Goal: Task Accomplishment & Management: Use online tool/utility

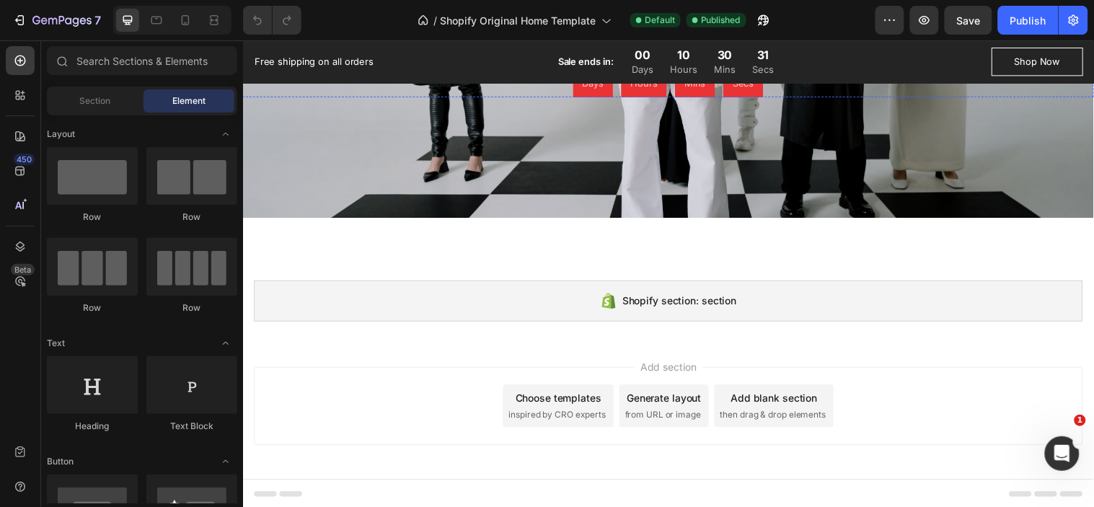
scroll to position [1583, 0]
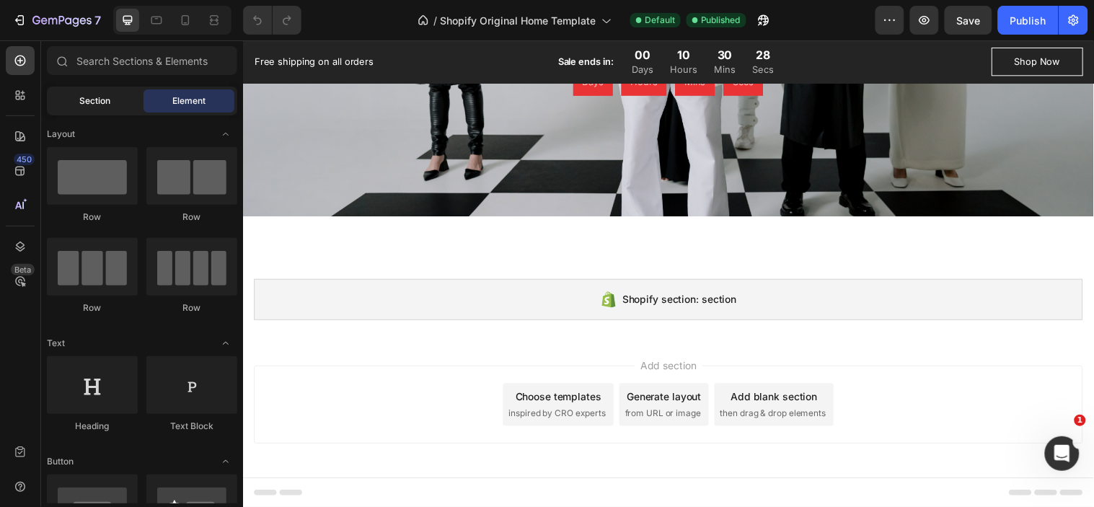
click at [85, 97] on span "Section" at bounding box center [95, 100] width 31 height 13
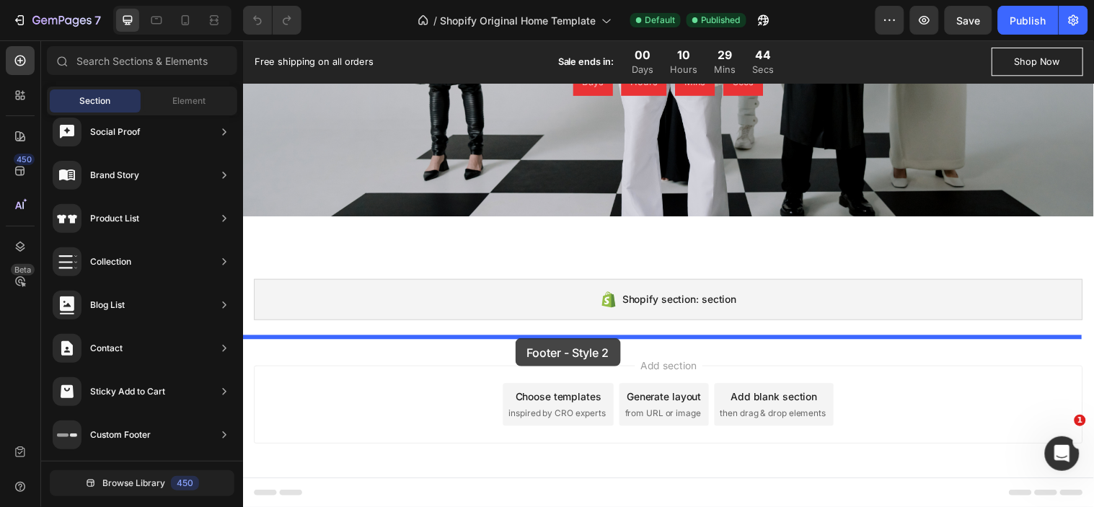
drag, startPoint x: 567, startPoint y: 222, endPoint x: 519, endPoint y: 342, distance: 129.4
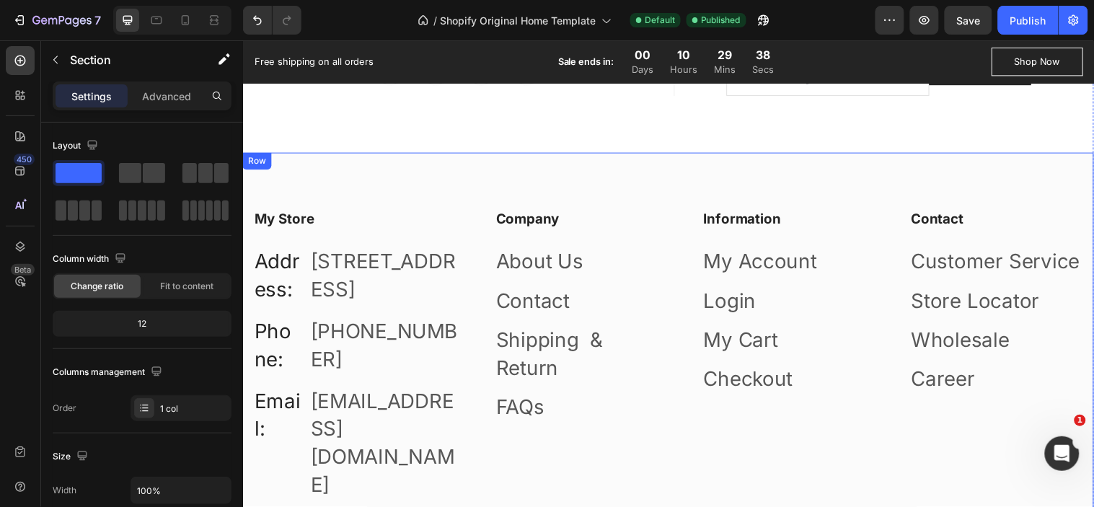
scroll to position [1994, 0]
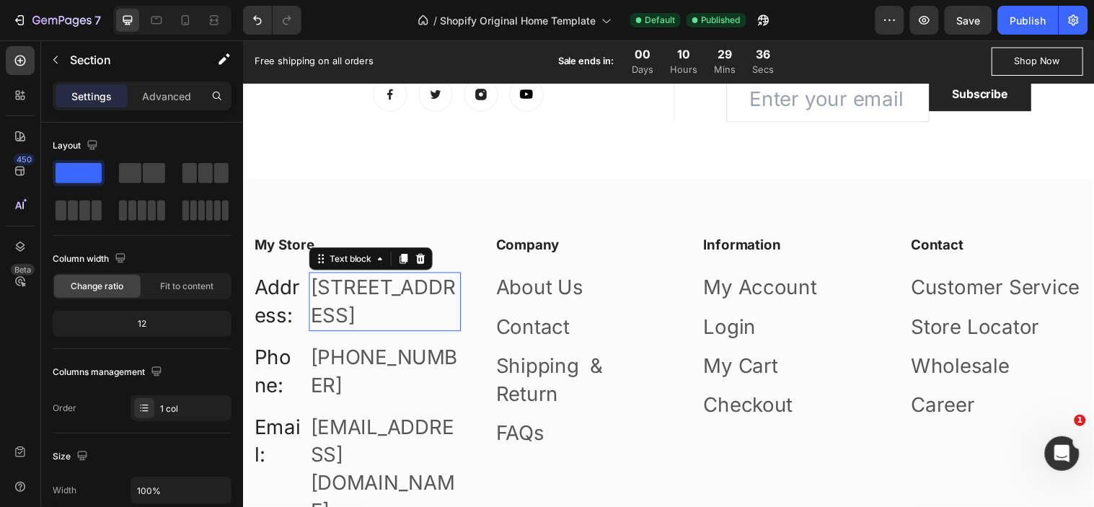
click at [347, 317] on p "[STREET_ADDRESS]" at bounding box center [386, 305] width 151 height 56
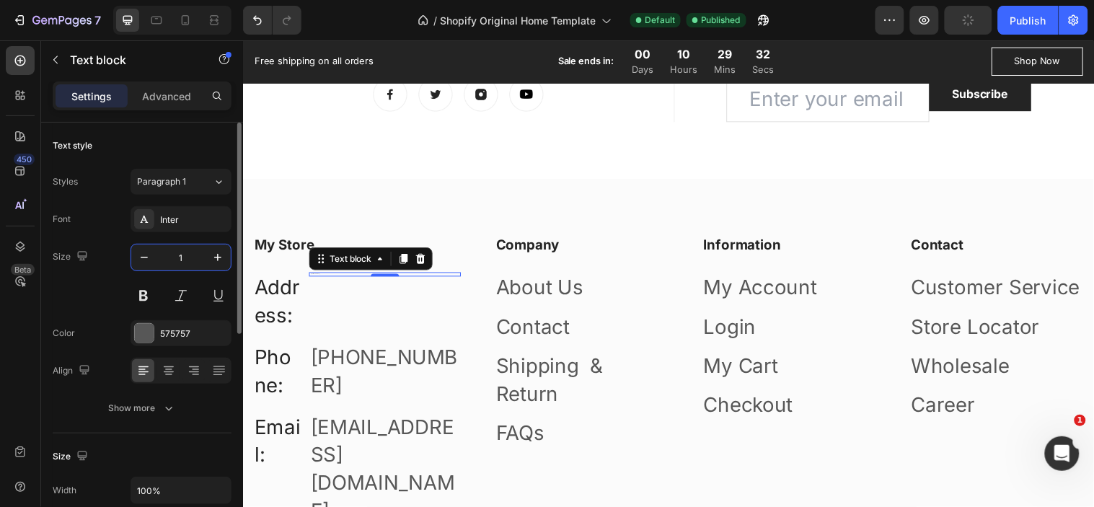
type input "14"
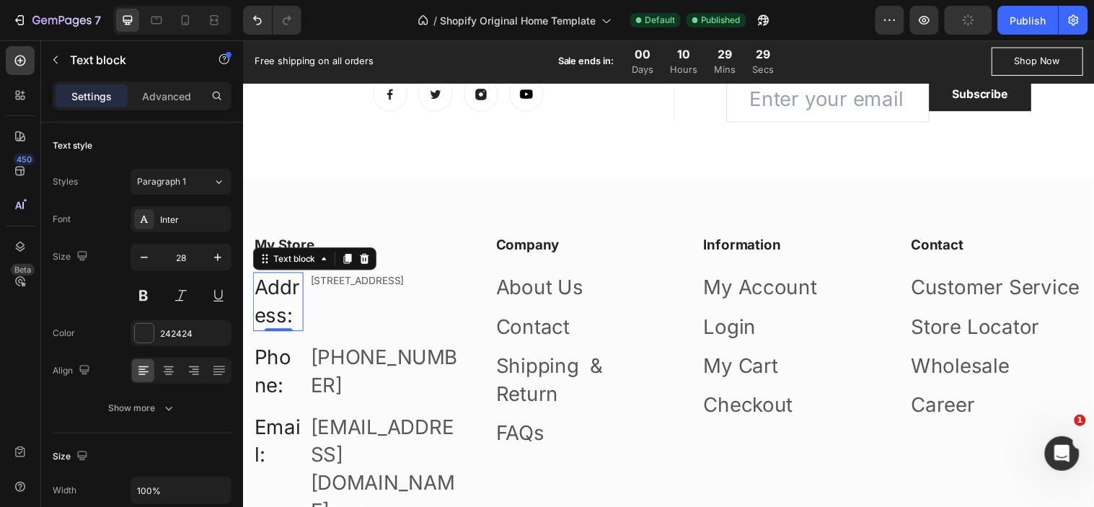
click at [288, 304] on p "Address:" at bounding box center [278, 305] width 48 height 56
drag, startPoint x: 177, startPoint y: 255, endPoint x: 203, endPoint y: 263, distance: 27.1
click at [176, 255] on input "28" at bounding box center [181, 257] width 48 height 26
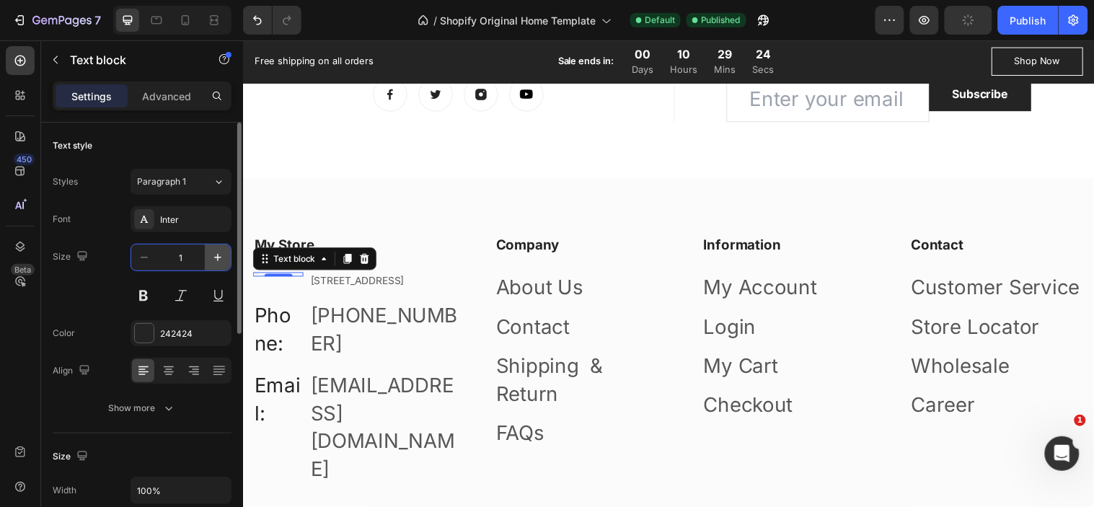
type input "14"
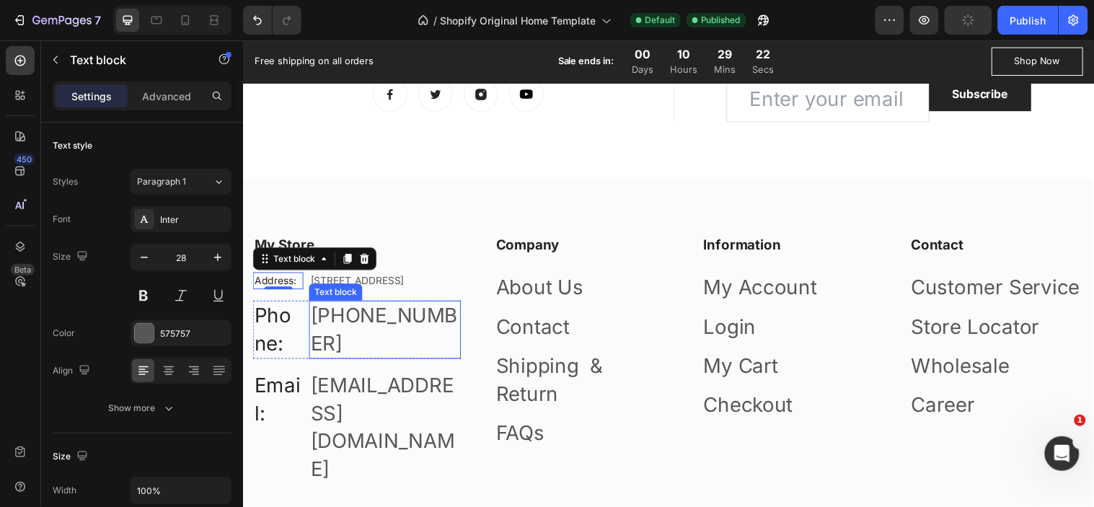
click at [358, 342] on p "[PHONE_NUMBER]" at bounding box center [386, 334] width 151 height 56
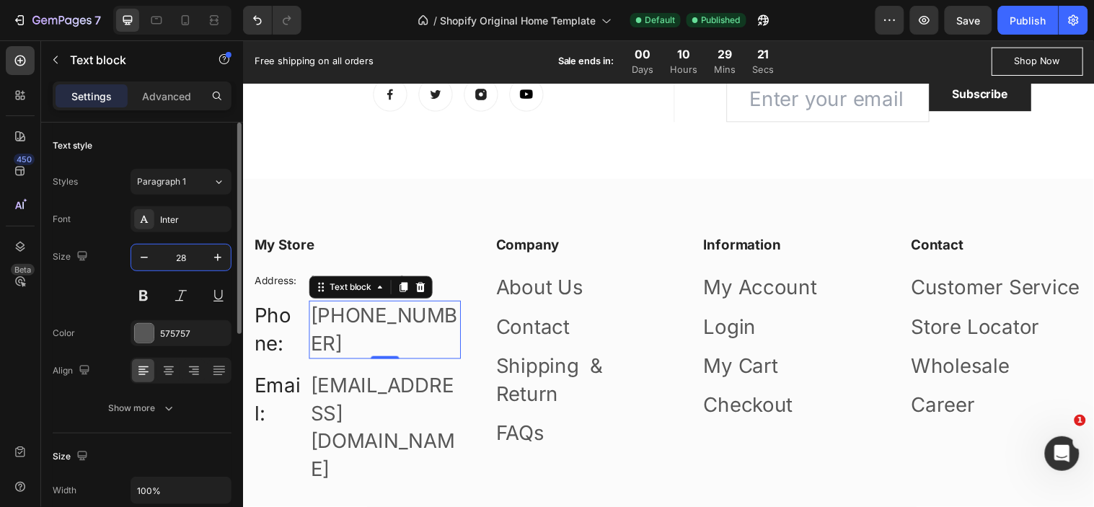
click at [186, 257] on input "28" at bounding box center [181, 257] width 48 height 26
type input "14"
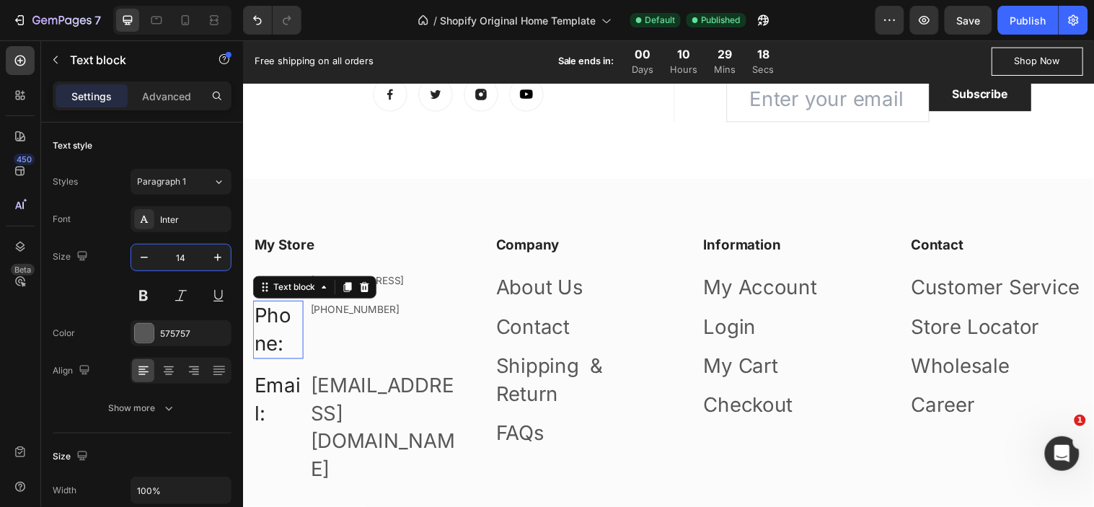
click at [284, 348] on p "Phone:" at bounding box center [278, 334] width 48 height 56
click at [182, 260] on input "28" at bounding box center [181, 257] width 48 height 26
type input "14"
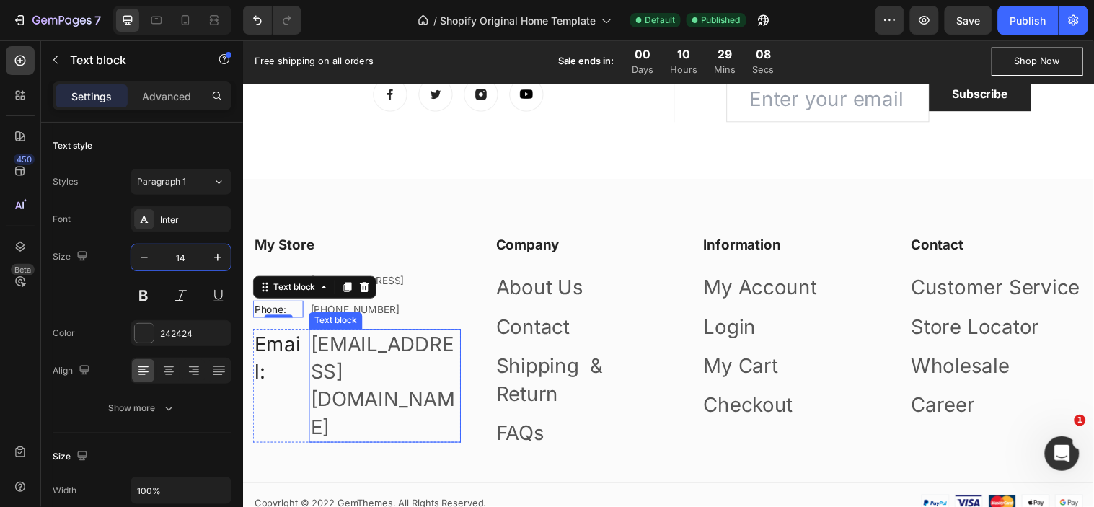
click at [358, 396] on p "[EMAIL_ADDRESS][DOMAIN_NAME]" at bounding box center [386, 390] width 151 height 113
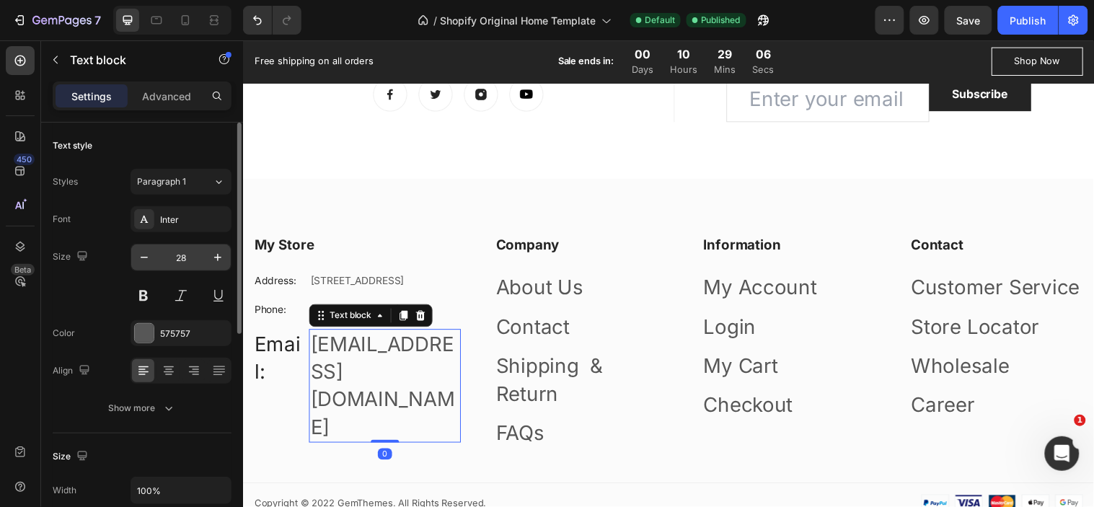
click at [182, 255] on input "28" at bounding box center [181, 257] width 48 height 26
type input "14"
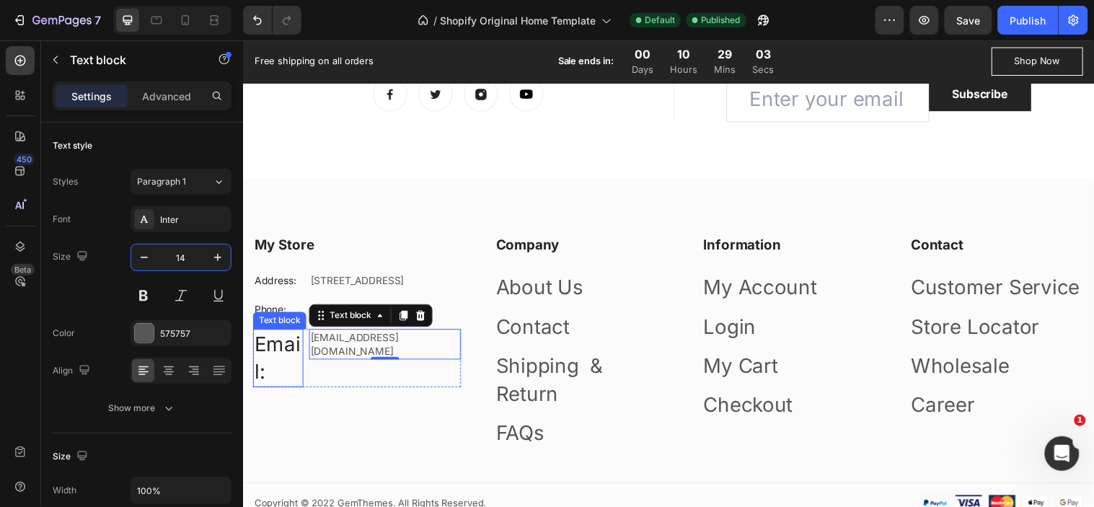
click at [283, 368] on p "Email:" at bounding box center [278, 362] width 48 height 56
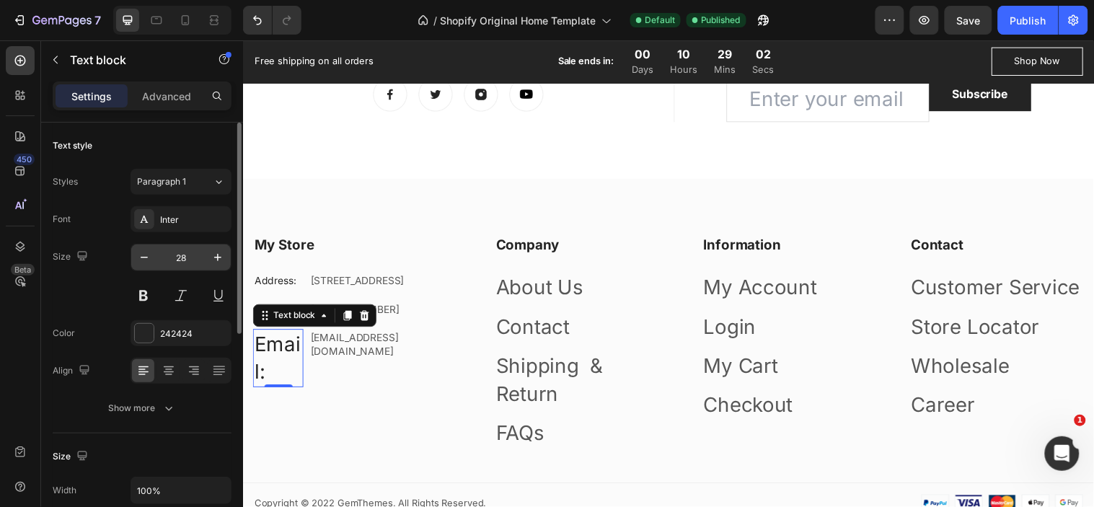
click at [185, 262] on input "28" at bounding box center [181, 257] width 48 height 26
type input "14"
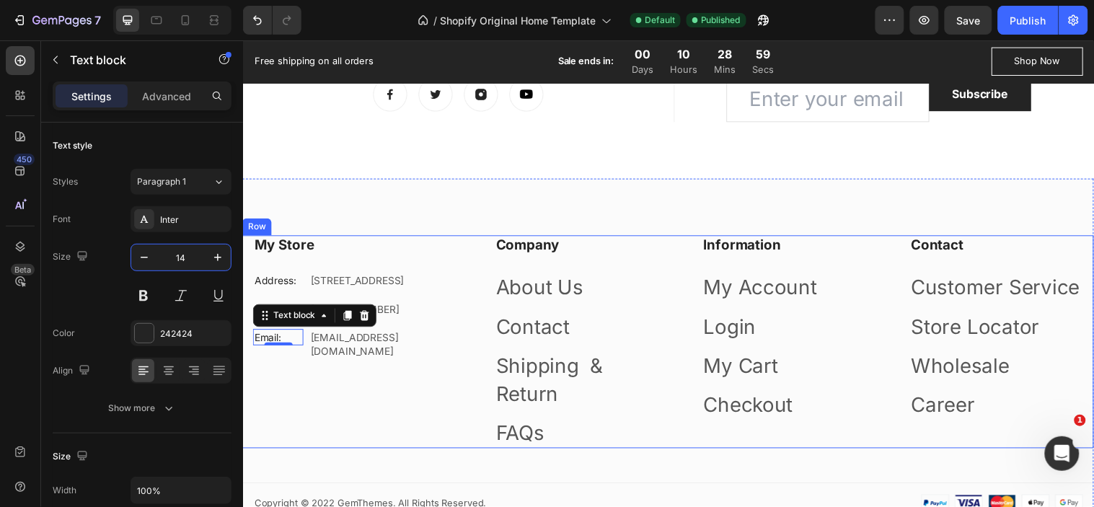
click at [351, 412] on div "My Store Heading Address: Text block [STREET_ADDRESS][GEOGRAPHIC_DATA] Phone: T…" at bounding box center [358, 346] width 211 height 217
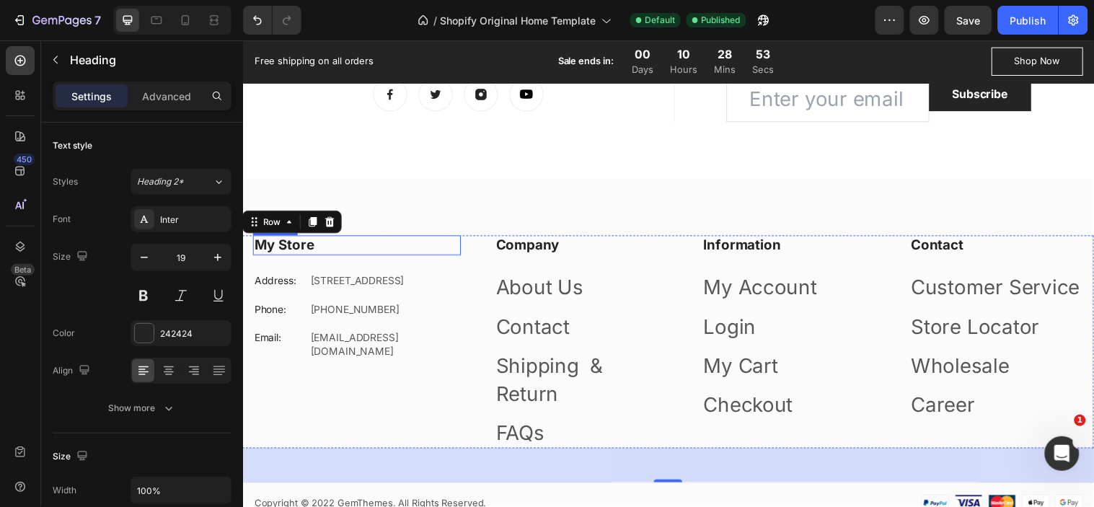
click at [275, 255] on p "My Store" at bounding box center [358, 248] width 208 height 18
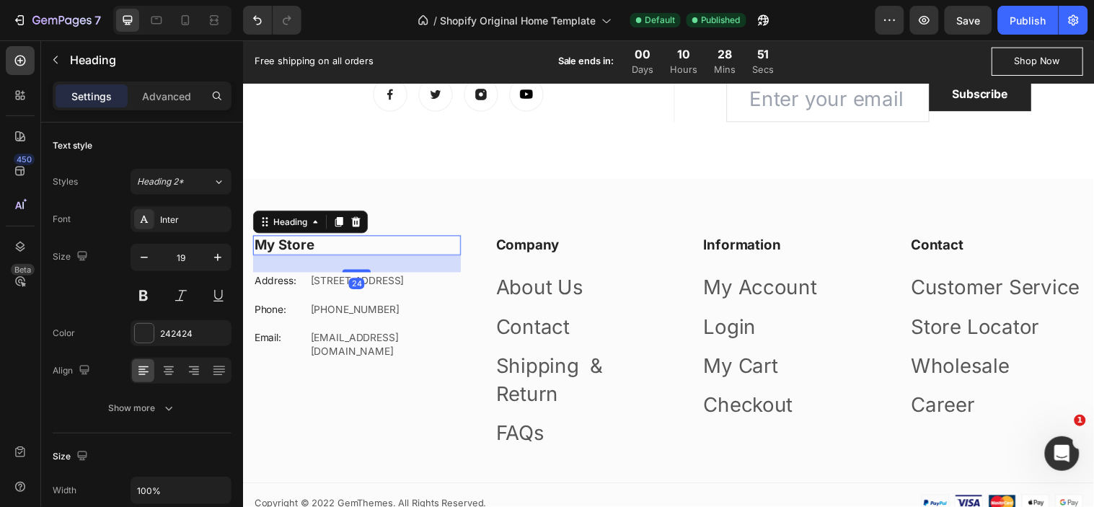
click at [330, 257] on p "My Store" at bounding box center [358, 248] width 208 height 18
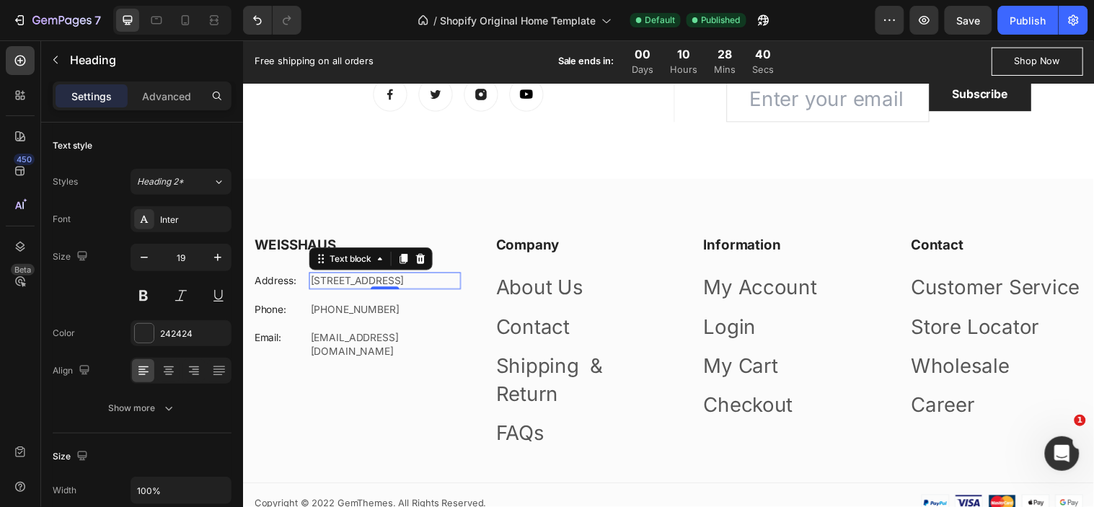
click at [340, 291] on p "[STREET_ADDRESS]" at bounding box center [386, 284] width 151 height 14
click at [326, 291] on p "[STREET_ADDRESS]" at bounding box center [386, 284] width 151 height 14
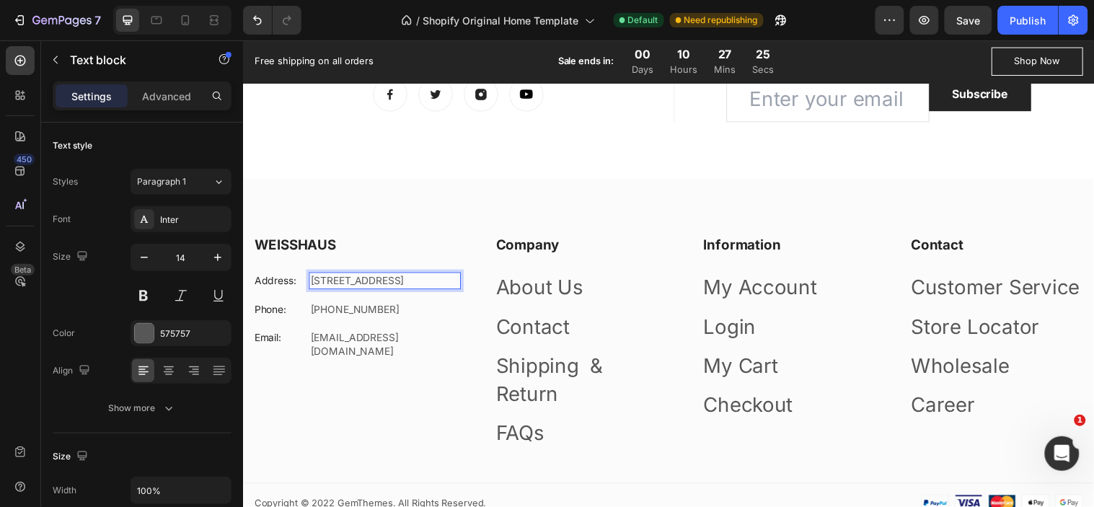
click at [335, 287] on p "[STREET_ADDRESS]" at bounding box center [386, 284] width 151 height 14
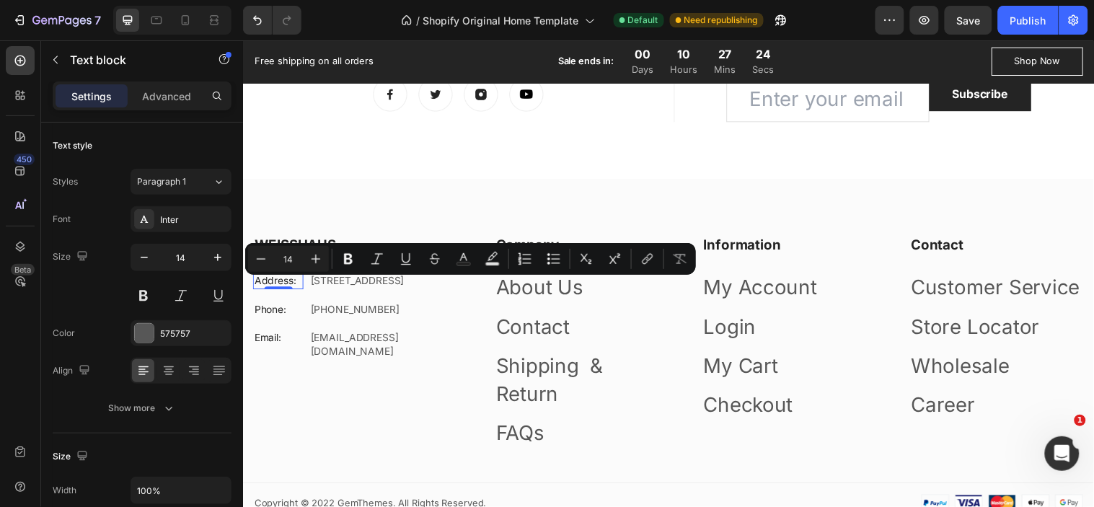
click at [289, 287] on p "Address:" at bounding box center [278, 284] width 48 height 14
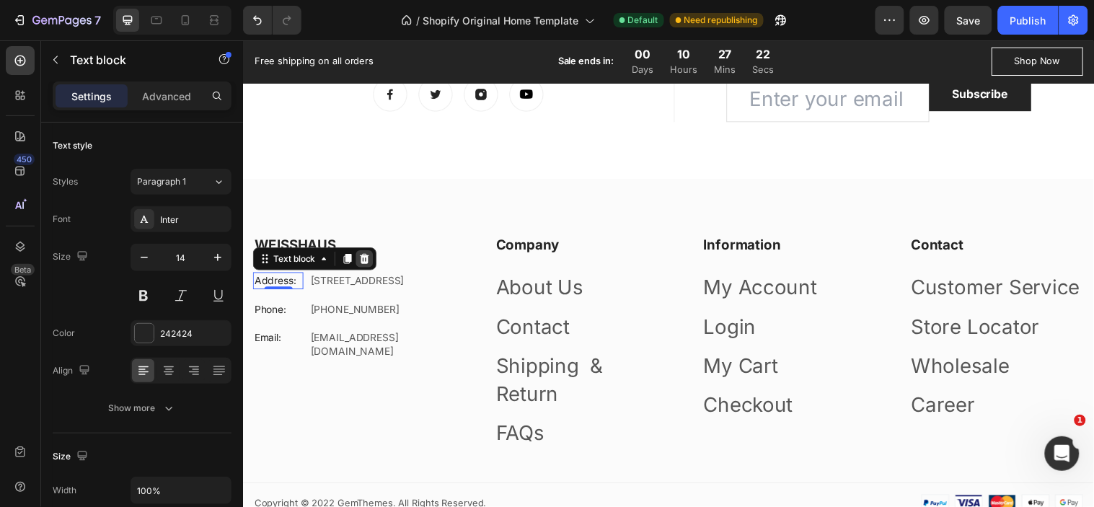
click at [365, 267] on icon at bounding box center [366, 262] width 9 height 10
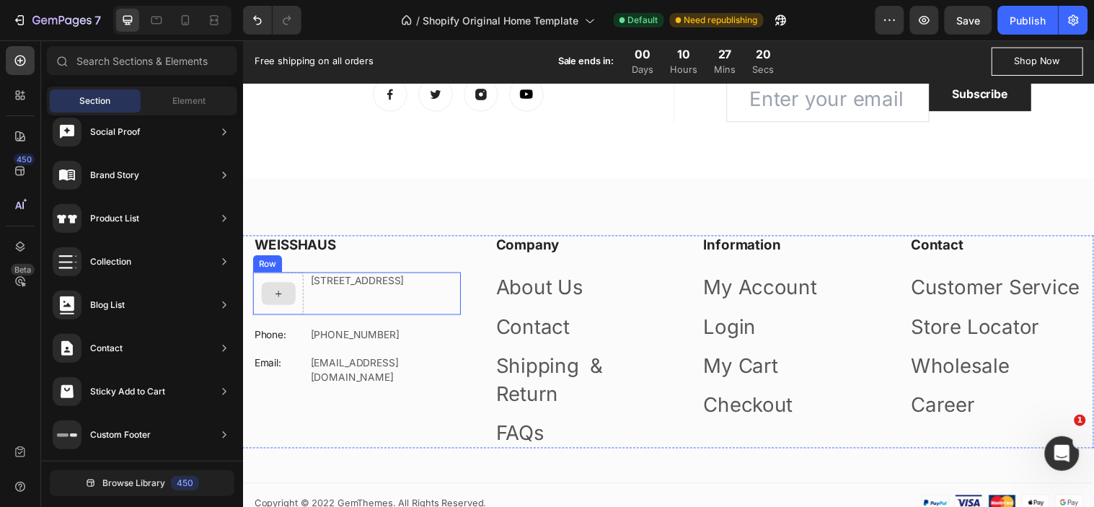
click at [283, 288] on div at bounding box center [278, 296] width 51 height 43
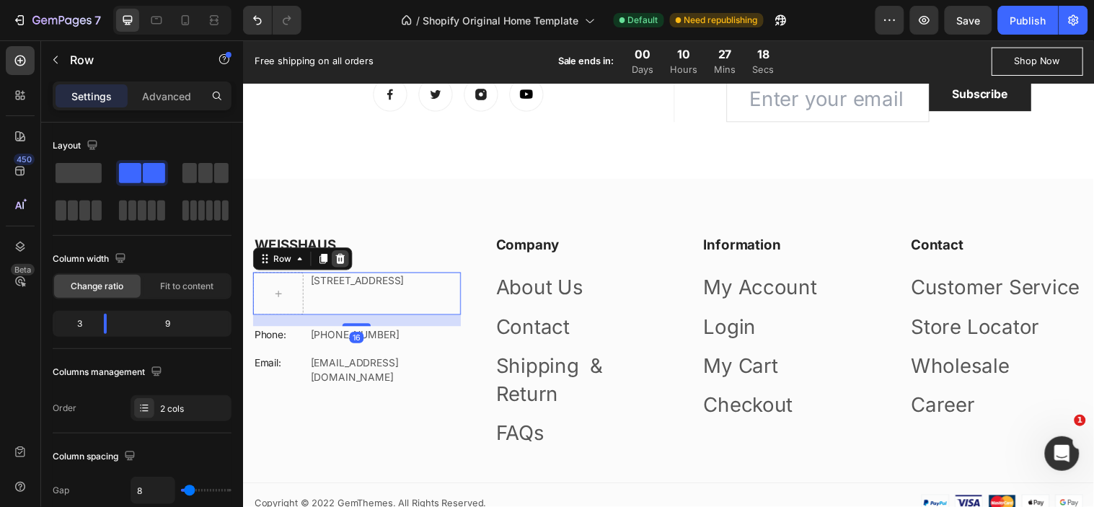
click at [340, 267] on icon at bounding box center [342, 262] width 12 height 12
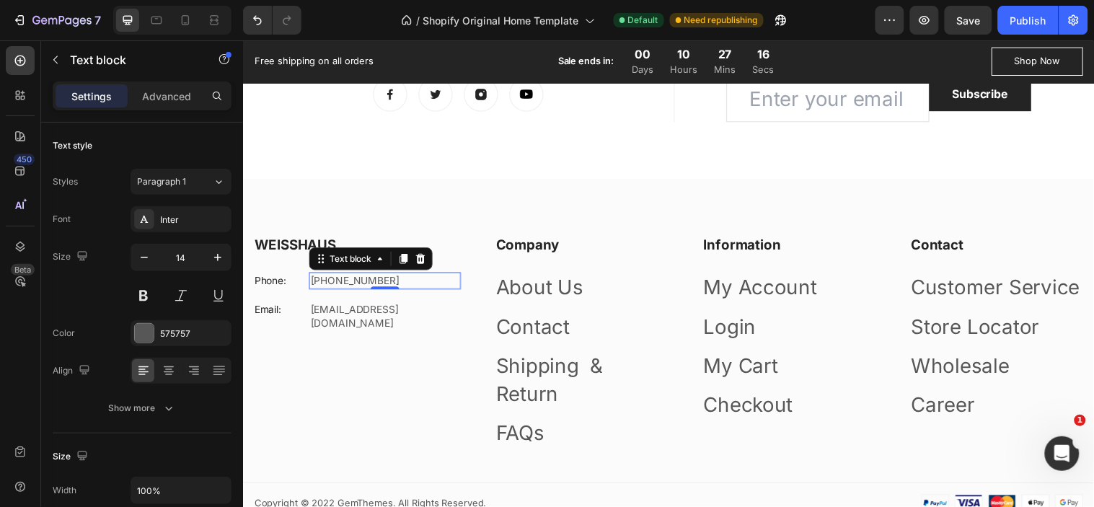
click at [370, 289] on p "[PHONE_NUMBER]" at bounding box center [386, 284] width 151 height 14
click at [422, 264] on icon at bounding box center [423, 262] width 12 height 12
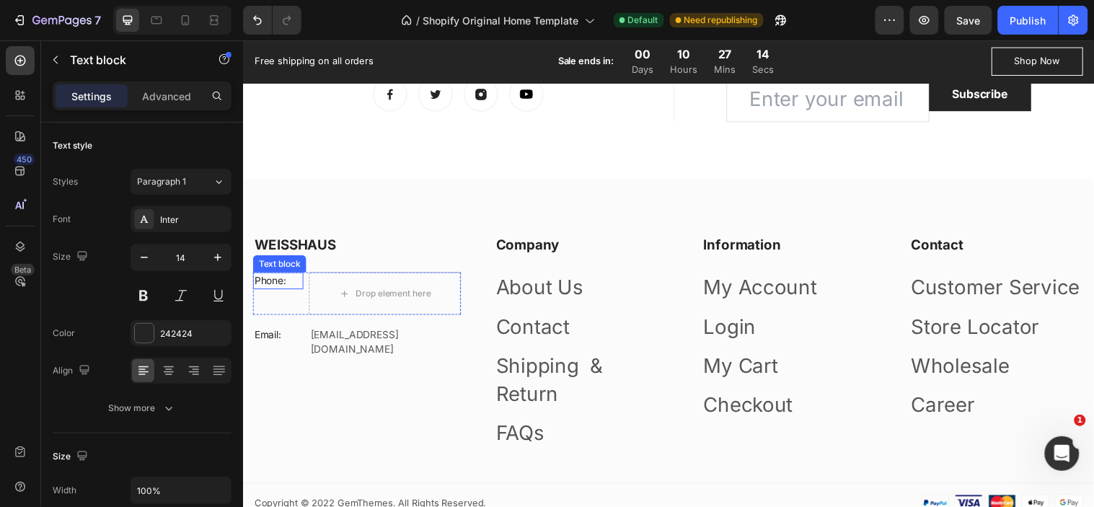
click at [290, 291] on p "Phone:" at bounding box center [278, 284] width 48 height 14
click at [370, 264] on icon at bounding box center [366, 262] width 12 height 12
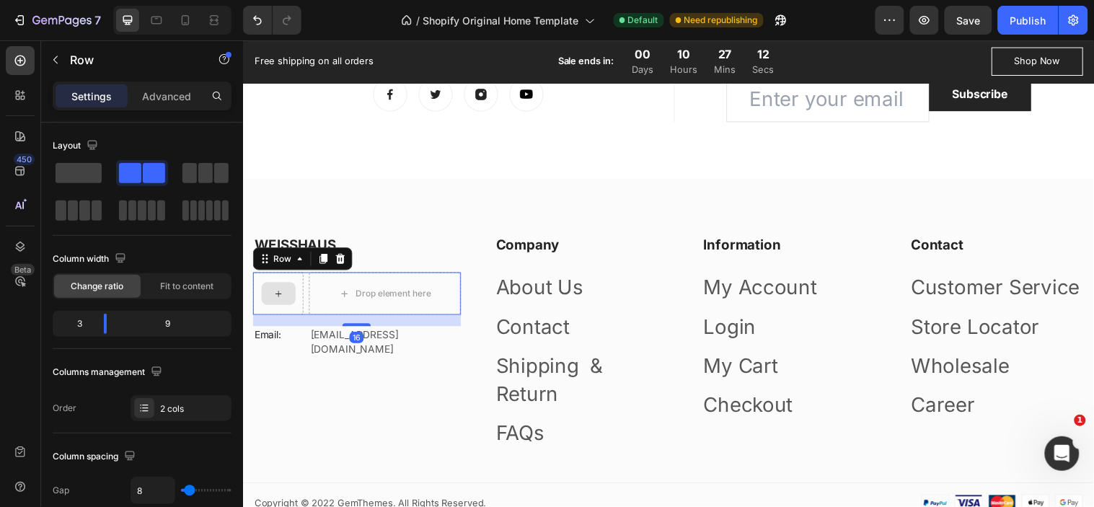
click at [298, 300] on div at bounding box center [278, 296] width 51 height 43
click at [340, 267] on icon at bounding box center [342, 262] width 12 height 12
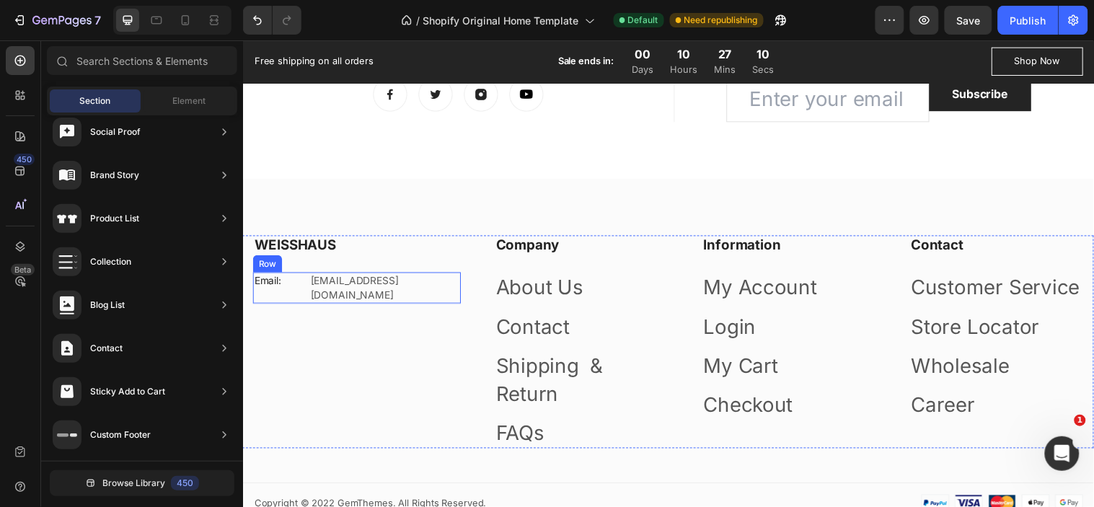
click at [303, 288] on div "Email: Text block [EMAIL_ADDRESS][DOMAIN_NAME] Text block Row" at bounding box center [358, 290] width 211 height 31
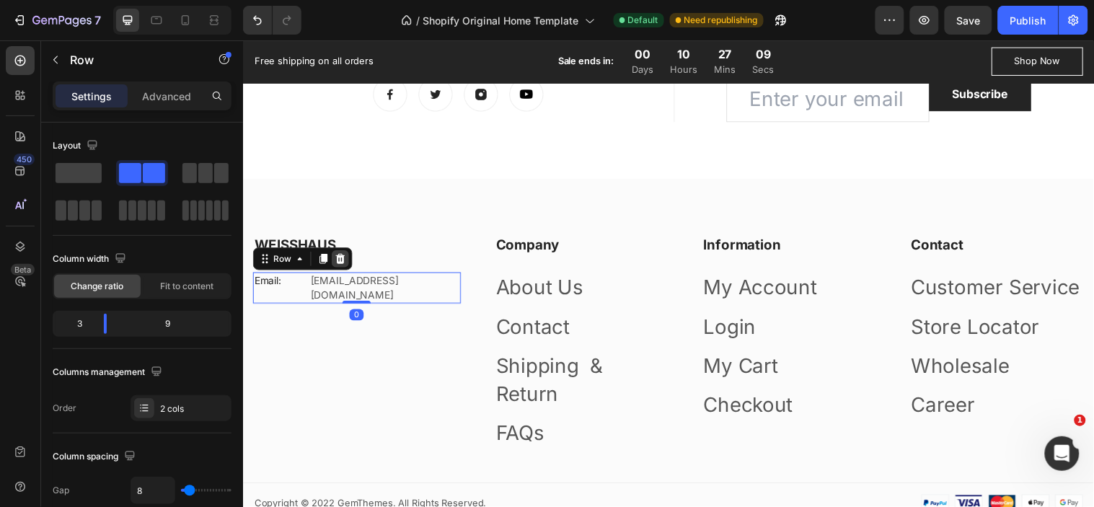
click at [347, 267] on icon at bounding box center [342, 262] width 12 height 12
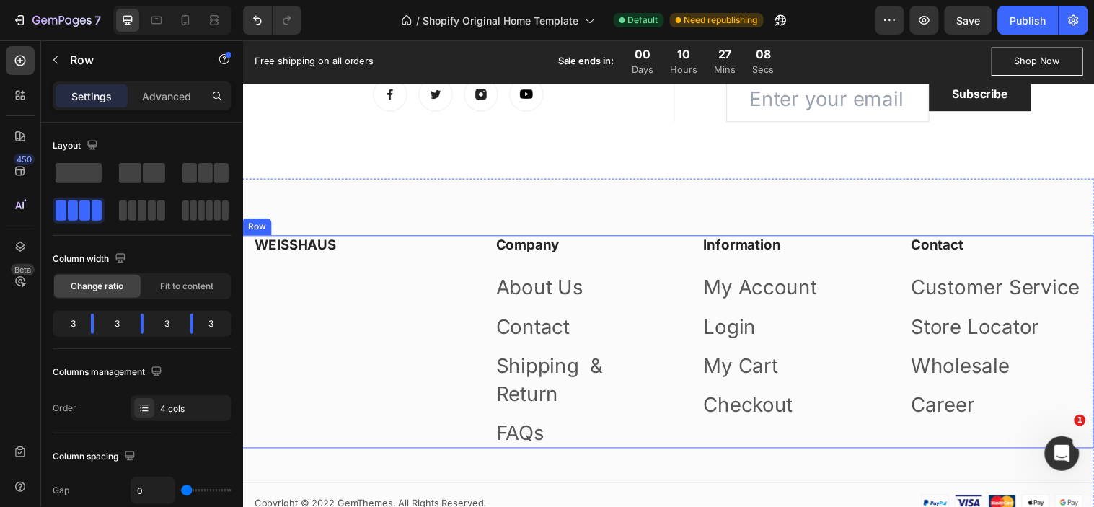
click at [286, 272] on div "WEISSHAUS Heading" at bounding box center [358, 346] width 211 height 217
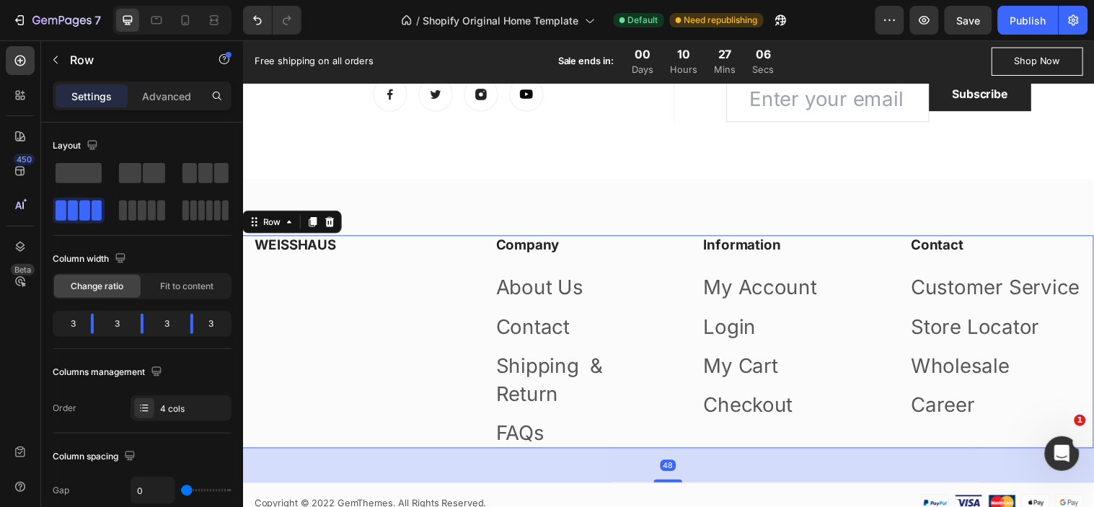
click at [261, 277] on div "WEISSHAUS Heading" at bounding box center [358, 346] width 211 height 217
click at [56, 68] on button "button" at bounding box center [55, 59] width 23 height 23
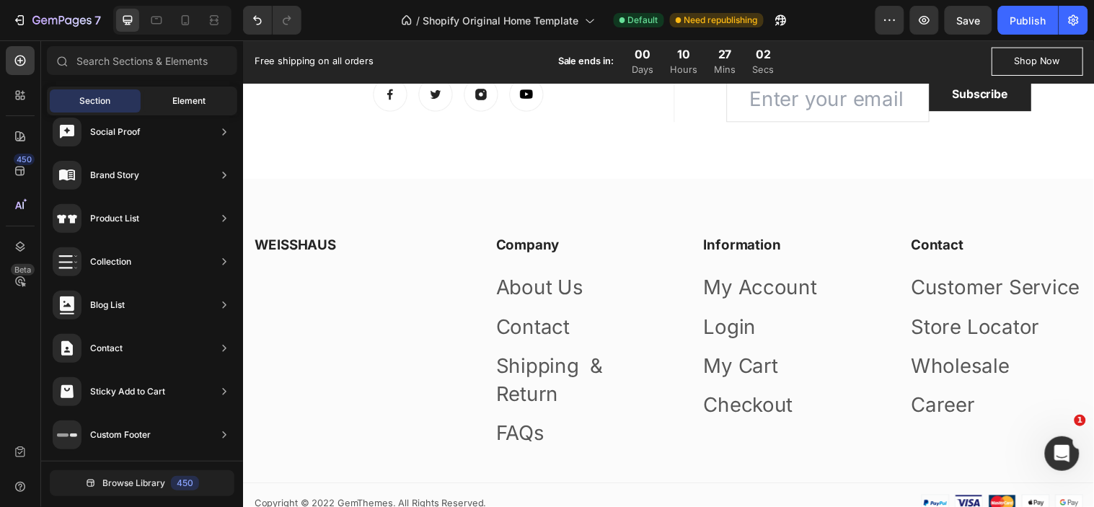
click at [163, 101] on div "Element" at bounding box center [188, 100] width 91 height 23
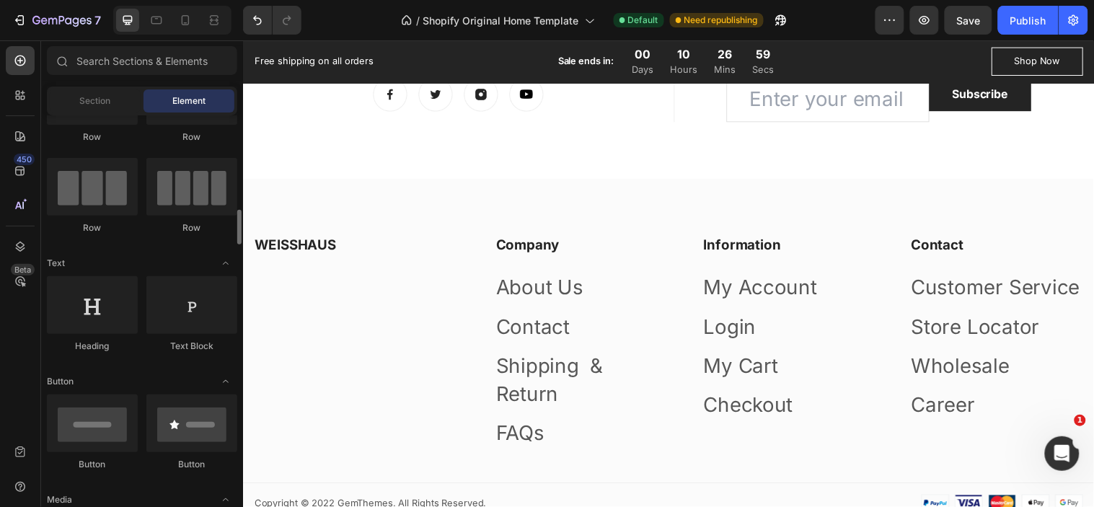
scroll to position [160, 0]
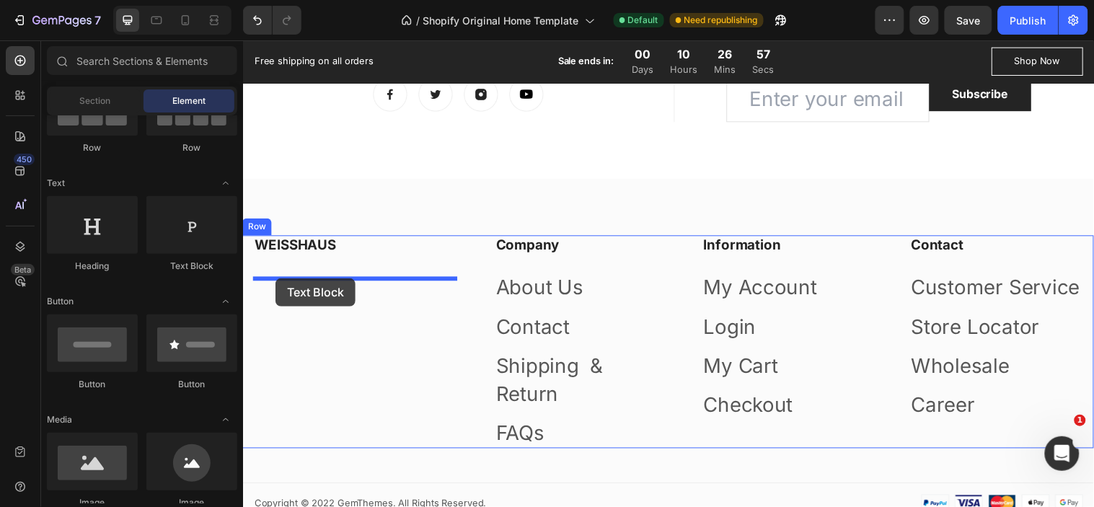
drag, startPoint x: 423, startPoint y: 272, endPoint x: 275, endPoint y: 281, distance: 148.0
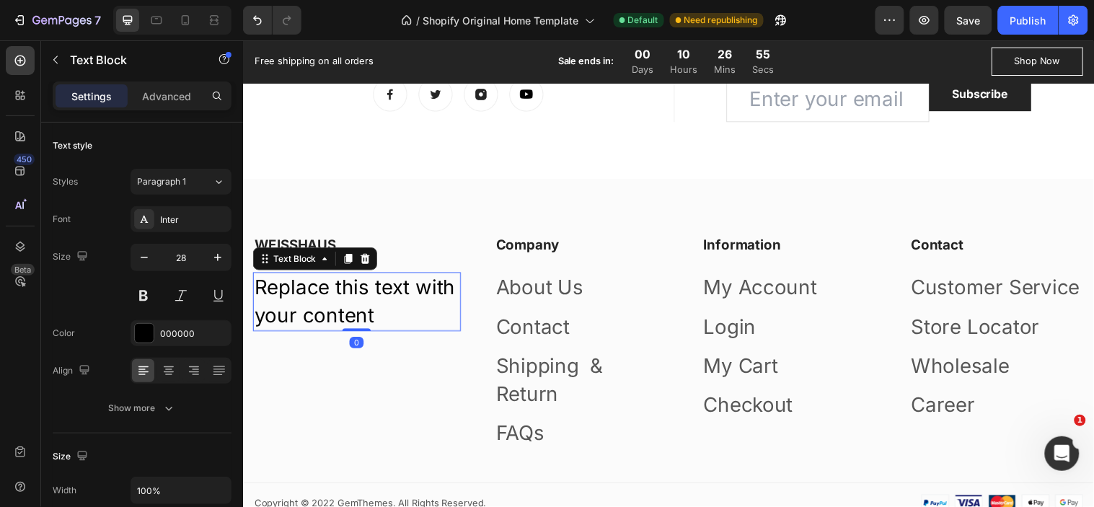
click at [324, 303] on div "Replace this text with your content" at bounding box center [358, 304] width 211 height 59
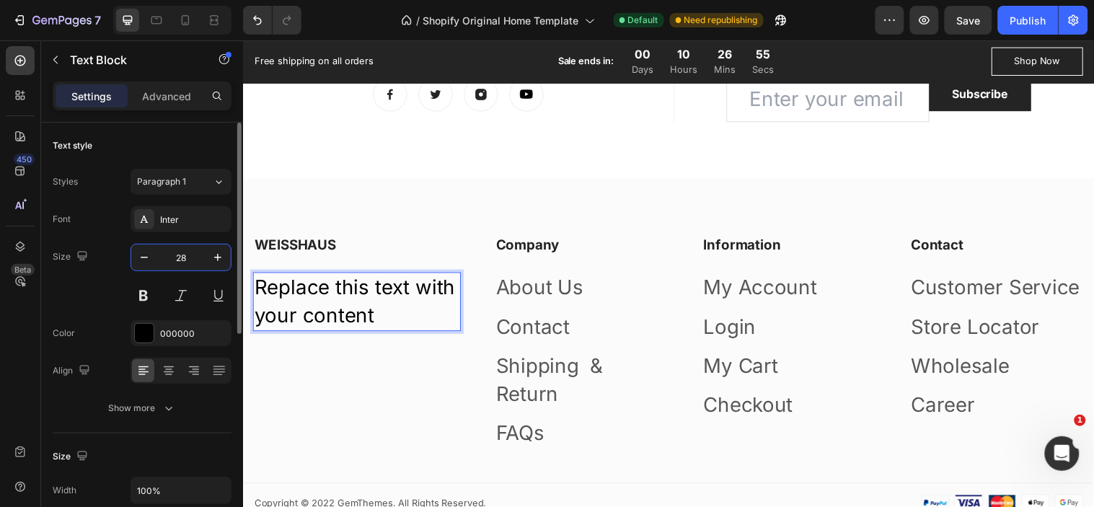
click at [179, 246] on input "28" at bounding box center [181, 257] width 48 height 26
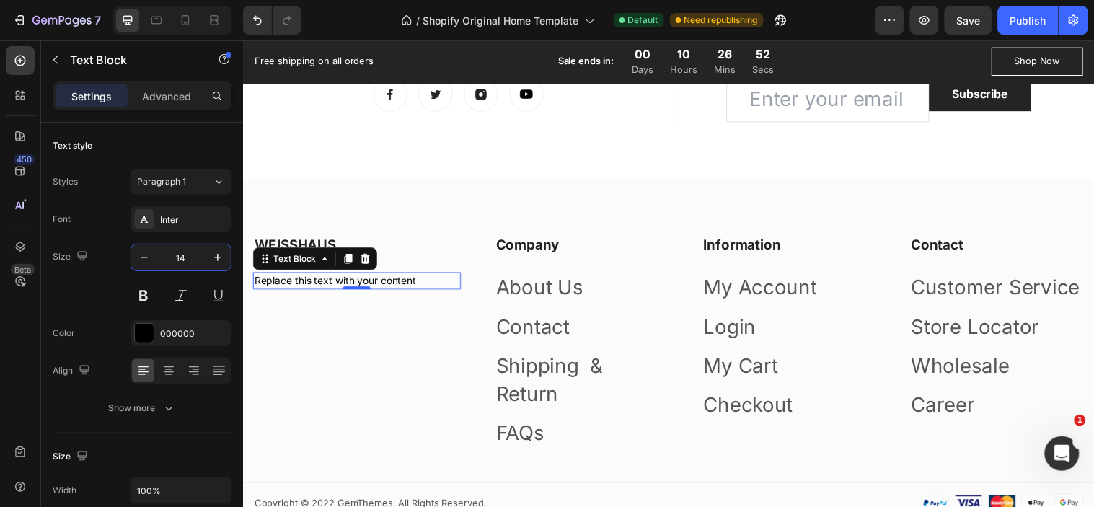
type input "14"
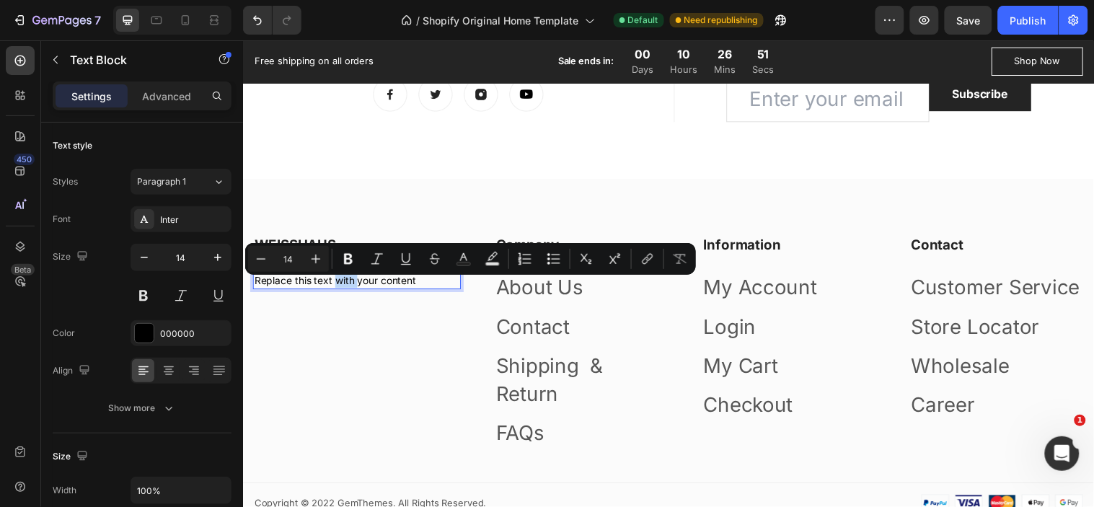
click at [341, 288] on p "Replace this text with your content" at bounding box center [358, 284] width 208 height 14
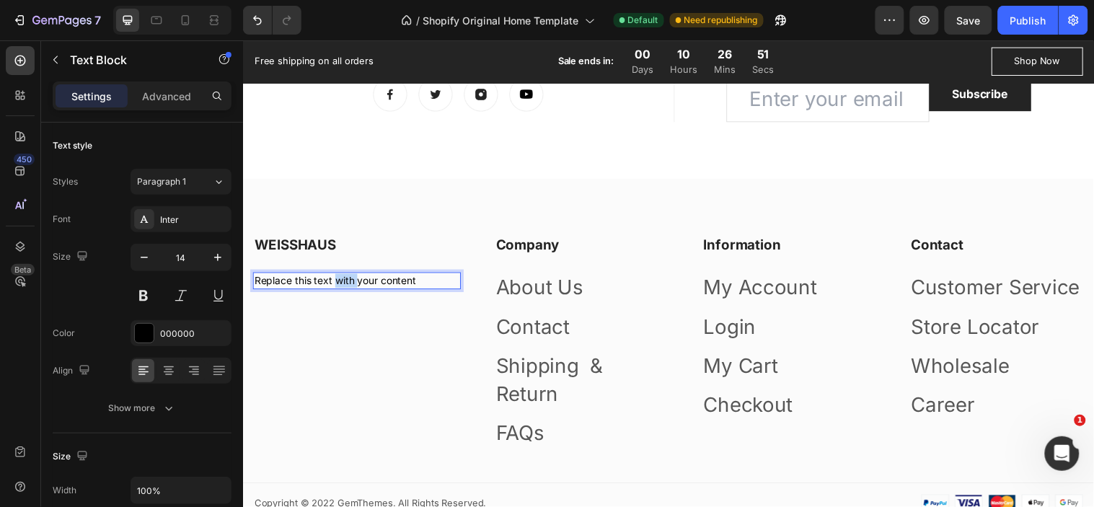
click at [341, 288] on p "Replace this text with your content" at bounding box center [358, 284] width 208 height 14
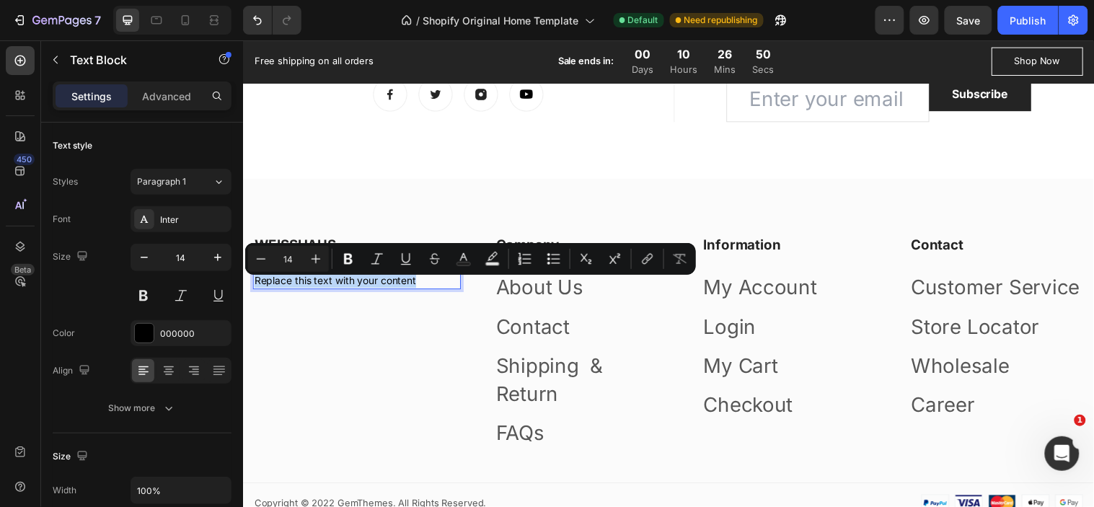
click at [341, 288] on p "Replace this text with your content" at bounding box center [358, 284] width 208 height 14
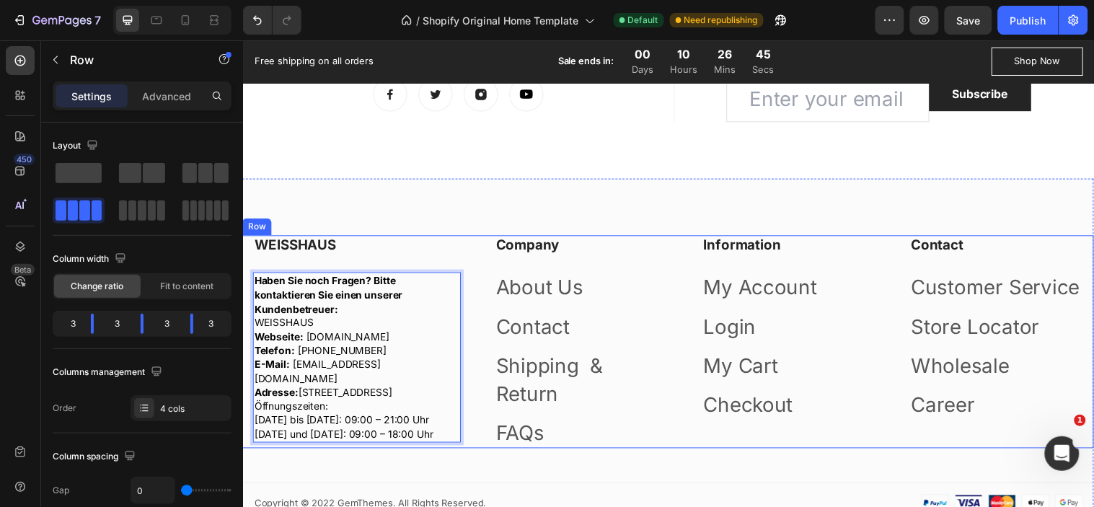
click at [370, 266] on div "WEISSHAUS Heading Haben Sie noch Fragen? Bitte kontaktieren Sie einen unserer K…" at bounding box center [358, 346] width 211 height 217
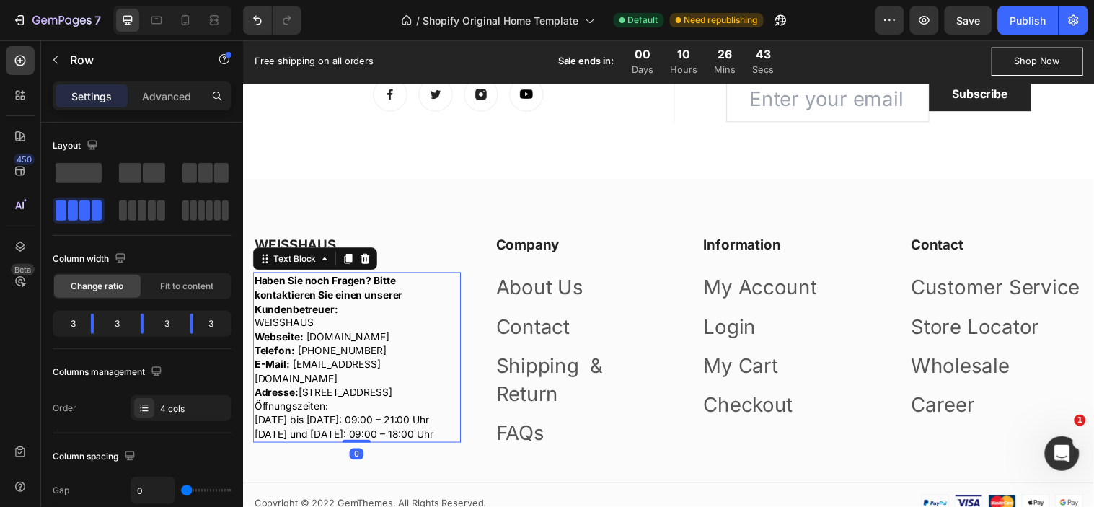
click at [349, 298] on strong "Haben Sie noch Fragen? Bitte kontaktieren Sie einen unserer Kundenbetreuer:" at bounding box center [329, 298] width 151 height 40
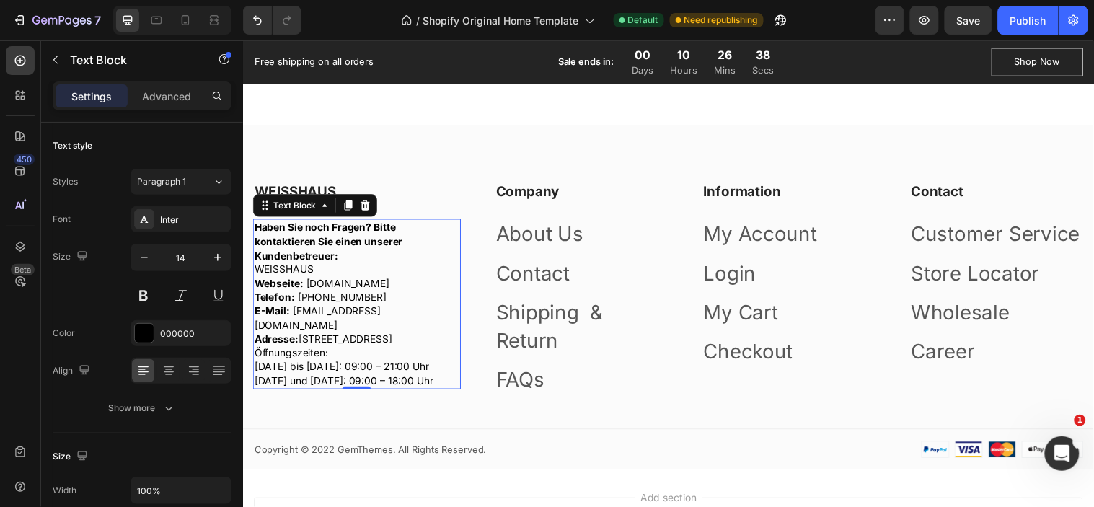
scroll to position [2074, 0]
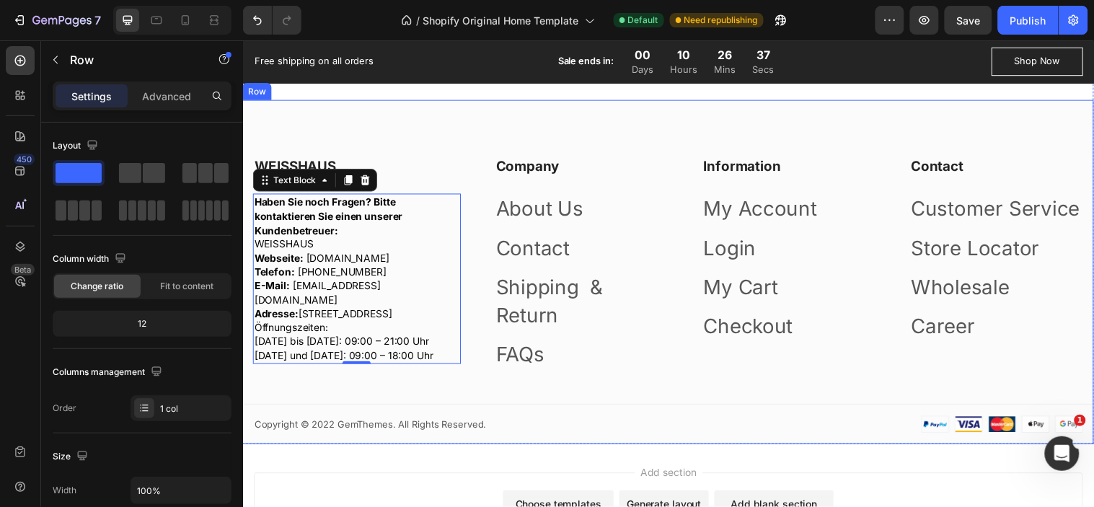
click at [445, 392] on div "WEISSHAUS Heading Haben Sie noch Fragen? Bitte kontaktieren Sie einen unserer K…" at bounding box center [674, 304] width 865 height 293
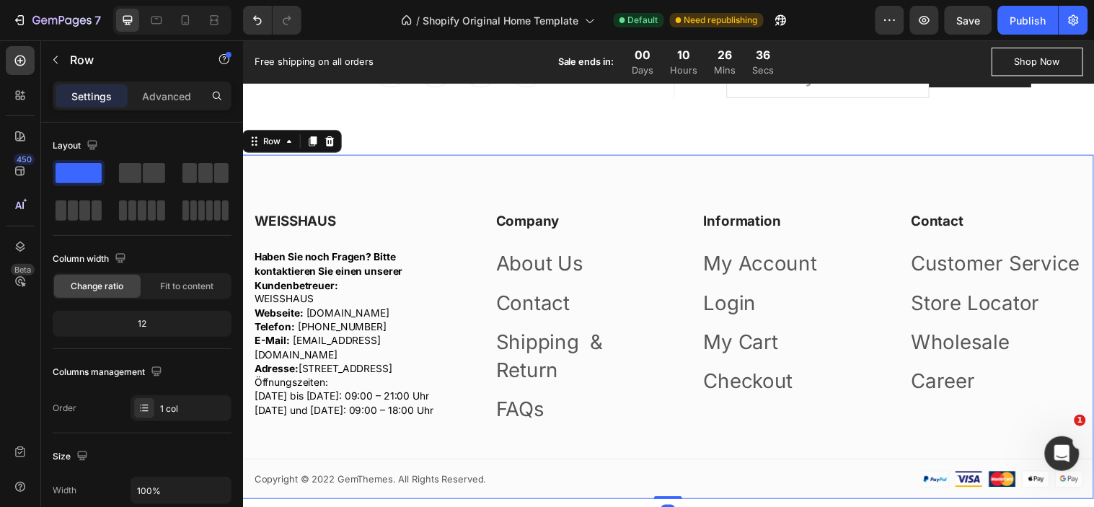
scroll to position [1994, 0]
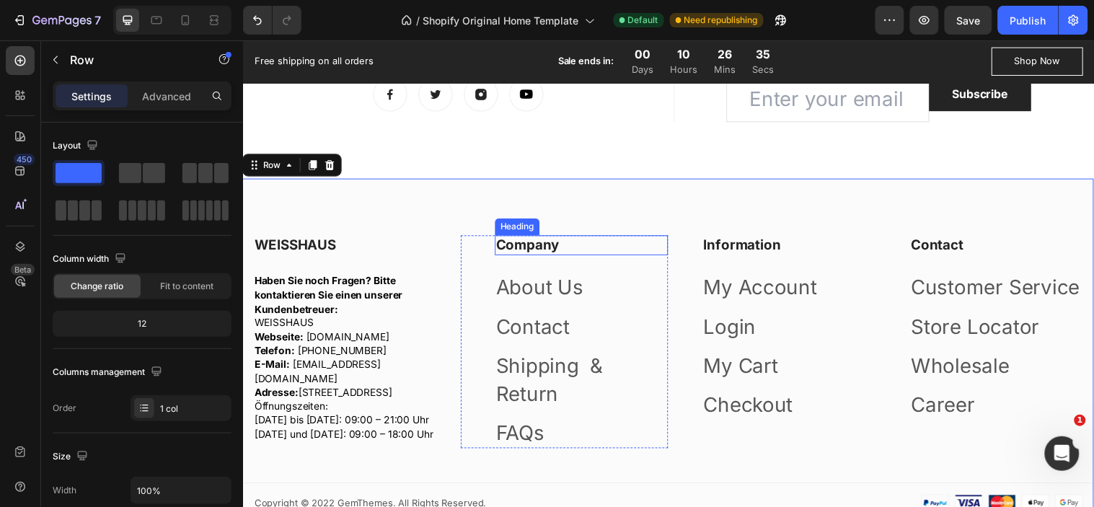
click at [549, 257] on p "Company" at bounding box center [587, 248] width 174 height 18
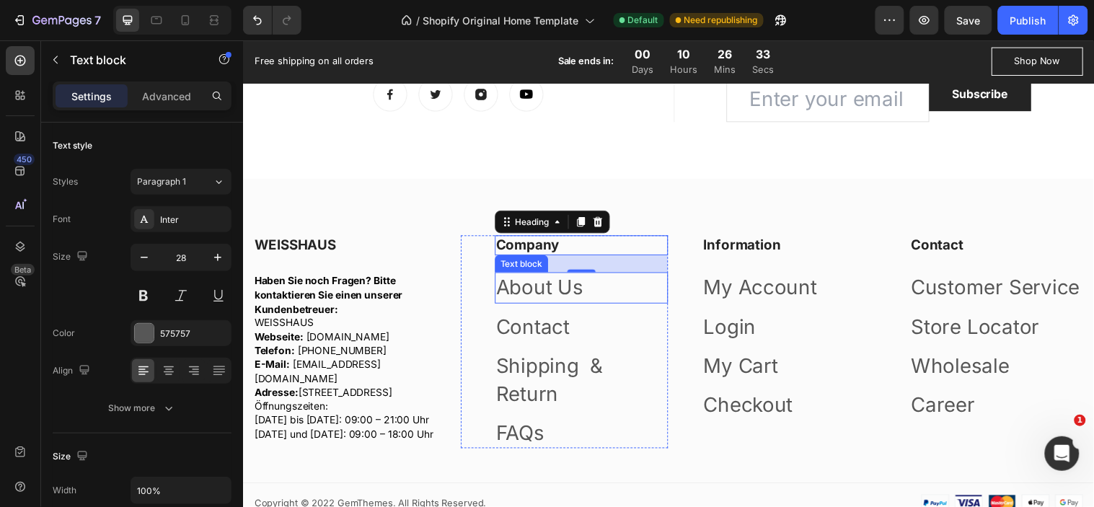
click at [537, 292] on link "About Us" at bounding box center [544, 290] width 89 height 25
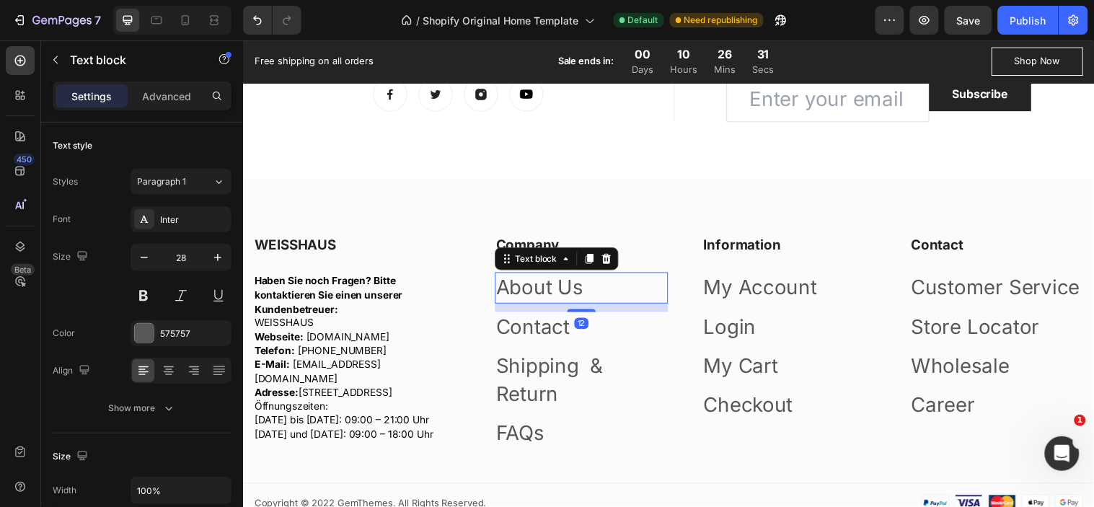
click at [536, 257] on div "Text block" at bounding box center [561, 261] width 125 height 23
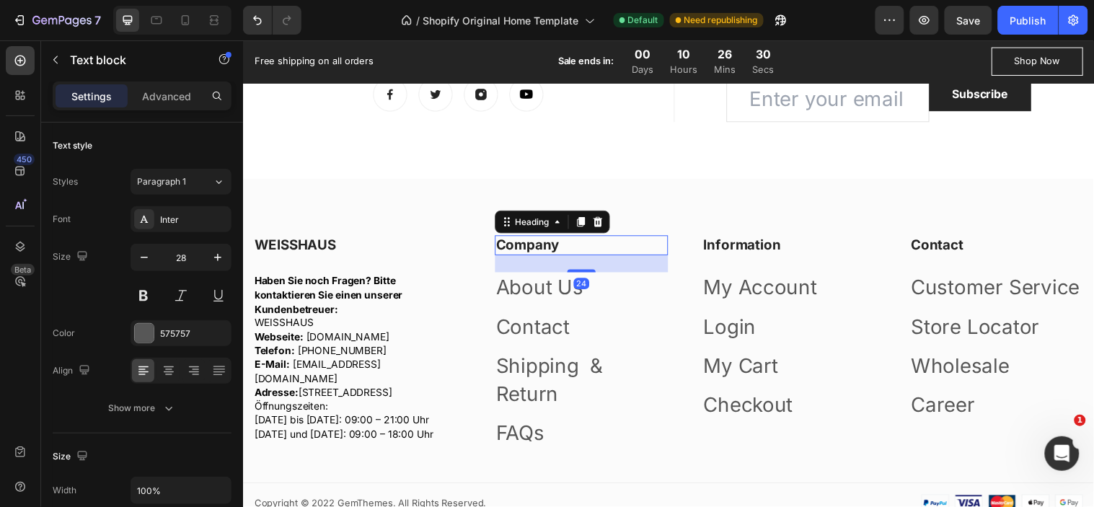
click at [547, 252] on p "Company" at bounding box center [587, 248] width 174 height 18
click at [570, 253] on p "Company" at bounding box center [587, 248] width 174 height 18
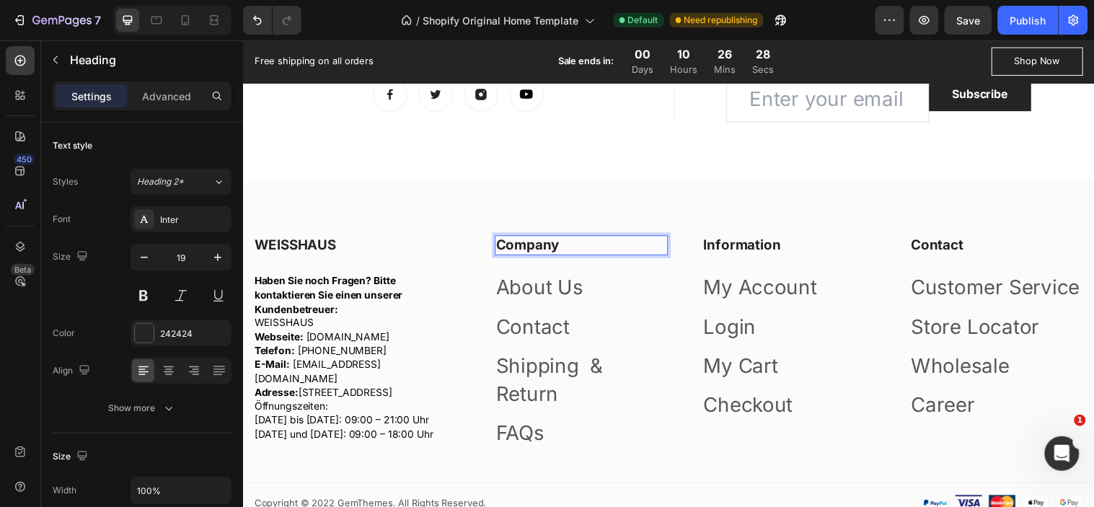
click at [570, 253] on p "Company" at bounding box center [587, 248] width 174 height 18
click at [543, 255] on p "C" at bounding box center [587, 248] width 174 height 18
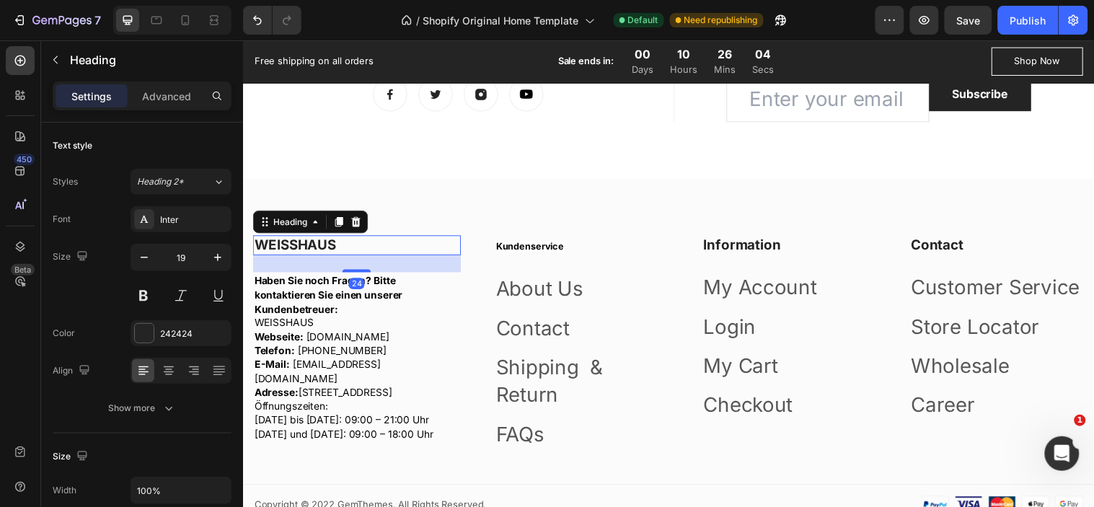
click at [311, 256] on p "WEISSHAUS" at bounding box center [358, 248] width 208 height 18
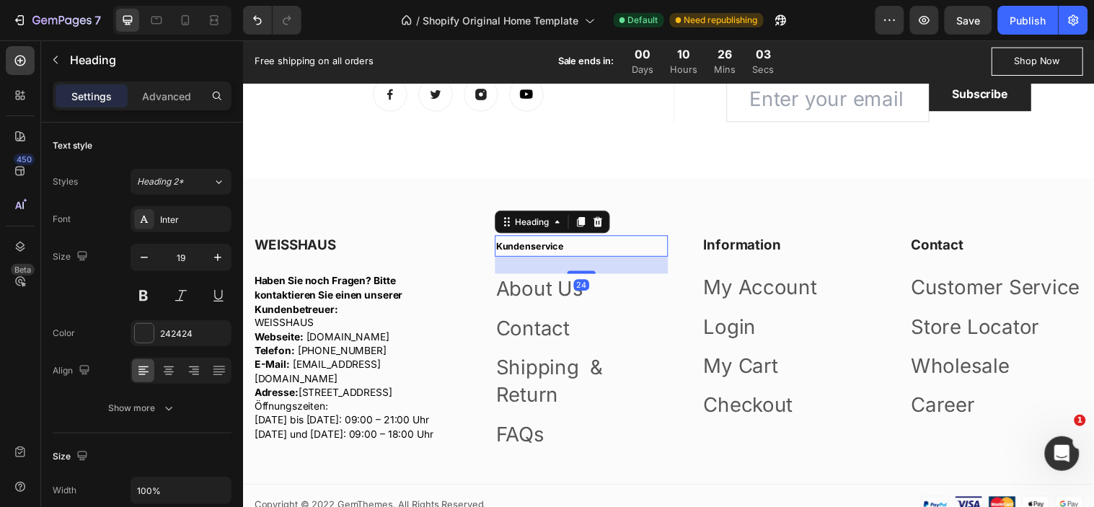
click at [536, 252] on span "Kundenservice" at bounding box center [534, 249] width 69 height 11
click at [295, 256] on p "WEISSHAUS" at bounding box center [358, 248] width 208 height 18
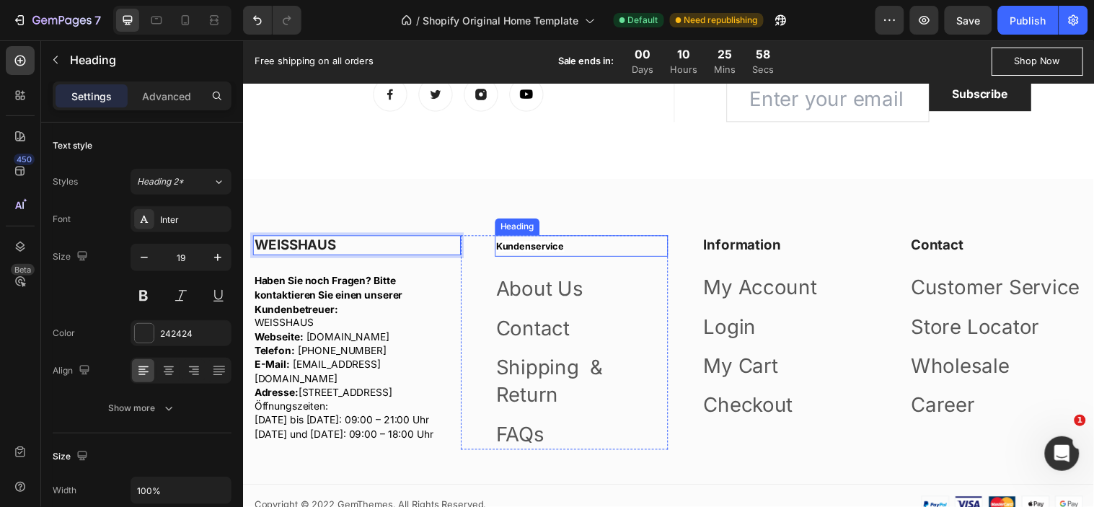
click at [556, 249] on span "Kundenservice" at bounding box center [534, 249] width 69 height 11
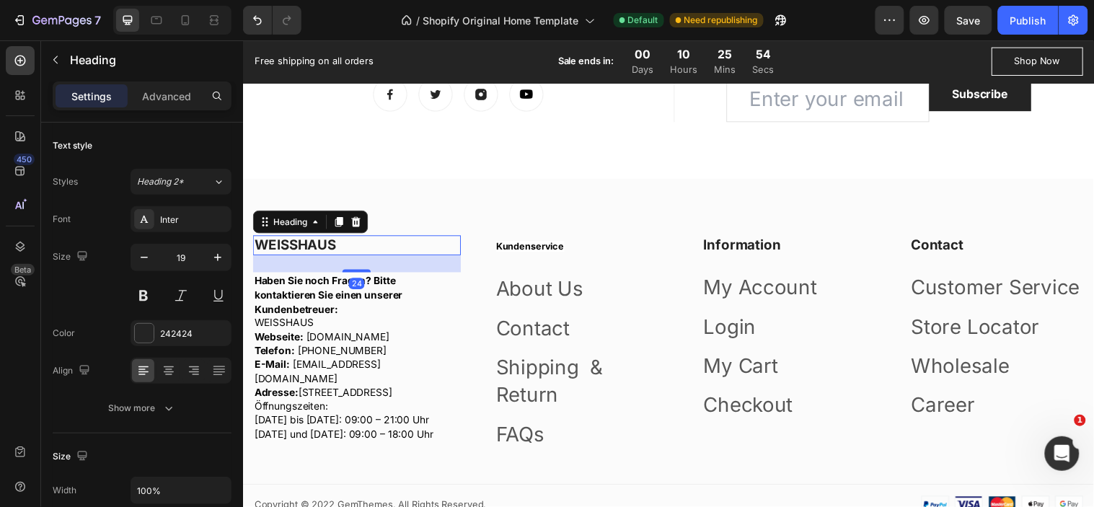
click at [319, 249] on p "WEISSHAUS" at bounding box center [358, 248] width 208 height 18
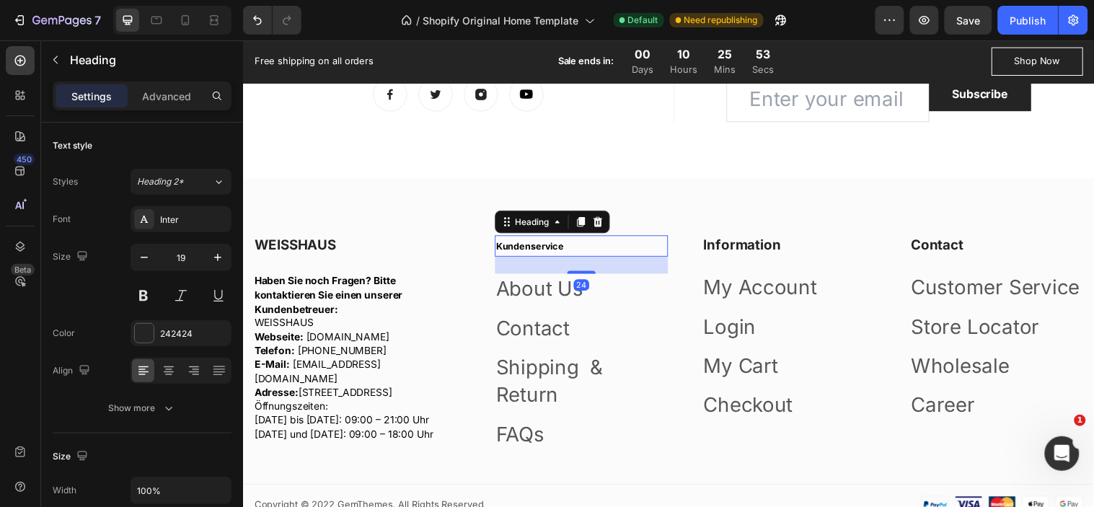
click at [539, 254] on span "Kundenservice" at bounding box center [534, 249] width 69 height 11
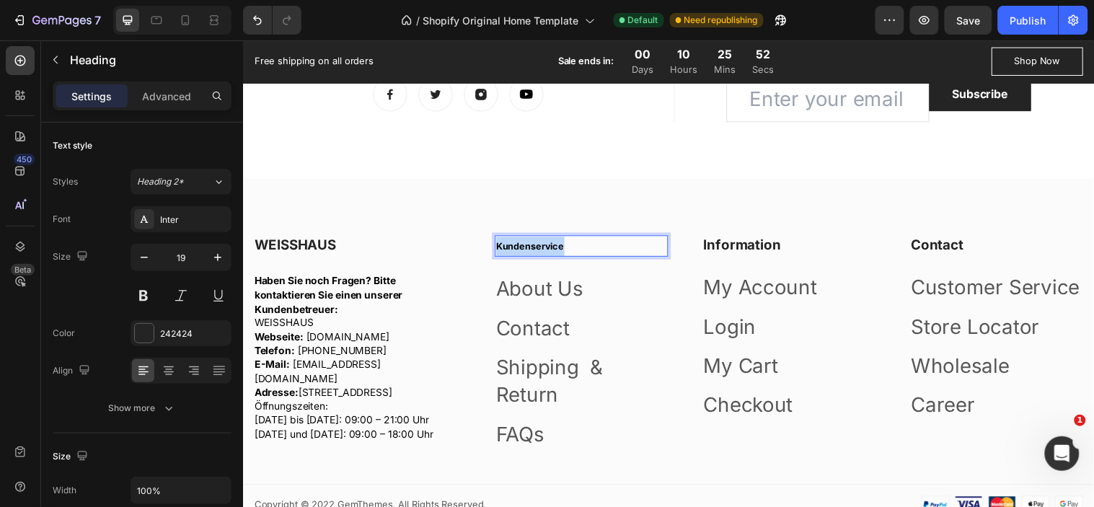
click at [534, 254] on span "Kundenservice" at bounding box center [534, 249] width 69 height 11
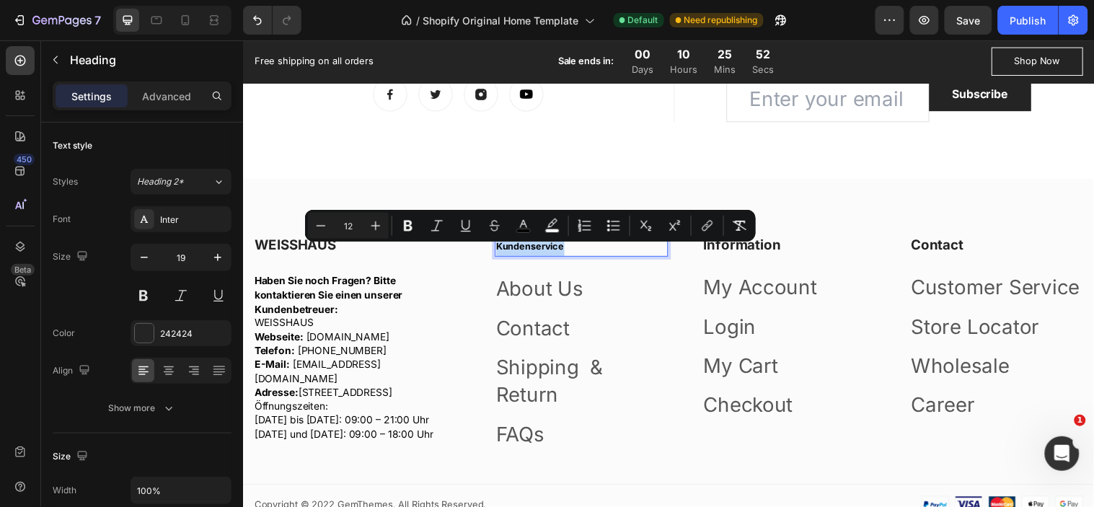
click at [534, 254] on span "Kundenservice" at bounding box center [534, 249] width 69 height 11
click at [349, 222] on input "12" at bounding box center [348, 225] width 29 height 17
click at [349, 224] on input "12" at bounding box center [348, 225] width 29 height 17
type input "19"
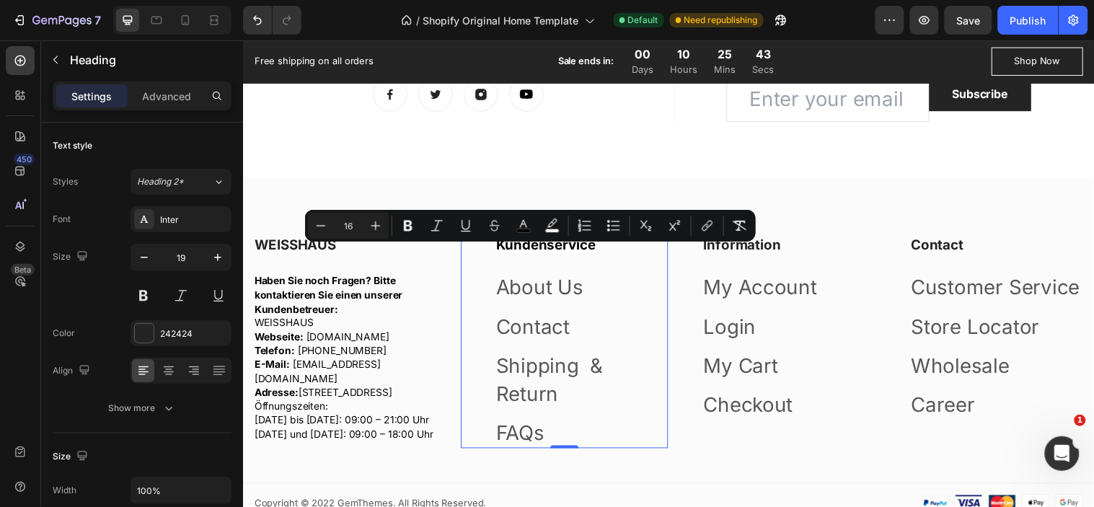
click at [471, 274] on div "⁠⁠⁠⁠⁠⁠⁠ Kundenservice Heading About Us Text block Contact Text block Shipping &…" at bounding box center [569, 346] width 211 height 217
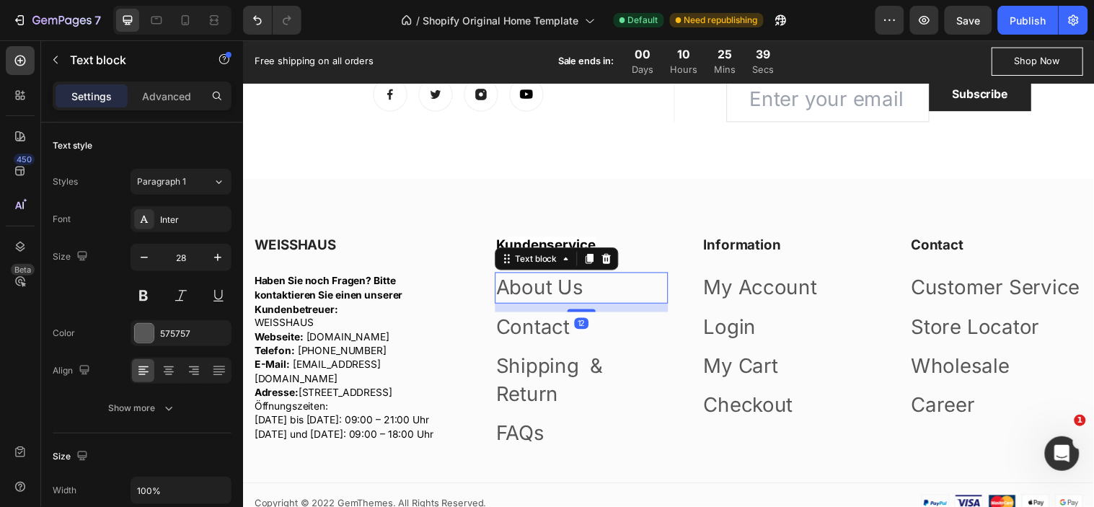
click at [536, 298] on link "About Us" at bounding box center [544, 290] width 89 height 25
click at [177, 253] on input "28" at bounding box center [181, 257] width 48 height 26
type input "14"
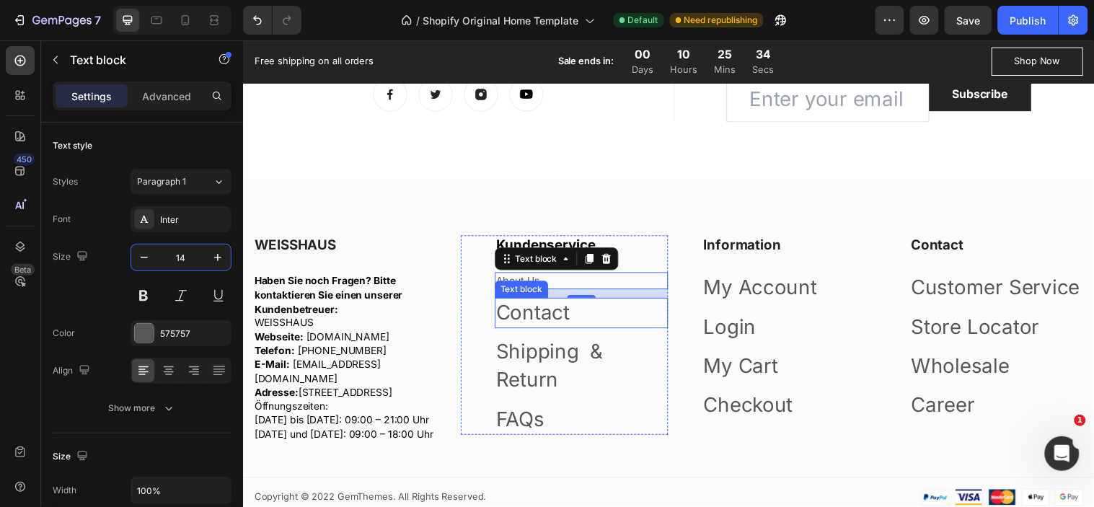
click at [519, 322] on link "Contact" at bounding box center [537, 316] width 75 height 25
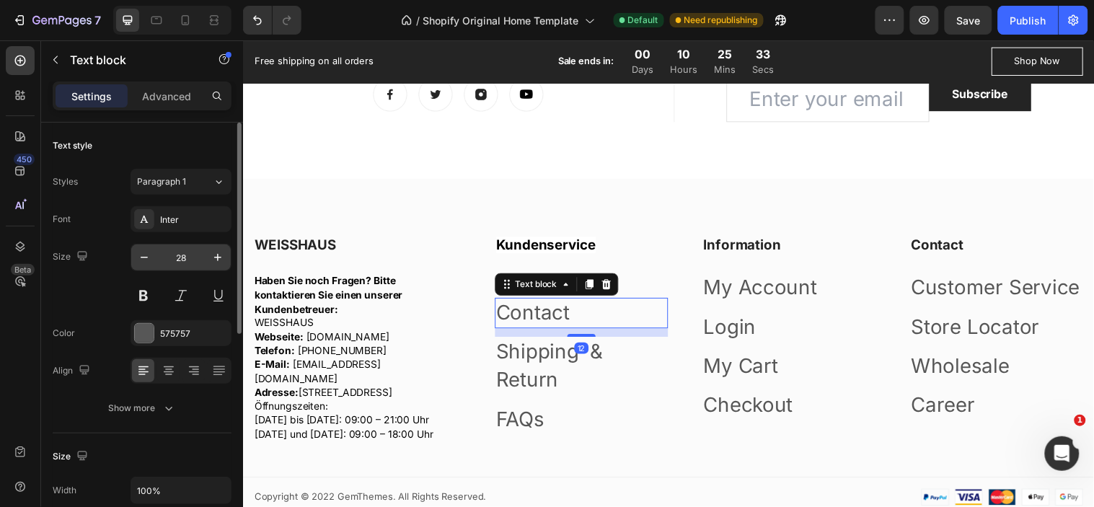
click at [182, 252] on input "28" at bounding box center [181, 257] width 48 height 26
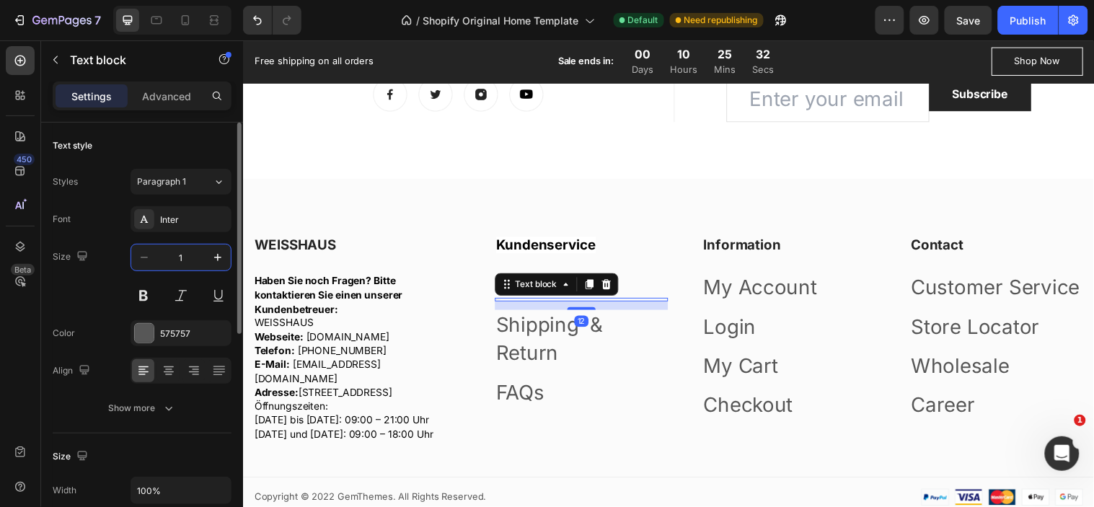
type input "14"
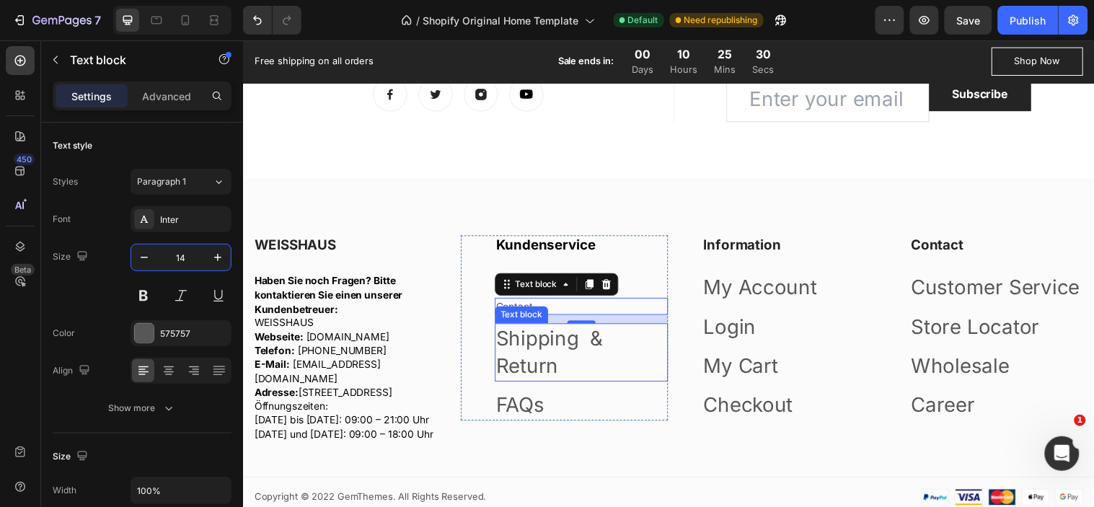
click at [536, 379] on link "Shipping & Return" at bounding box center [554, 356] width 109 height 53
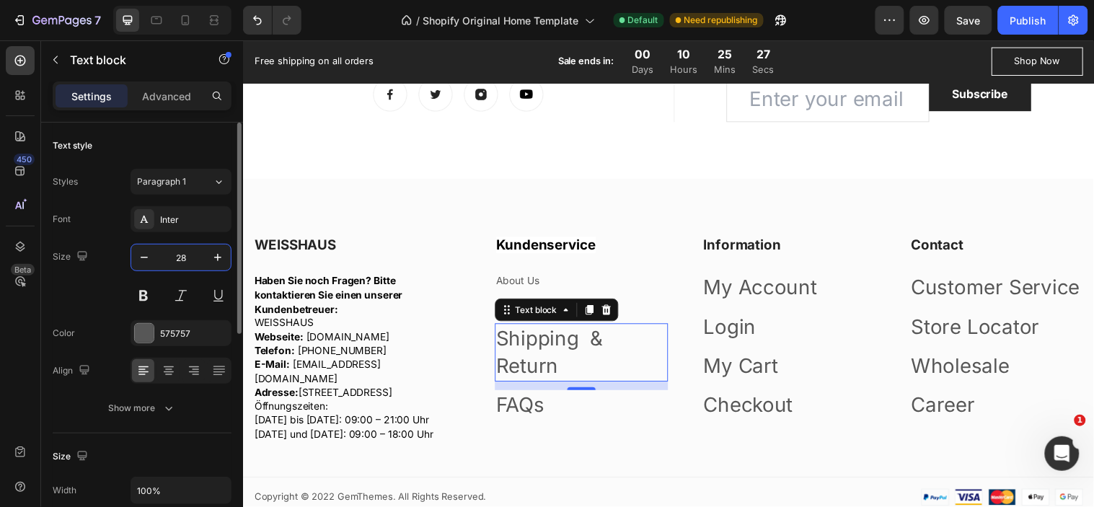
click at [179, 253] on input "28" at bounding box center [181, 257] width 48 height 26
type input "14"
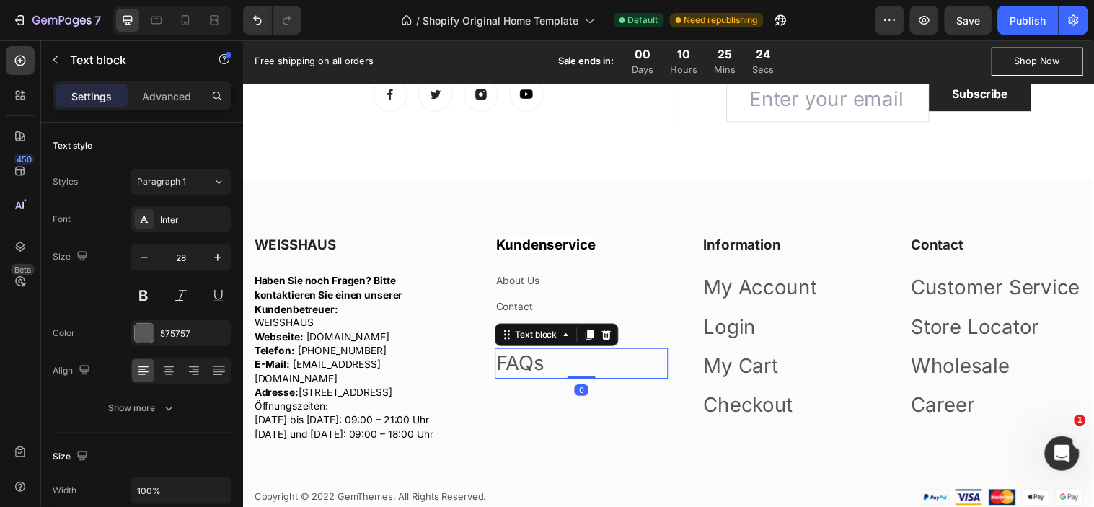
click at [525, 380] on link "FAQs" at bounding box center [524, 367] width 49 height 25
click at [167, 262] on input "28" at bounding box center [181, 257] width 48 height 26
type input "14"
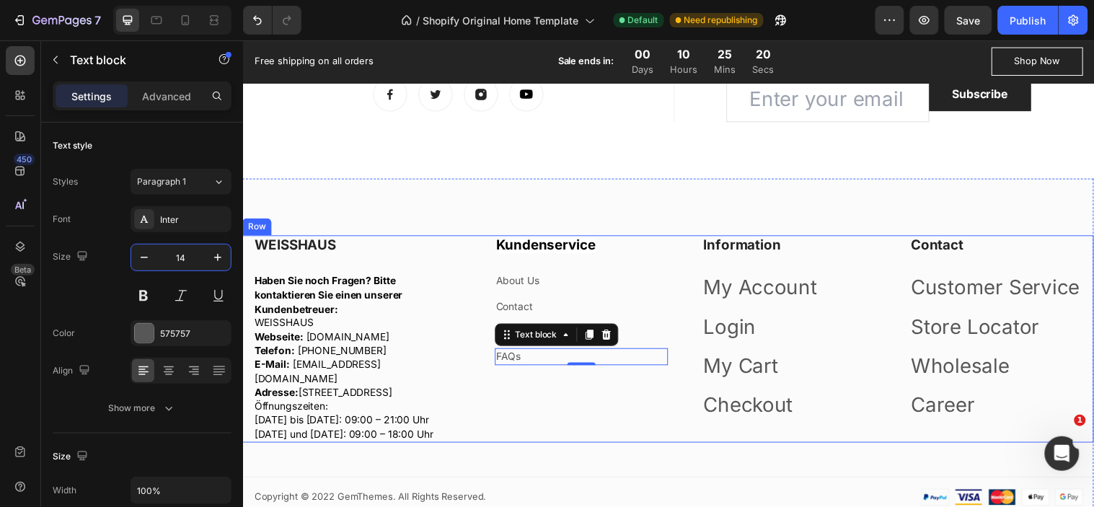
click at [556, 415] on div "⁠⁠⁠⁠⁠⁠⁠ Kundenservice Heading About Us Text block Contact Text block Shipping &…" at bounding box center [569, 343] width 211 height 210
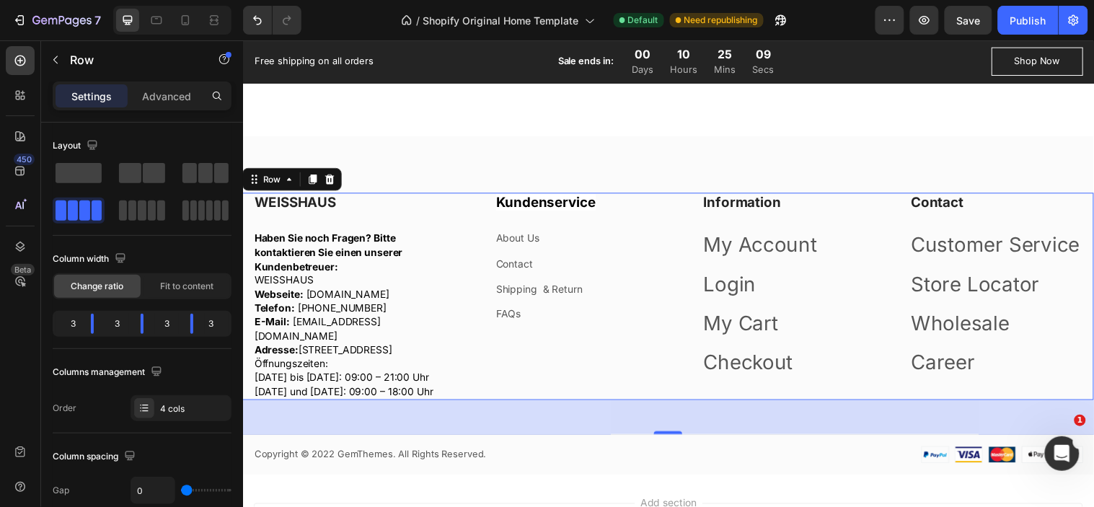
scroll to position [2074, 0]
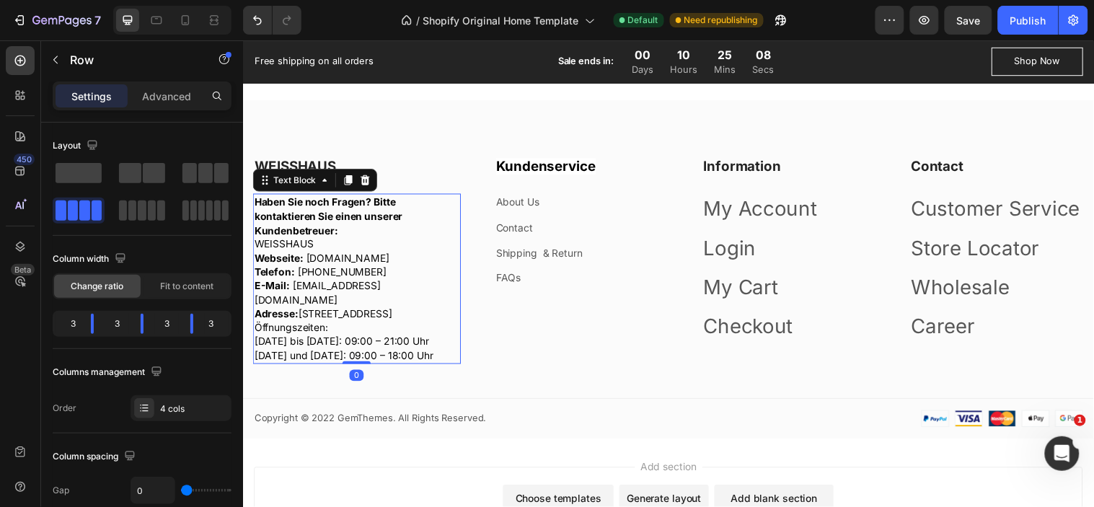
click at [389, 323] on p "Webseite: [DOMAIN_NAME] Telefon: [PHONE_NUMBER] E-Mail: [EMAIL_ADDRESS][DOMAIN_…" at bounding box center [358, 289] width 208 height 71
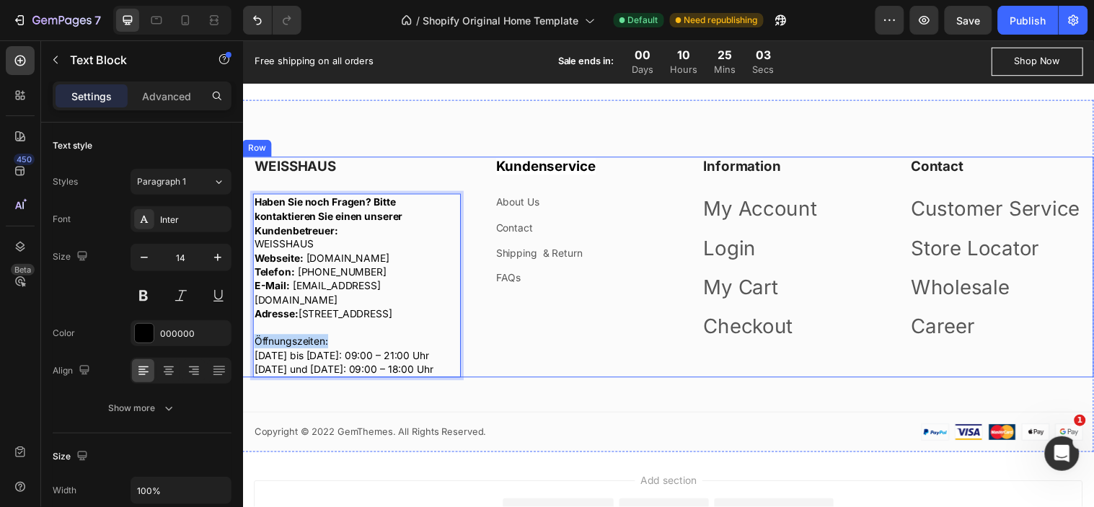
drag, startPoint x: 338, startPoint y: 355, endPoint x: 250, endPoint y: 349, distance: 88.1
click at [250, 349] on div "WEISSHAUS Heading Haben Sie noch Fragen? Bitte kontaktieren Sie einen unserer K…" at bounding box center [674, 270] width 865 height 224
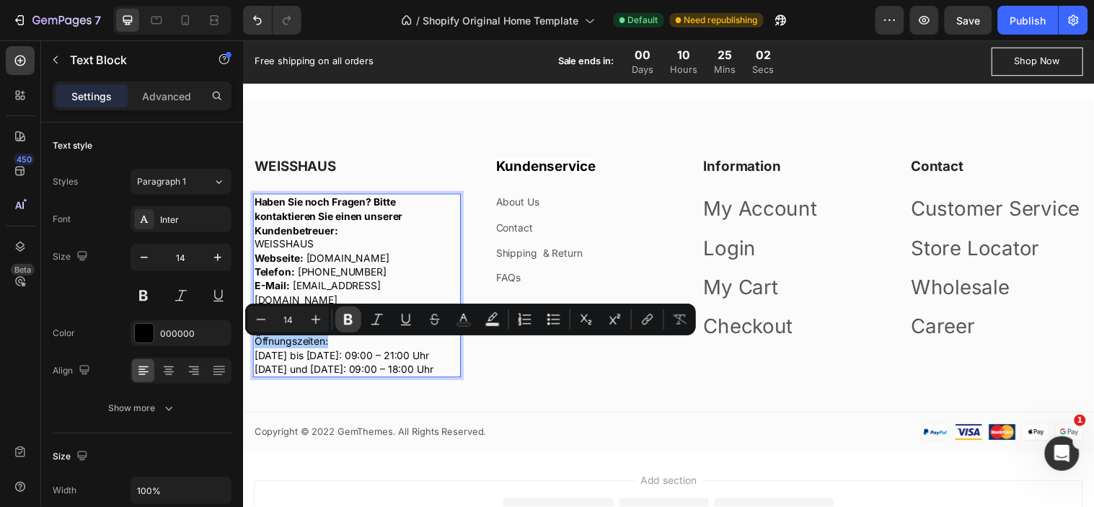
click at [340, 314] on button "Bold" at bounding box center [348, 319] width 26 height 26
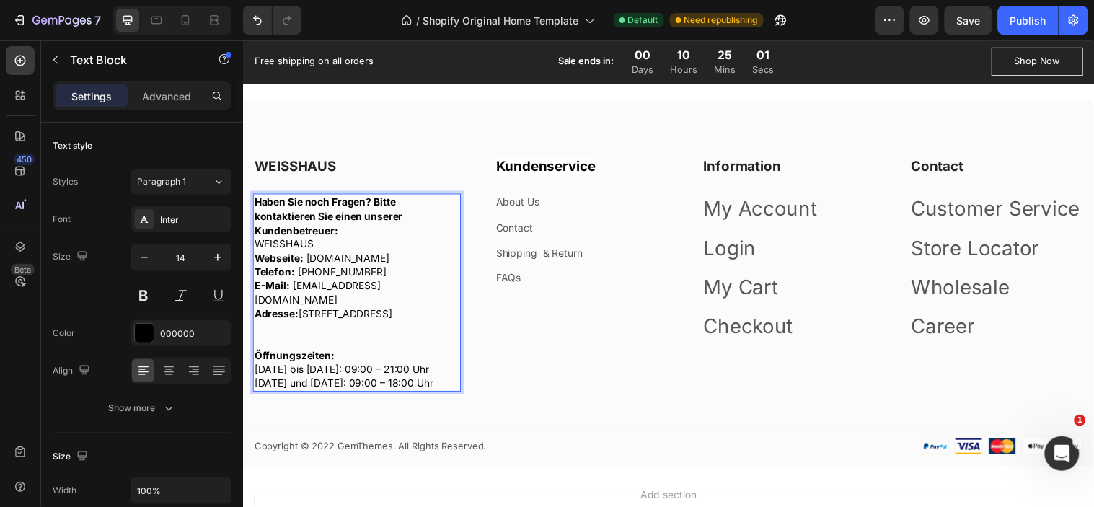
click at [345, 361] on p "Öffnungszeiten:" at bounding box center [358, 359] width 208 height 14
click at [343, 334] on p "Webseite: [DOMAIN_NAME] Telefon: [PHONE_NUMBER] E-Mail: [EMAIL_ADDRESS][DOMAIN_…" at bounding box center [358, 303] width 208 height 99
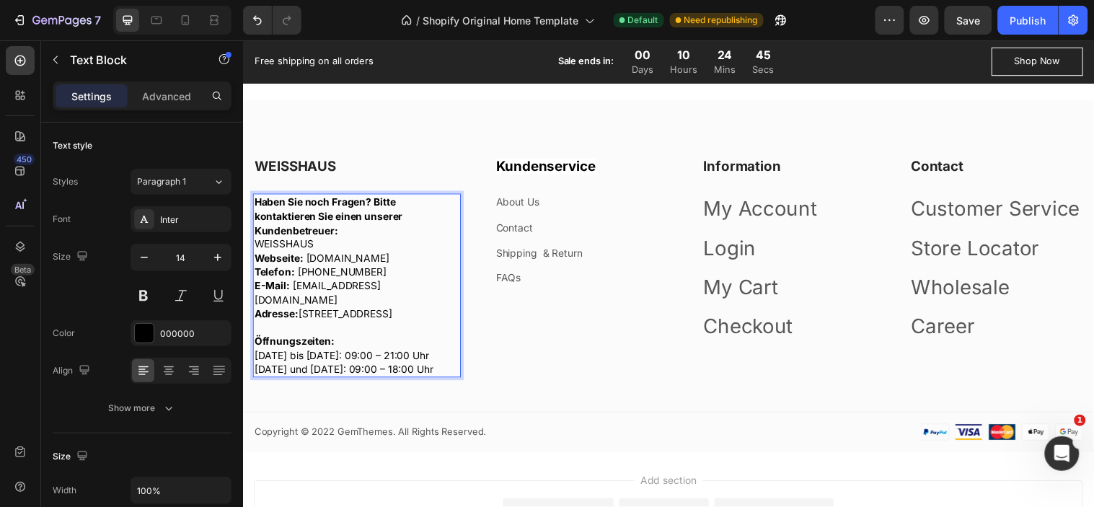
click at [350, 235] on p "Haben Sie noch Fragen? Bitte kontaktieren Sie einen unserer Kundenbetreuer:" at bounding box center [358, 218] width 208 height 43
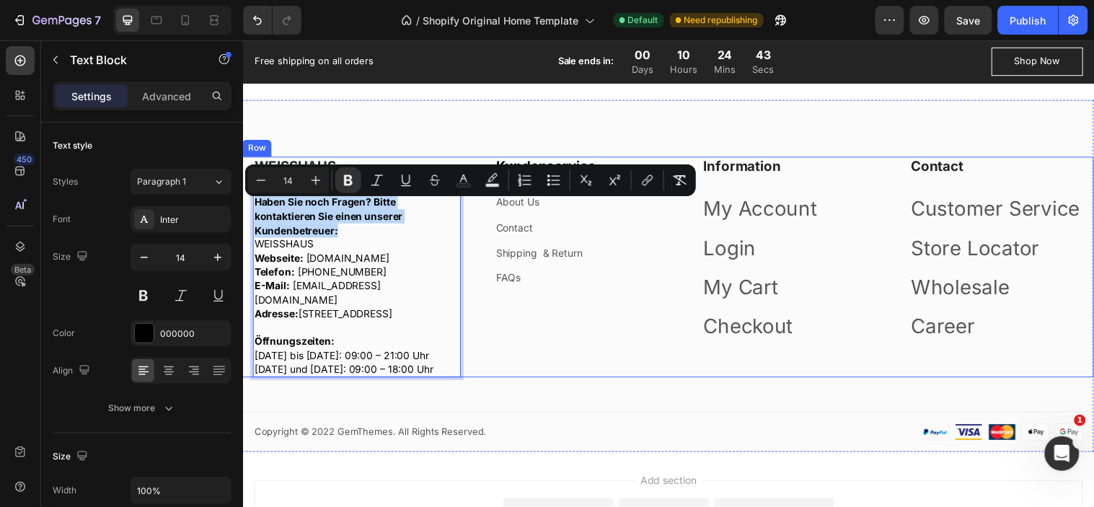
drag, startPoint x: 341, startPoint y: 236, endPoint x: 247, endPoint y: 215, distance: 96.9
click at [247, 215] on div "WEISSHAUS Heading Haben Sie noch Fragen? Bitte kontaktieren Sie einen unserer K…" at bounding box center [674, 270] width 865 height 224
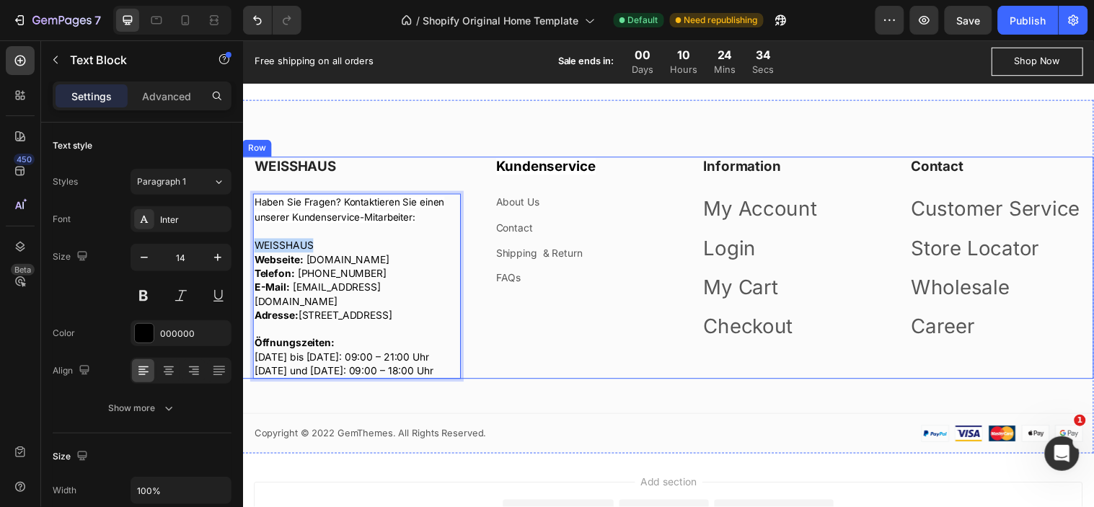
drag, startPoint x: 309, startPoint y: 251, endPoint x: 247, endPoint y: 249, distance: 62.0
click at [247, 249] on div "WEISSHAUS Heading Haben Sie Fragen? Kontaktieren Sie einen unserer Kundenservic…" at bounding box center [674, 271] width 865 height 226
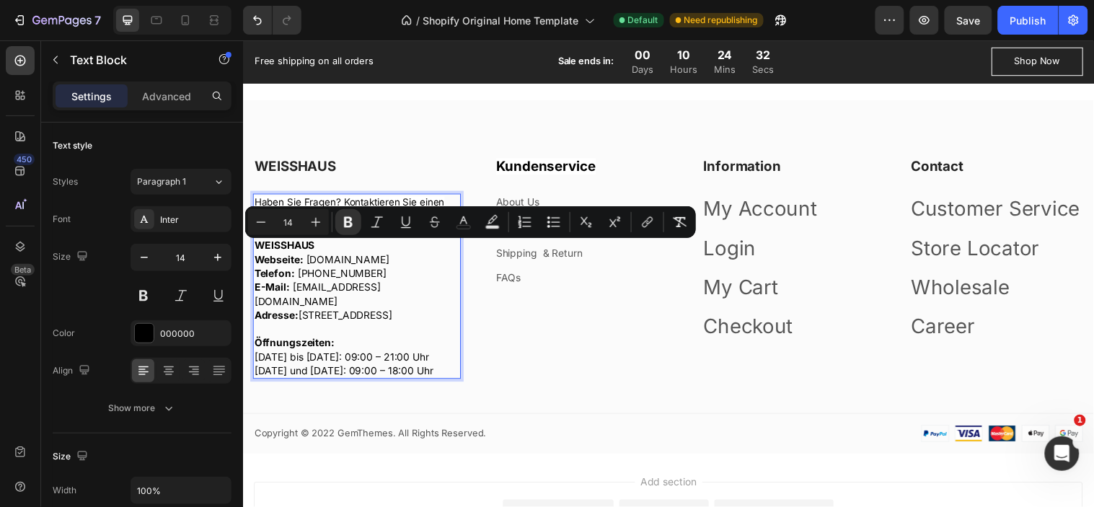
click at [342, 248] on p "WEISSHAUS" at bounding box center [358, 248] width 208 height 14
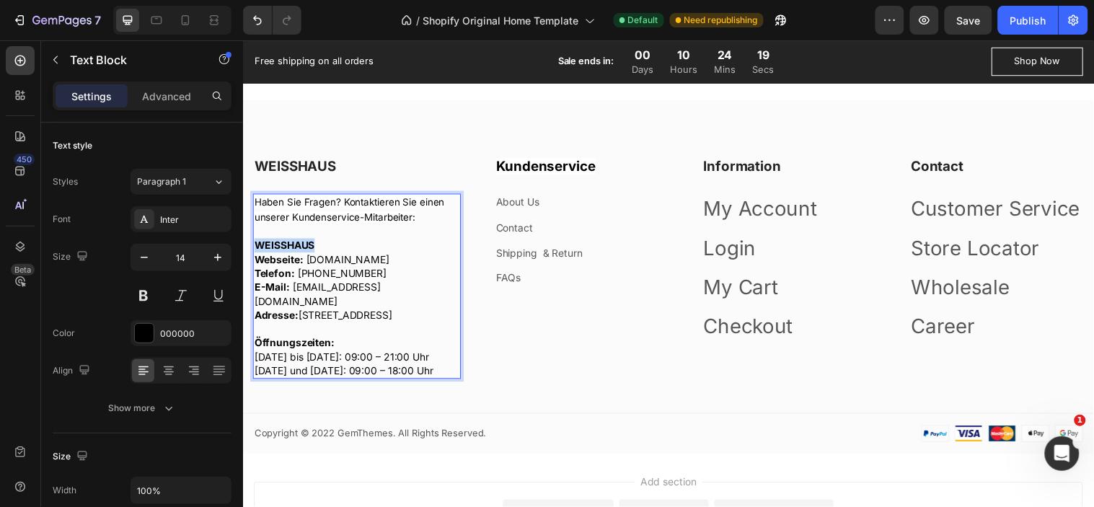
drag, startPoint x: 322, startPoint y: 252, endPoint x: 258, endPoint y: 251, distance: 63.4
click at [258, 251] on p "WEISSHAUS" at bounding box center [358, 248] width 208 height 14
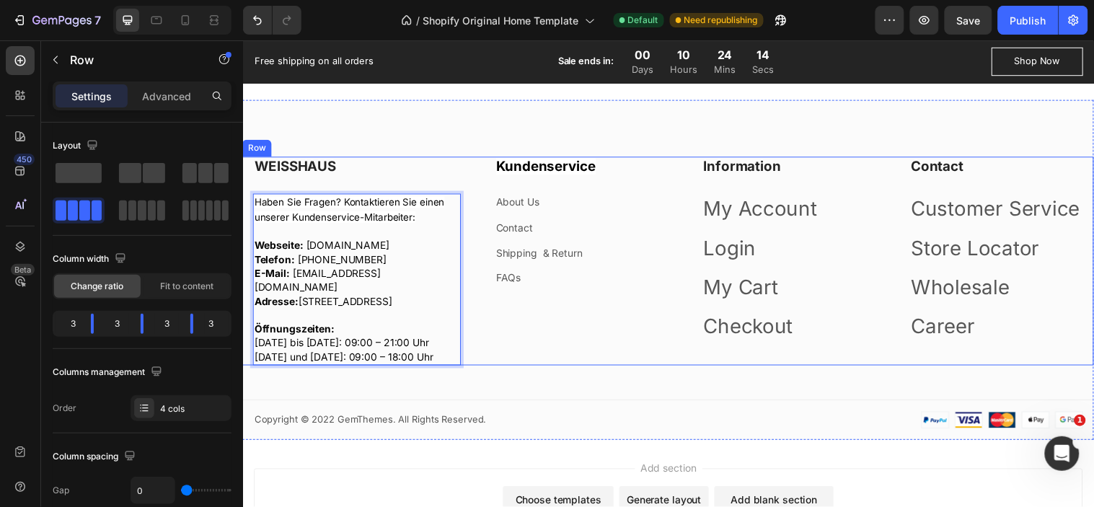
click at [555, 353] on div "⁠⁠⁠⁠⁠⁠⁠ Kundenservice Heading About Us Text block Contact Text block Shipping &…" at bounding box center [569, 264] width 211 height 212
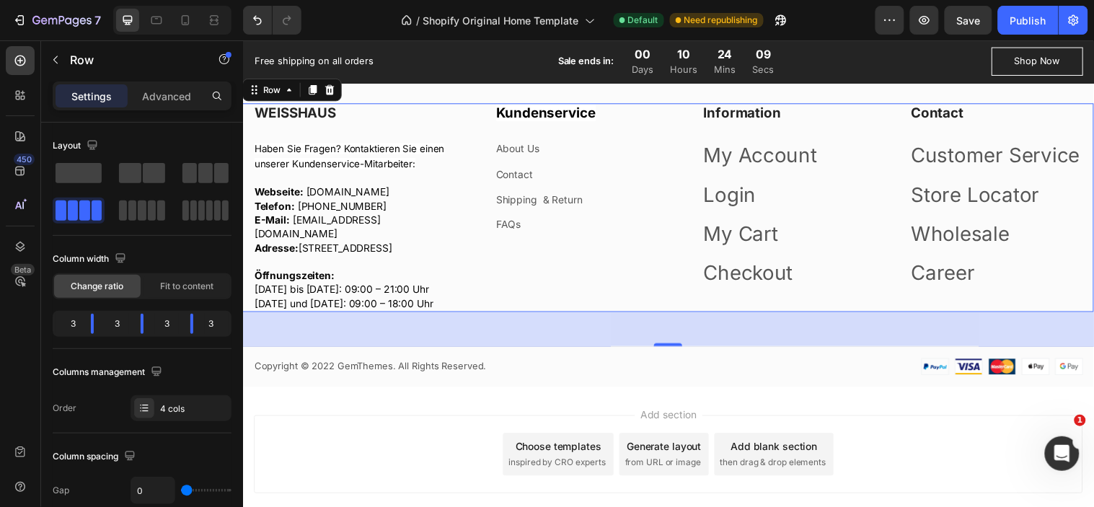
scroll to position [2154, 0]
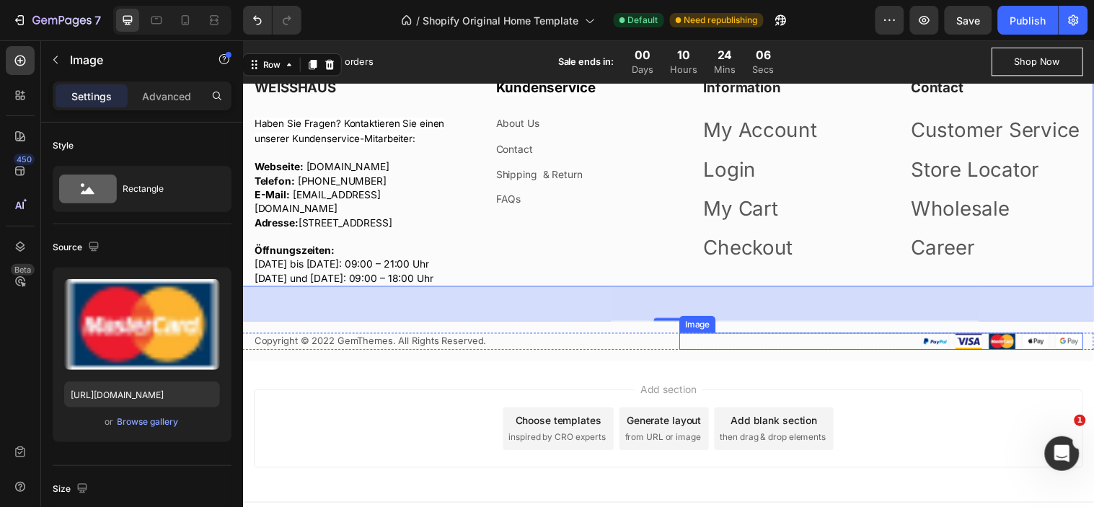
click at [989, 354] on img at bounding box center [1014, 345] width 164 height 17
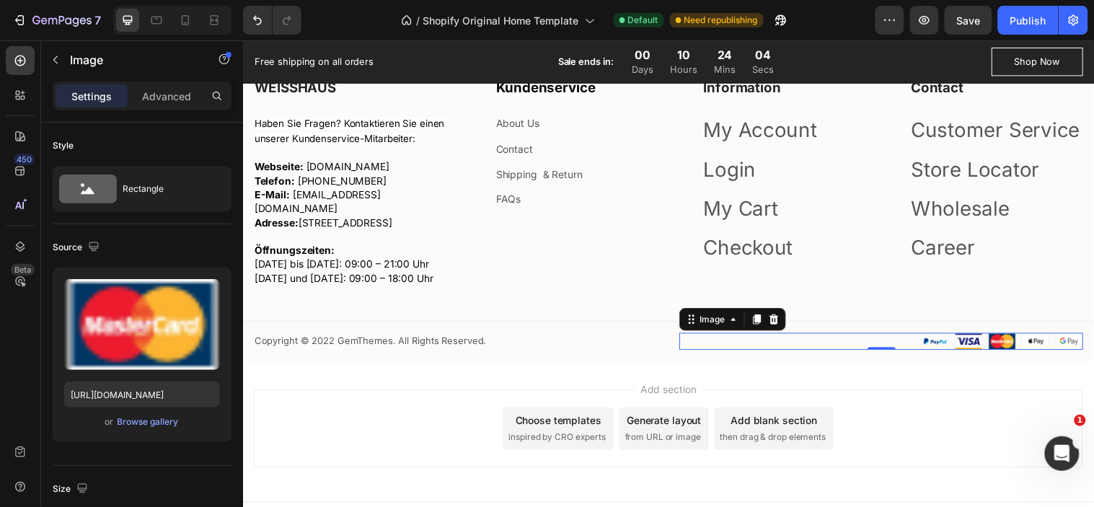
click at [935, 354] on img at bounding box center [1014, 345] width 164 height 17
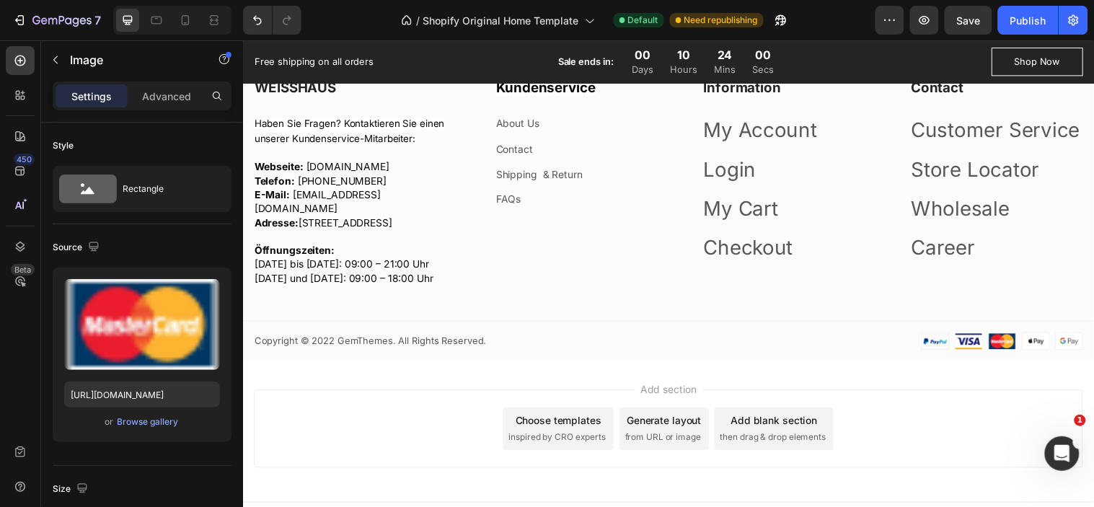
click at [926, 386] on div "Add section Choose templates inspired by CRO experts Generate layout from URL o…" at bounding box center [674, 436] width 865 height 143
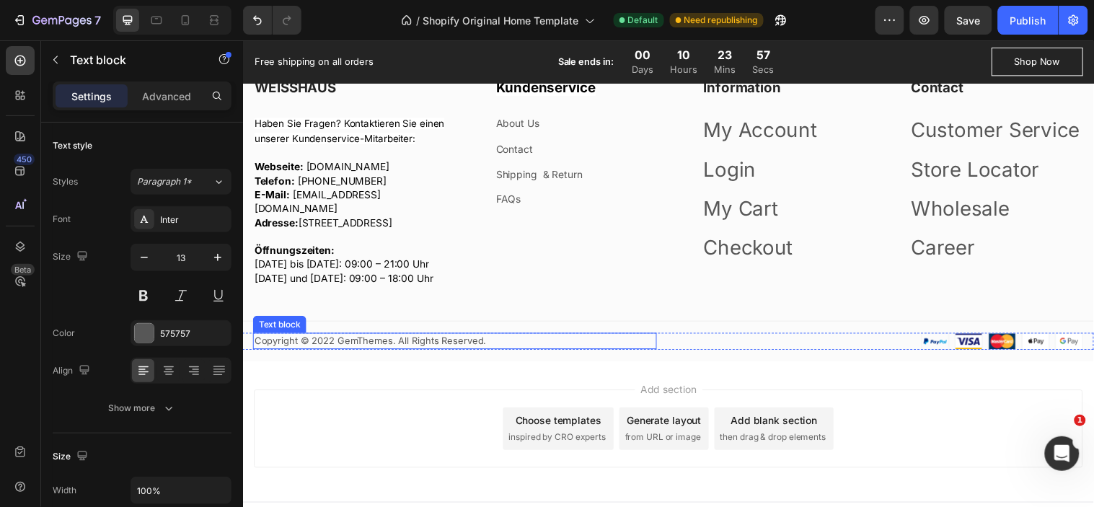
click at [368, 352] on p "Copyright © 2022 GemThemes. All Rights Reserved." at bounding box center [457, 345] width 407 height 14
click at [364, 328] on icon at bounding box center [366, 323] width 9 height 10
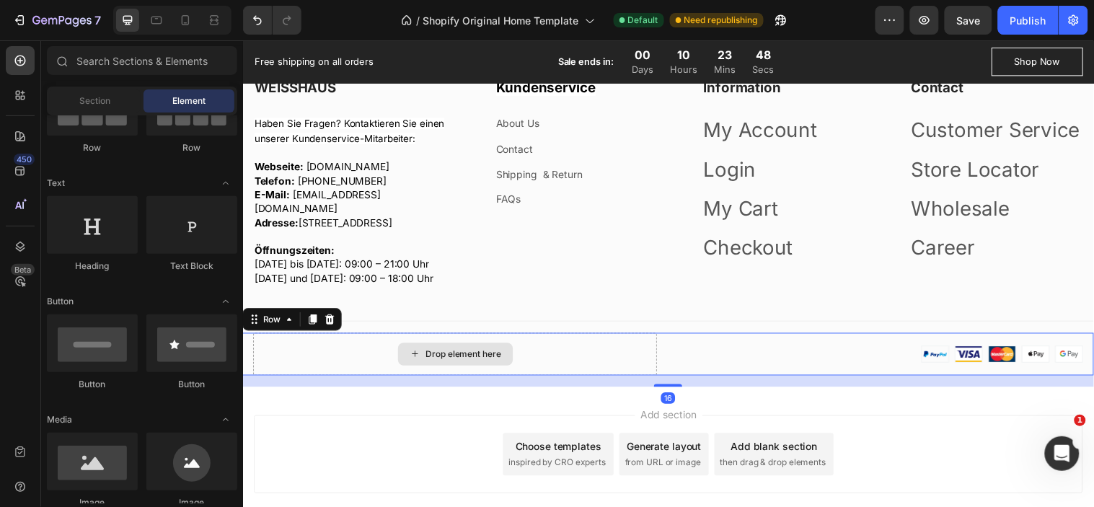
click at [583, 364] on div "Drop element here" at bounding box center [458, 358] width 410 height 43
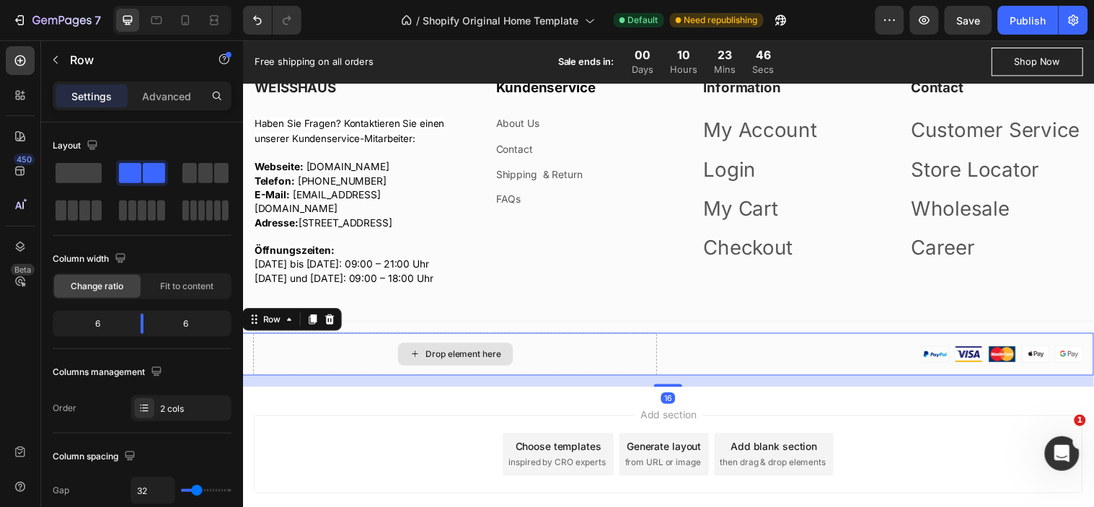
click at [541, 366] on div "Drop element here" at bounding box center [458, 358] width 410 height 43
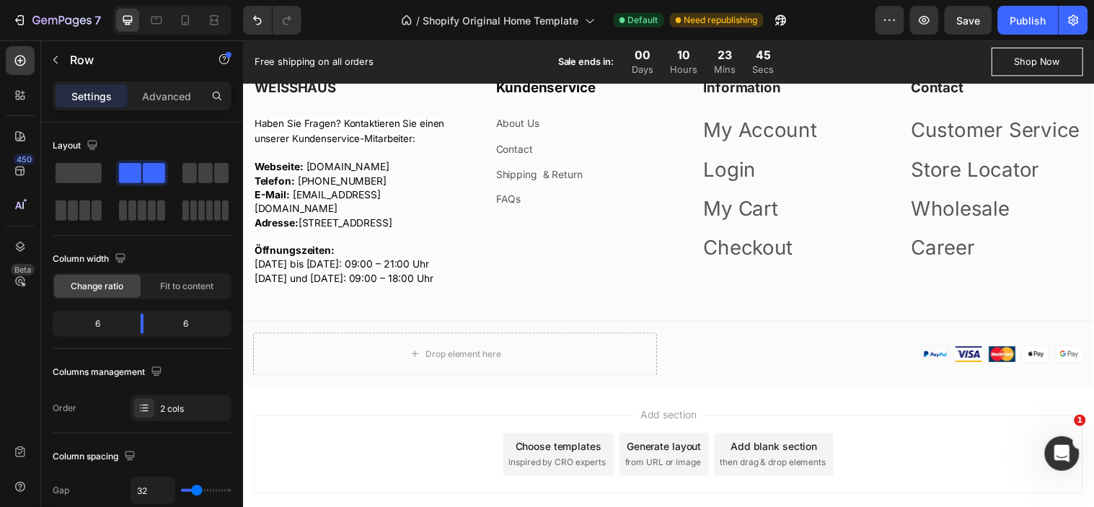
click at [443, 414] on div "Add section Choose templates inspired by CRO experts Generate layout from URL o…" at bounding box center [674, 462] width 865 height 143
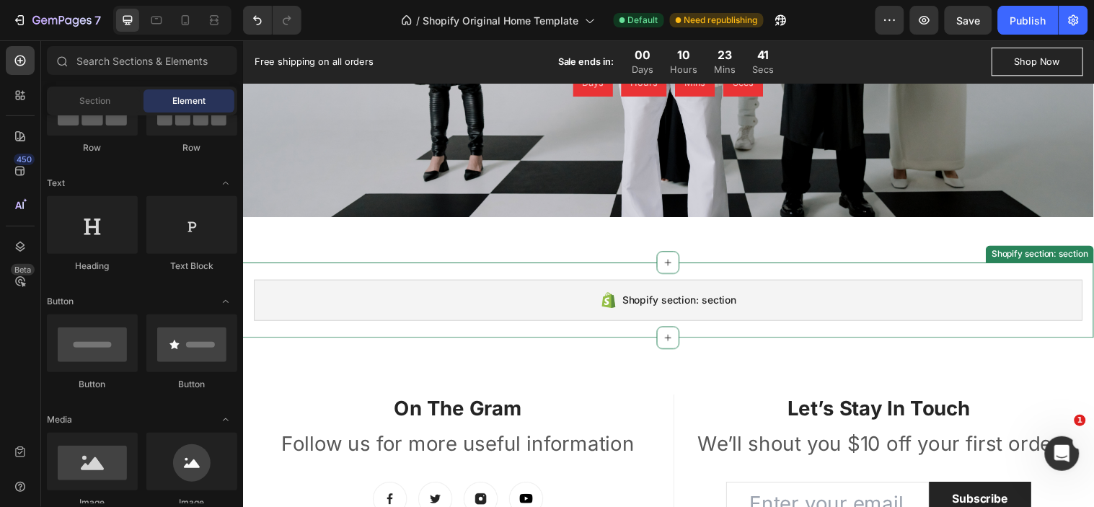
scroll to position [1674, 0]
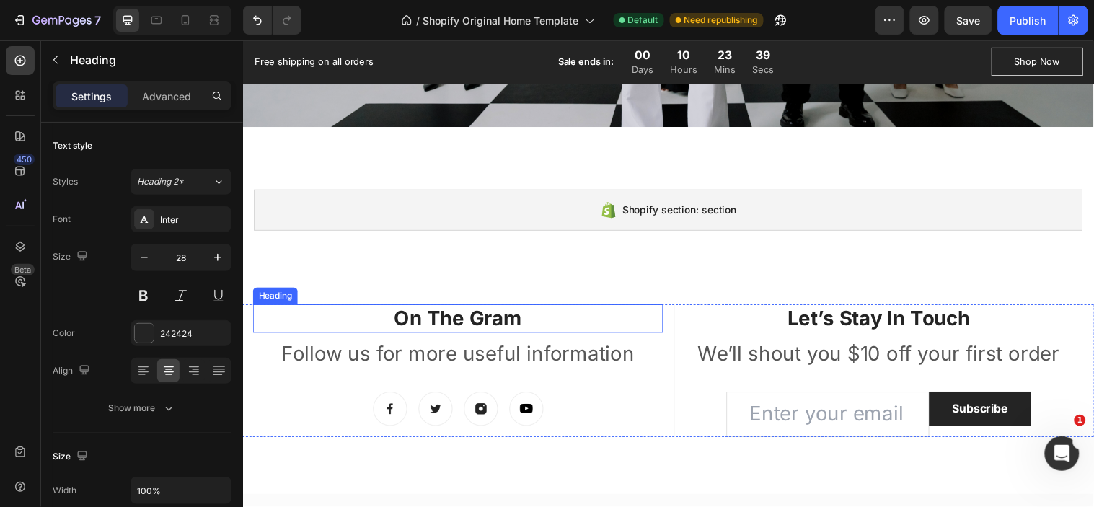
click at [539, 327] on p "On The Gram" at bounding box center [461, 322] width 414 height 26
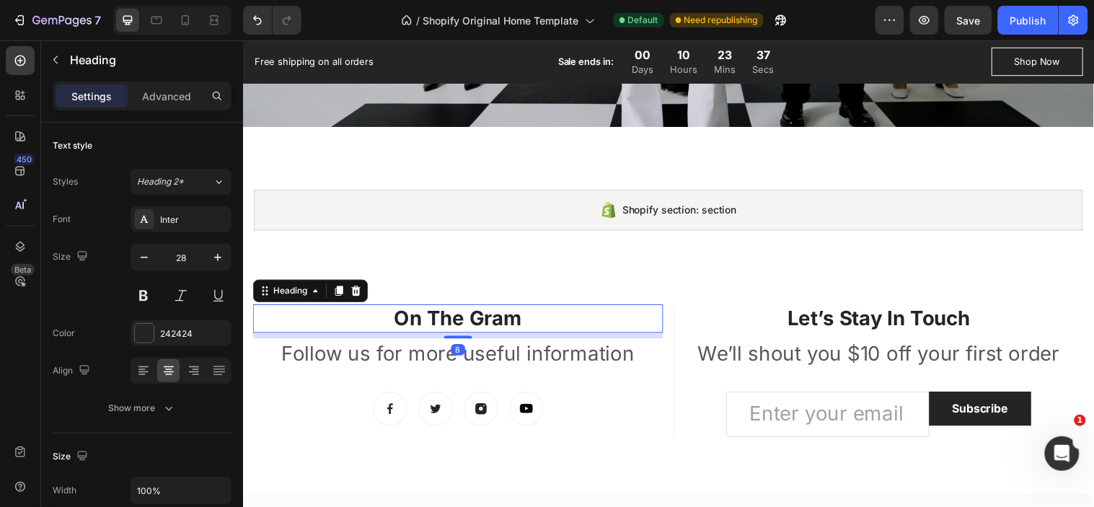
click at [422, 314] on p "On The Gram" at bounding box center [461, 322] width 414 height 26
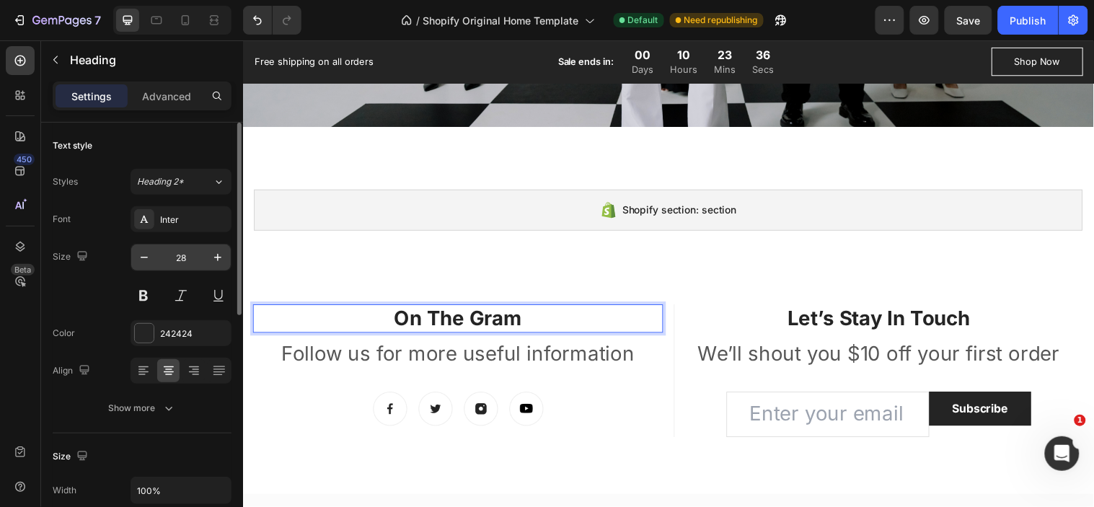
click at [188, 257] on input "28" at bounding box center [181, 257] width 48 height 26
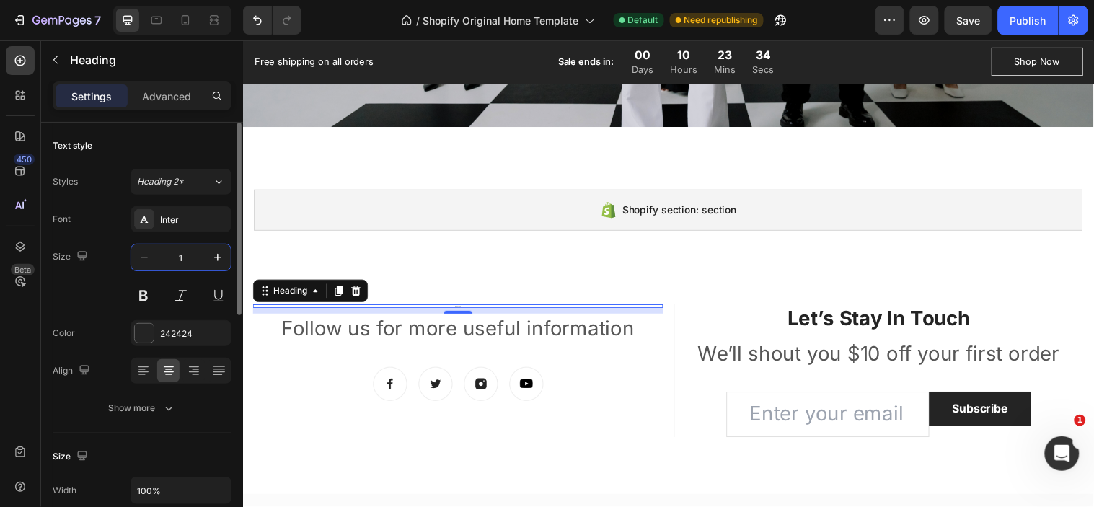
type input "19"
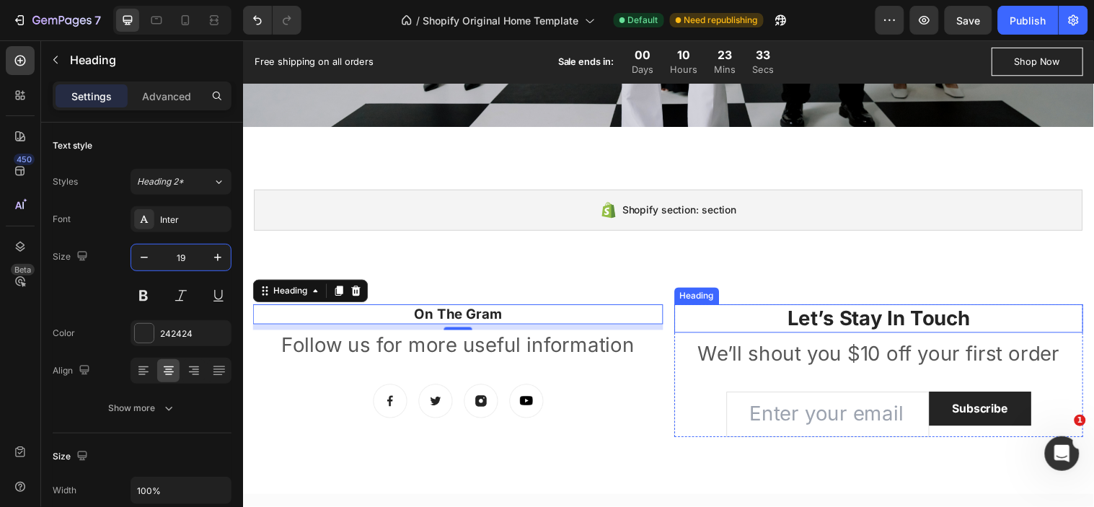
click at [810, 316] on p "Let’s Stay In Touch" at bounding box center [889, 322] width 413 height 26
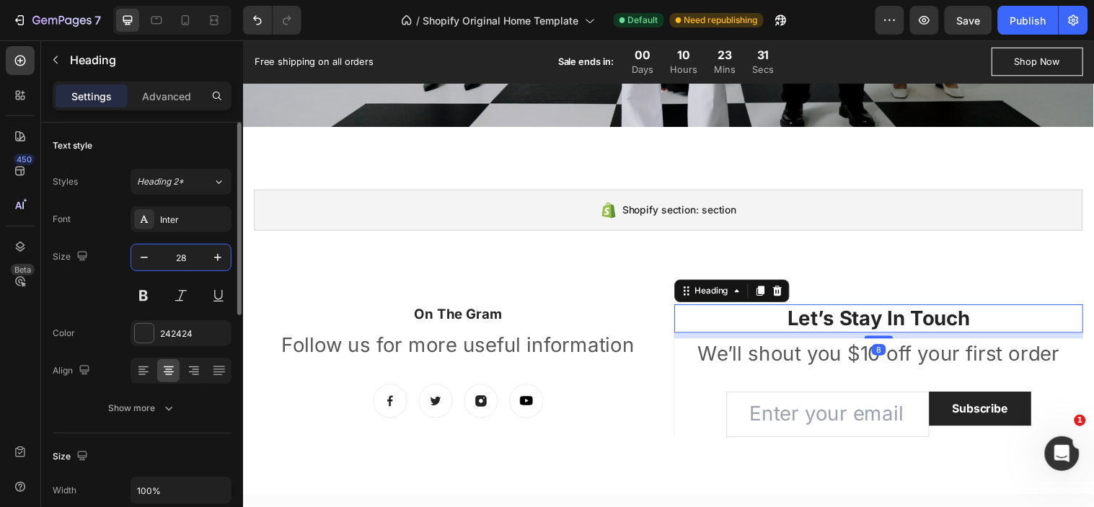
click at [178, 252] on input "28" at bounding box center [181, 257] width 48 height 26
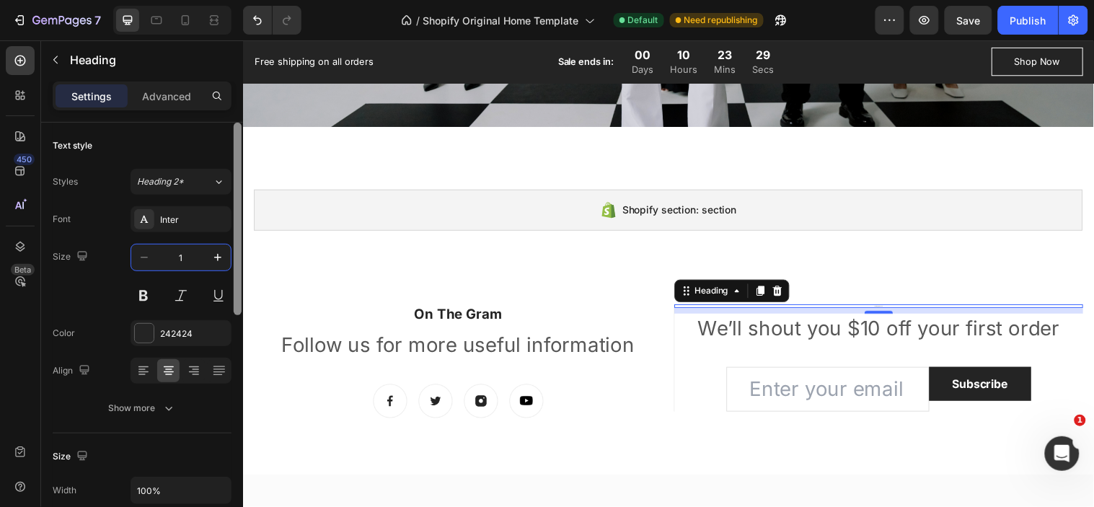
type input "19"
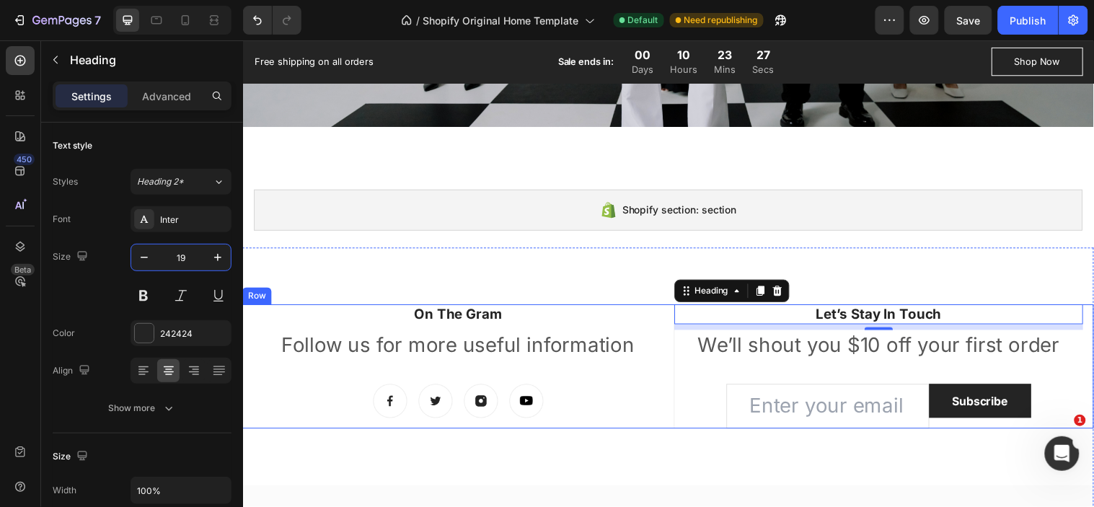
click at [396, 368] on div "On The Gram Heading Follow us for more useful information Text block Image Imag…" at bounding box center [461, 371] width 417 height 126
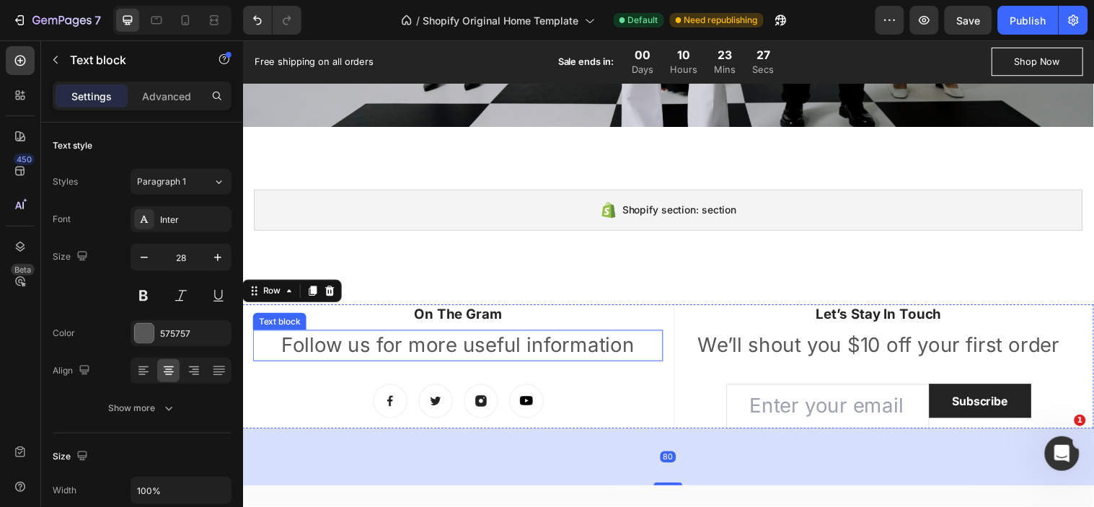
click at [393, 352] on p "Follow us for more useful information" at bounding box center [461, 349] width 414 height 28
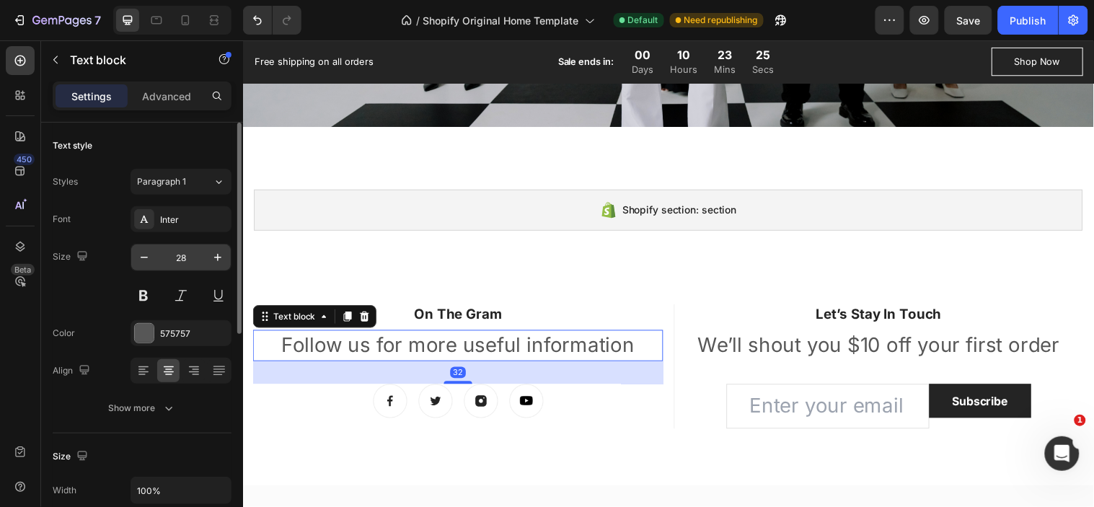
click at [183, 254] on input "28" at bounding box center [181, 257] width 48 height 26
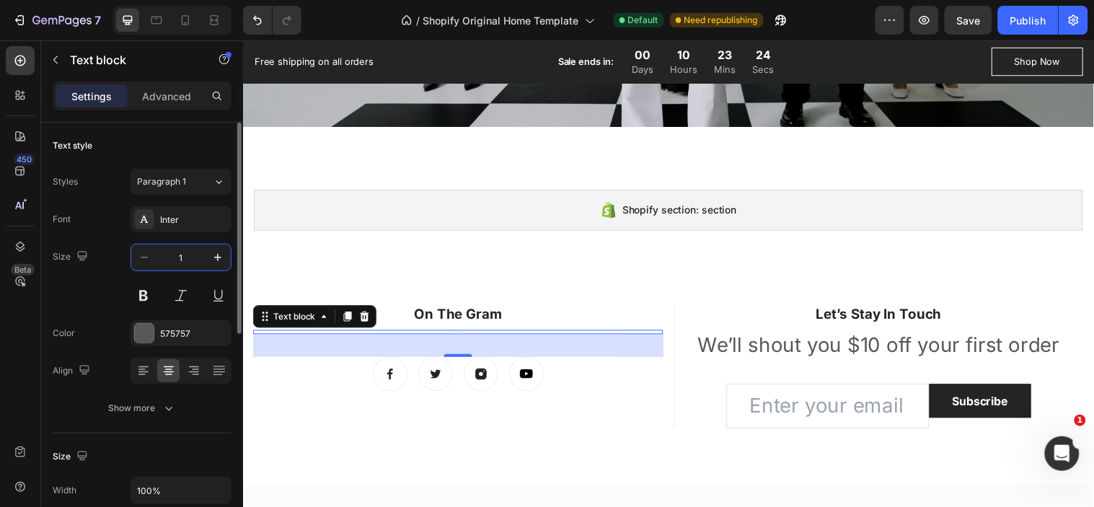
type input "14"
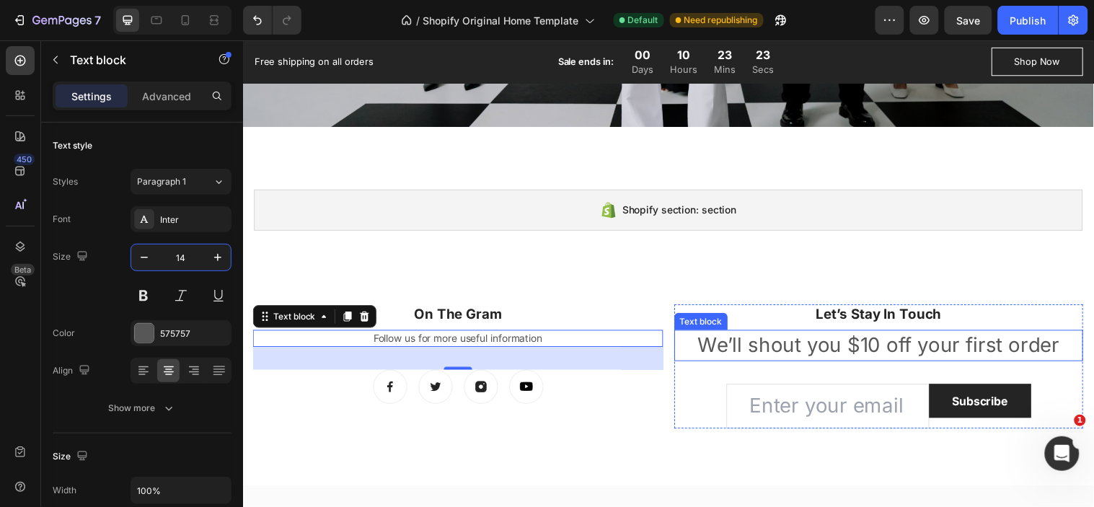
click at [773, 346] on p "We’ll shout you $10 off your first order" at bounding box center [889, 349] width 413 height 28
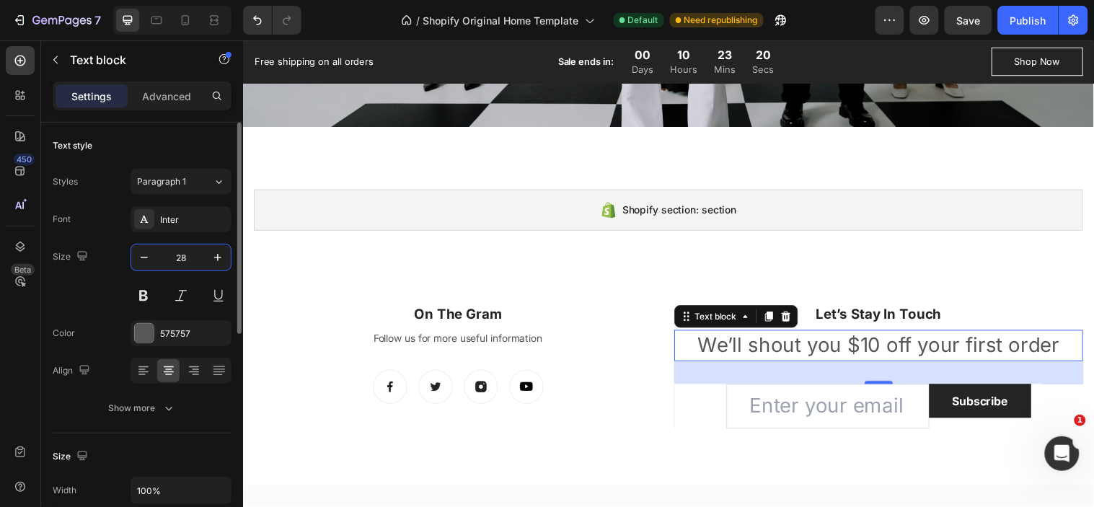
click at [182, 256] on input "28" at bounding box center [181, 257] width 48 height 26
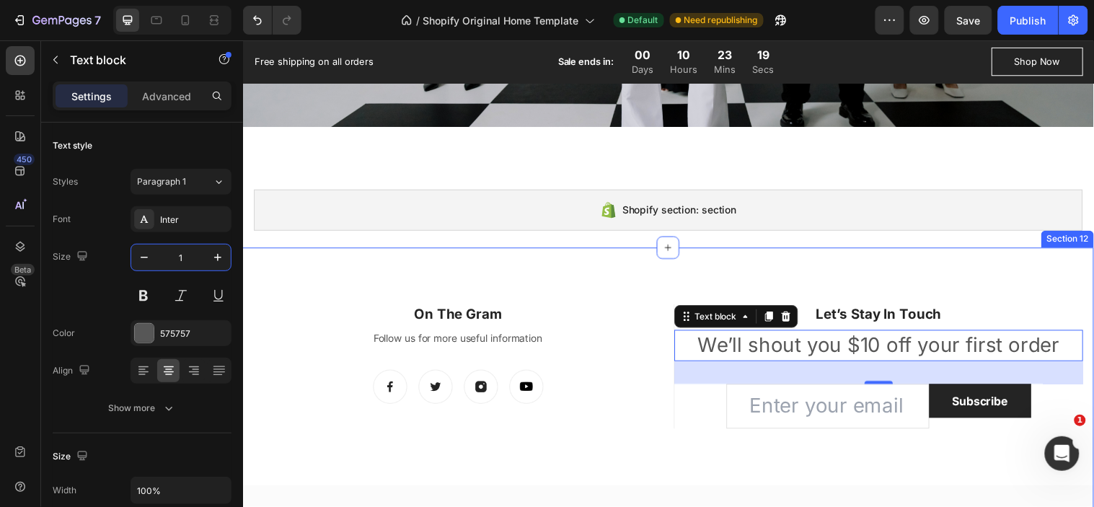
type input "14"
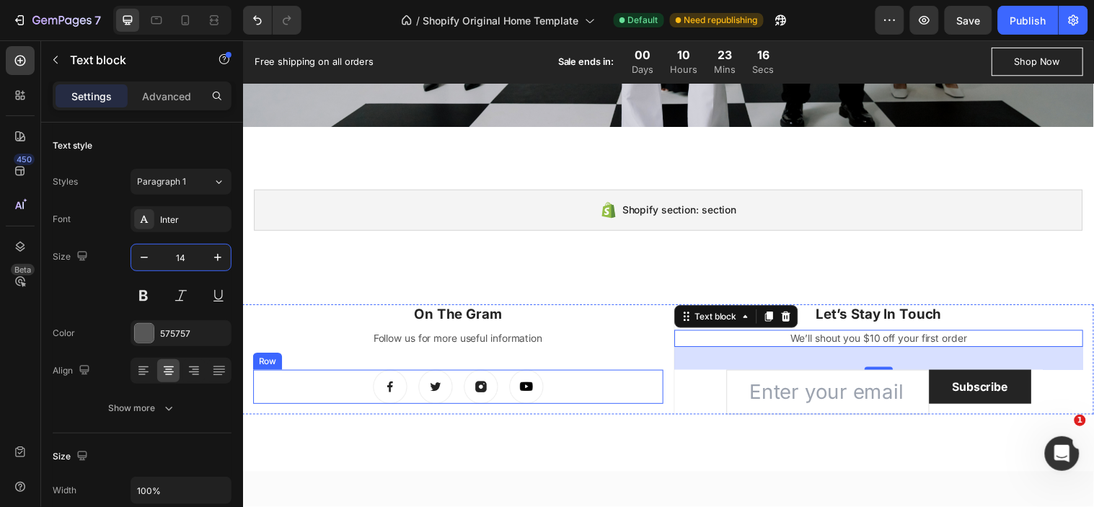
click at [567, 392] on div "Image Image Image Image Row" at bounding box center [461, 391] width 417 height 35
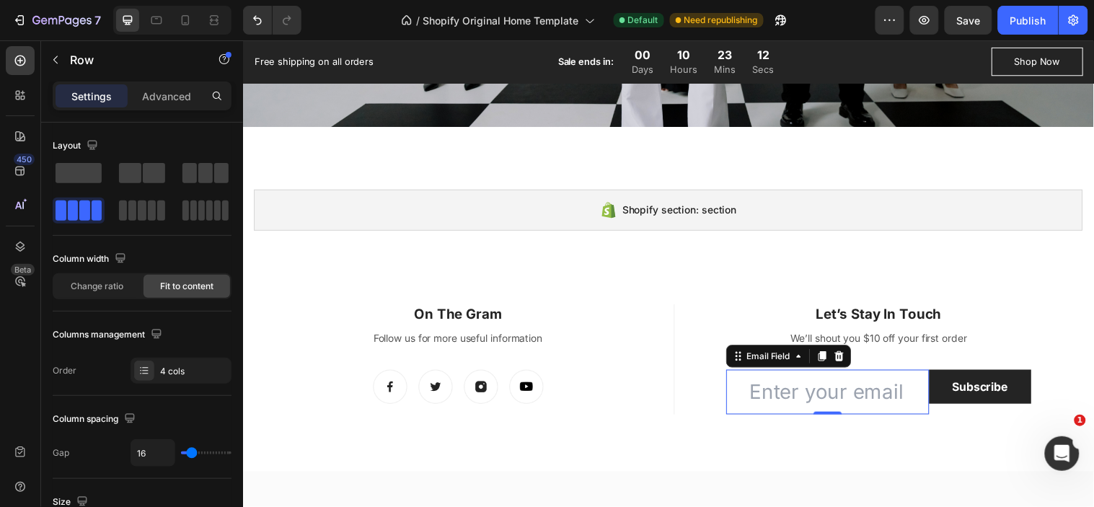
click at [769, 399] on input "email" at bounding box center [837, 396] width 207 height 45
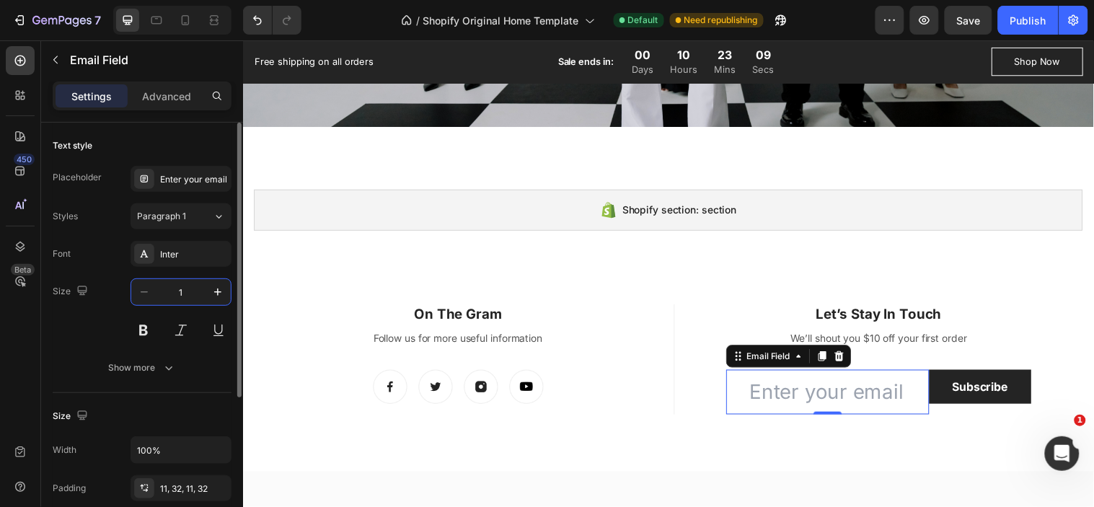
type input "14"
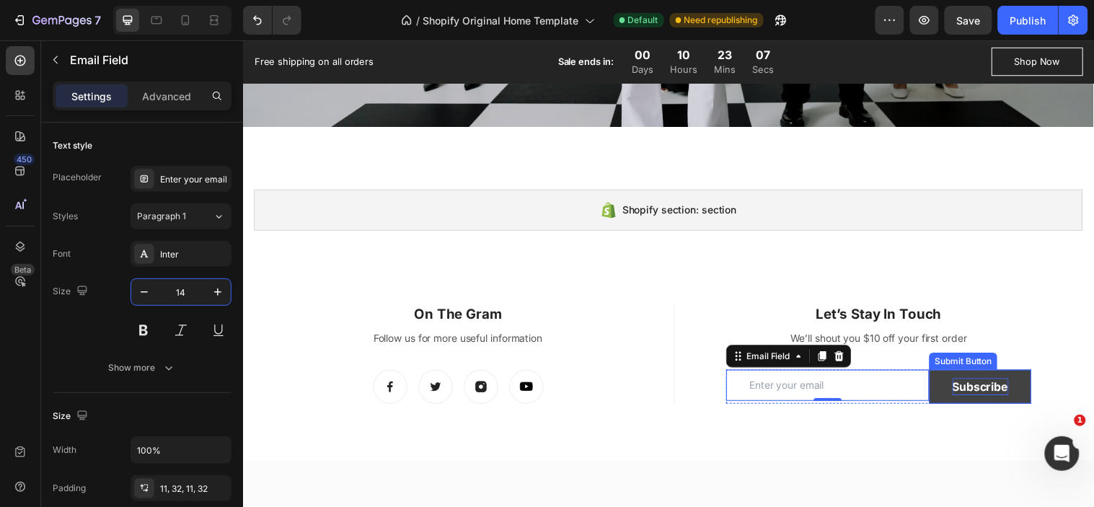
click at [1007, 383] on div "Subscribe" at bounding box center [992, 391] width 57 height 17
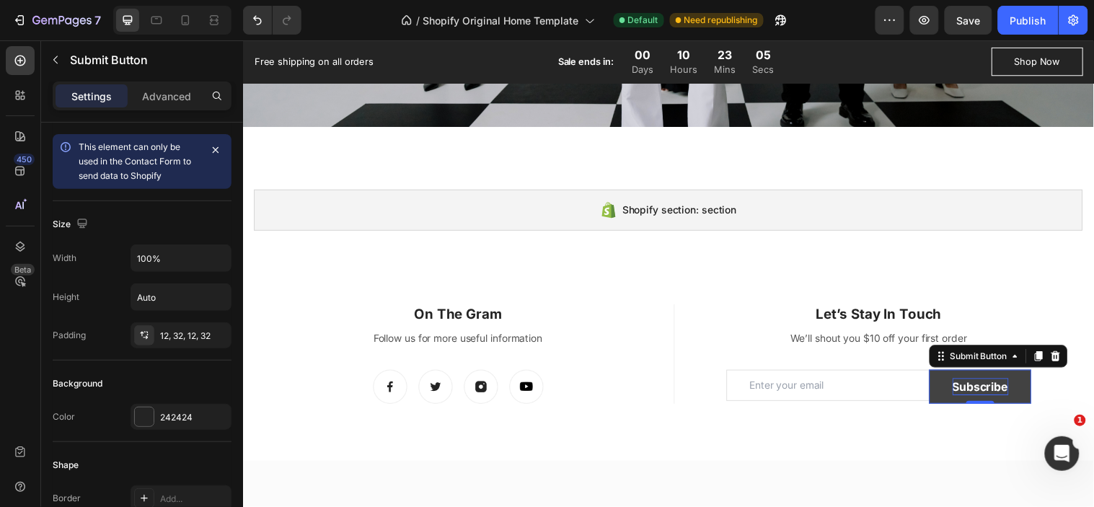
click at [967, 386] on div "Subscribe" at bounding box center [992, 391] width 57 height 17
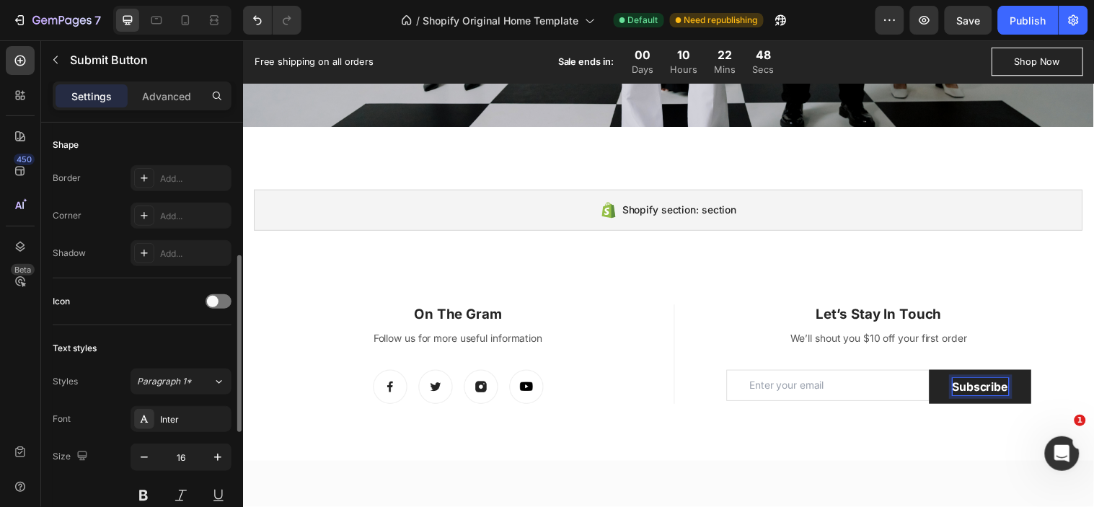
scroll to position [400, 0]
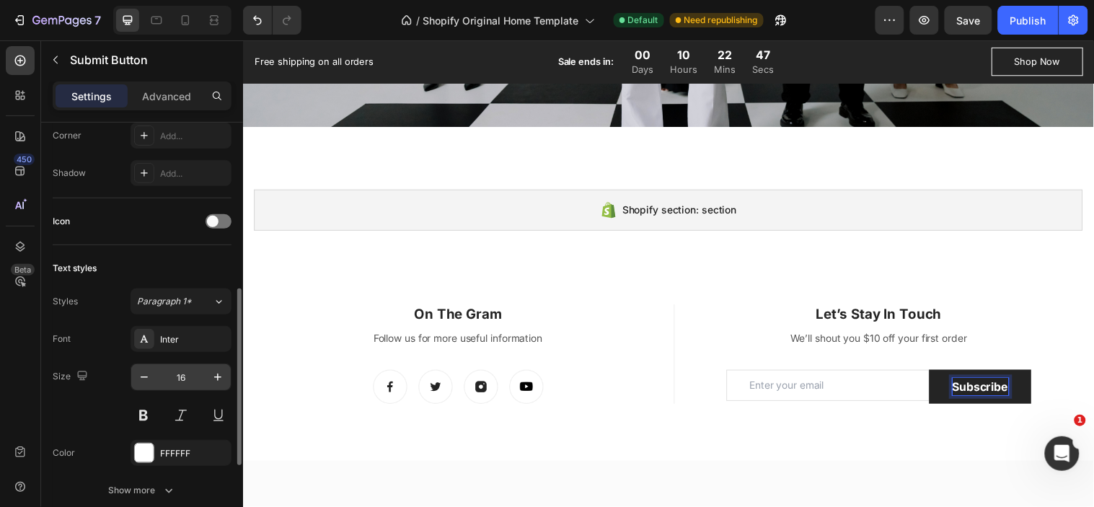
click at [178, 373] on input "16" at bounding box center [181, 377] width 48 height 26
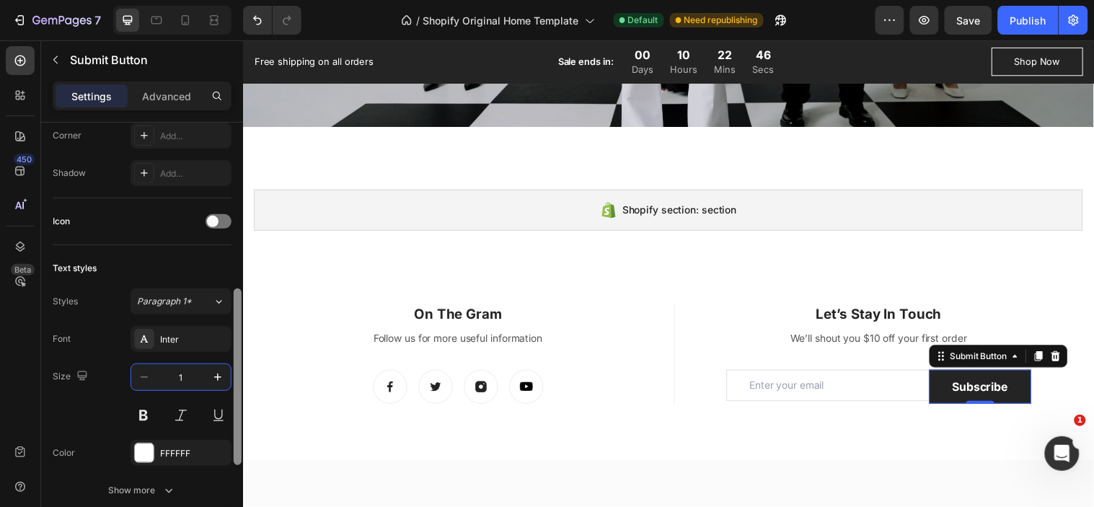
type input "14"
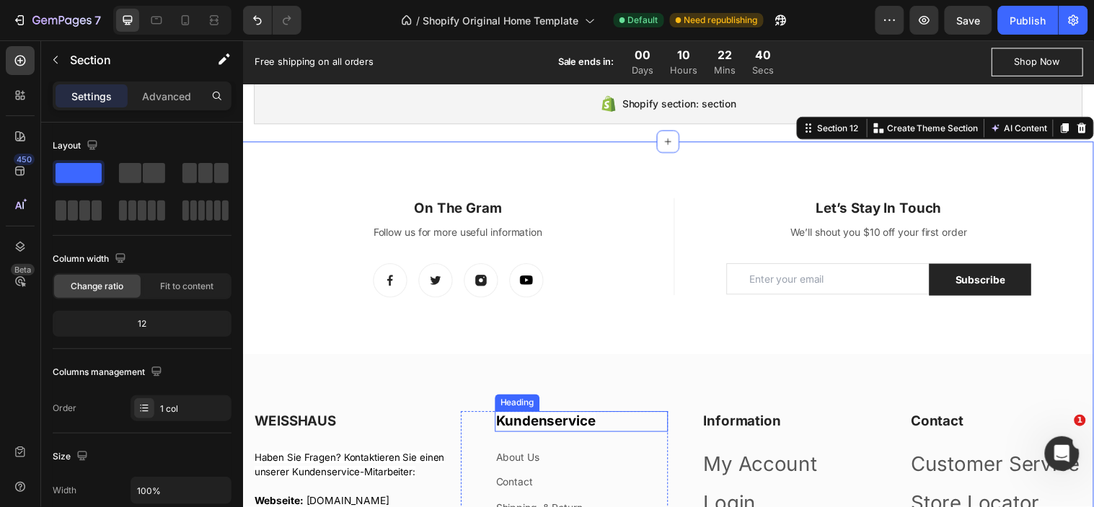
scroll to position [1754, 0]
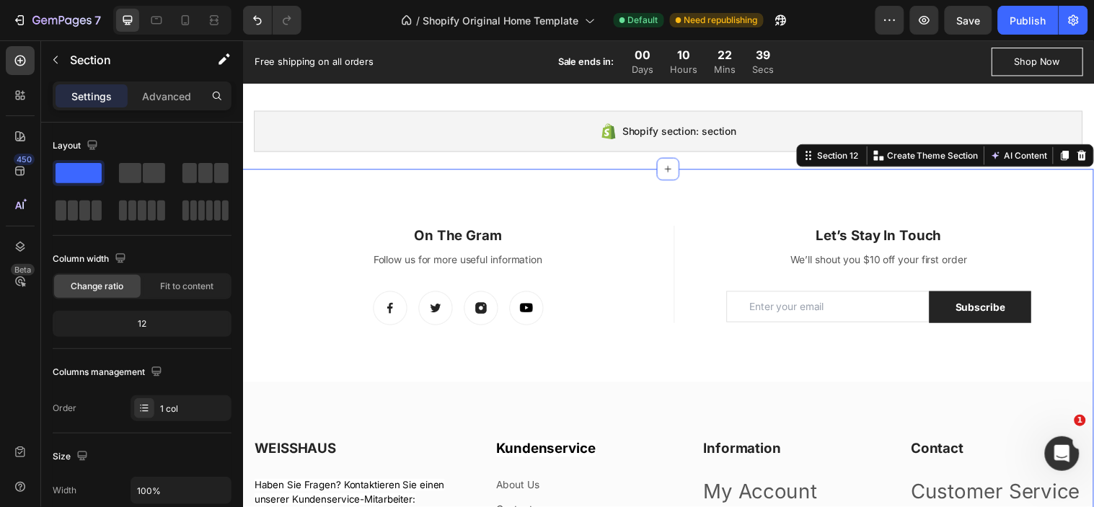
click at [581, 376] on div "On The Gram Heading Follow us for more useful information Text block Image Imag…" at bounding box center [674, 493] width 865 height 530
click at [582, 361] on div "On The Gram Heading Follow us for more useful information Text block Image Imag…" at bounding box center [674, 493] width 865 height 530
click at [601, 339] on div "On The Gram Heading Follow us for more useful information Text block Image Imag…" at bounding box center [674, 493] width 865 height 530
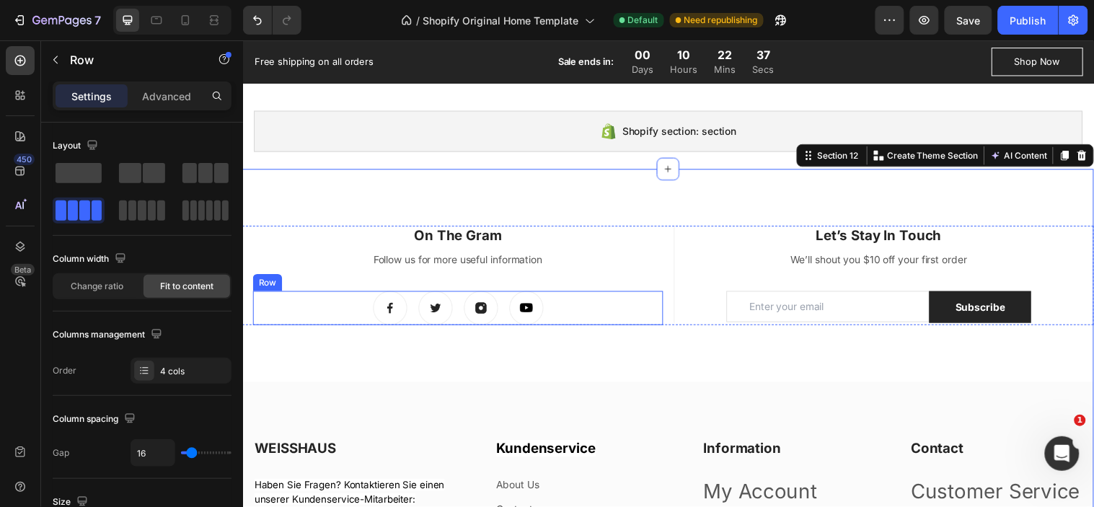
click at [619, 311] on div "Image Image Image Image Row" at bounding box center [461, 311] width 417 height 35
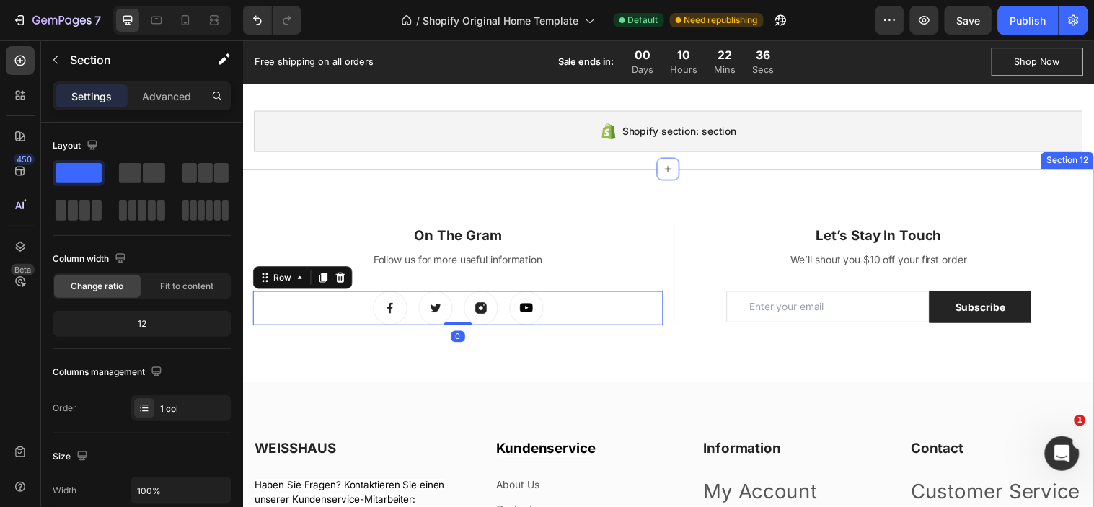
click at [593, 356] on div "On The Gram Heading Follow us for more useful information Text block Image Imag…" at bounding box center [674, 493] width 865 height 530
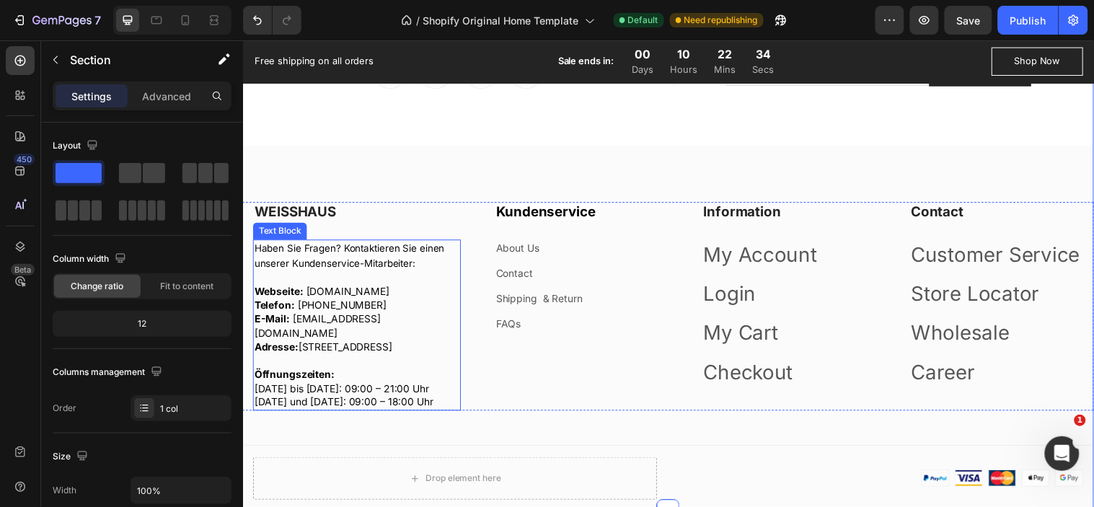
scroll to position [1914, 0]
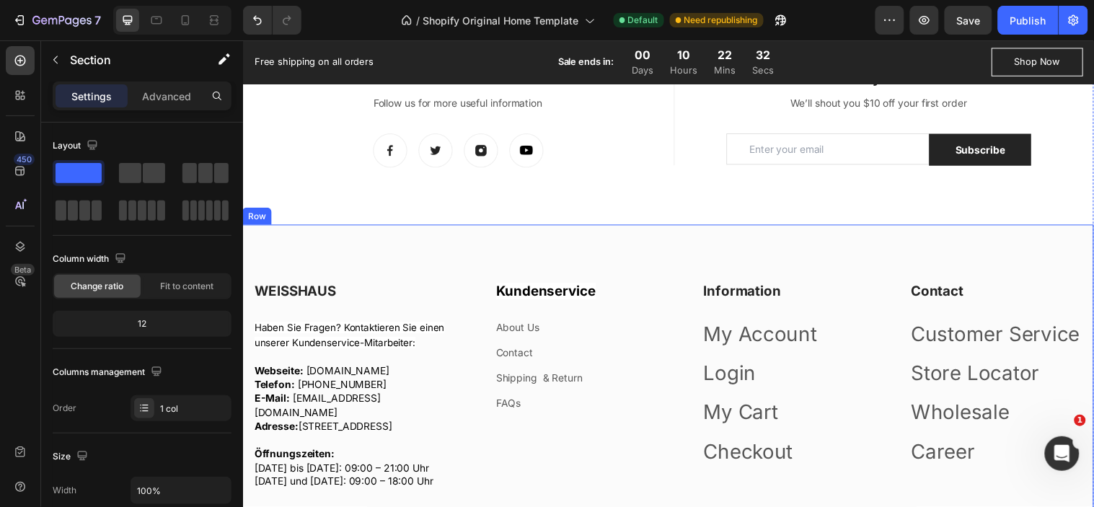
click at [438, 248] on div "WEISSHAUS Heading Haben Sie Fragen? Kontaktieren Sie einen unserer Kundenservic…" at bounding box center [674, 411] width 865 height 371
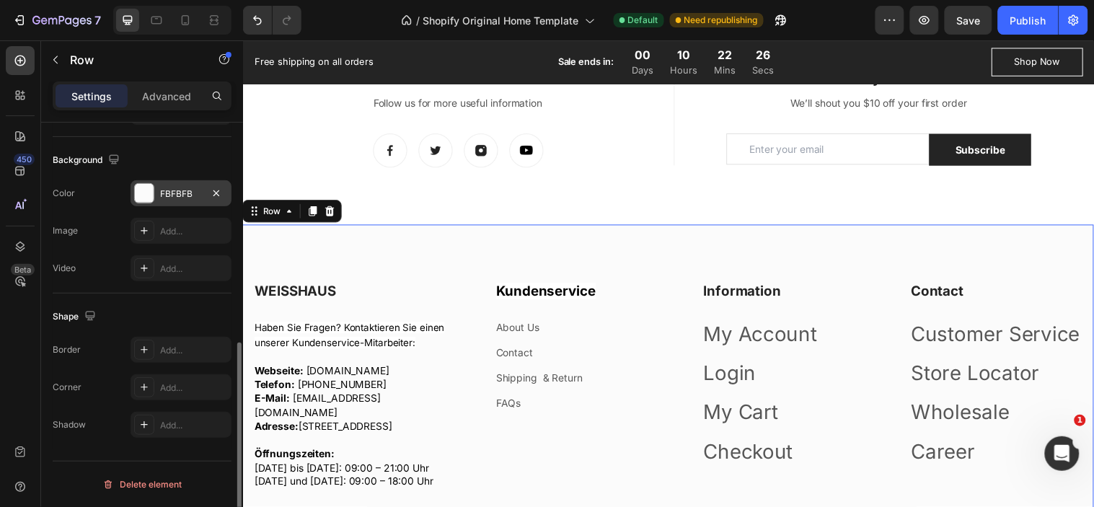
scroll to position [133, 0]
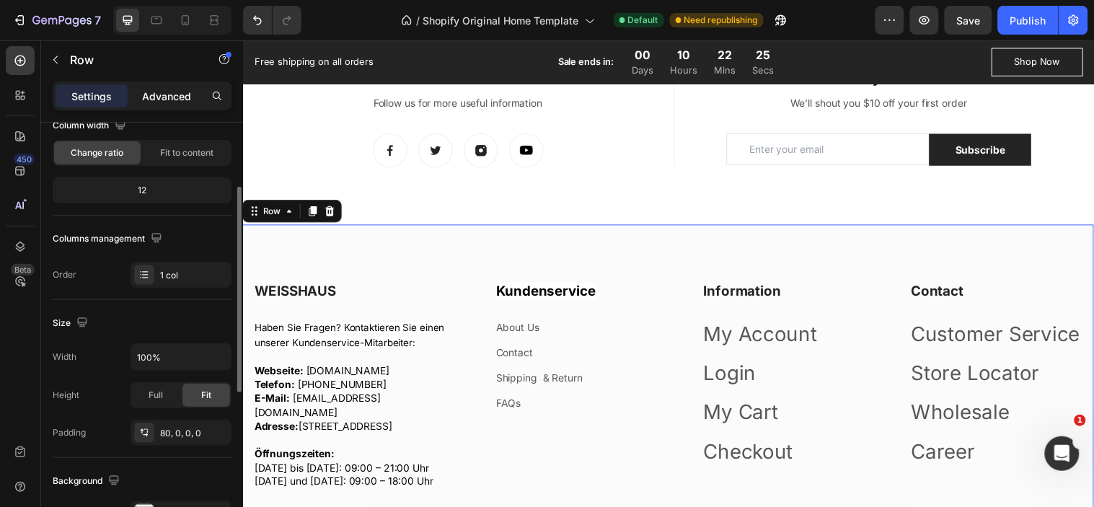
click at [170, 94] on p "Advanced" at bounding box center [166, 96] width 49 height 15
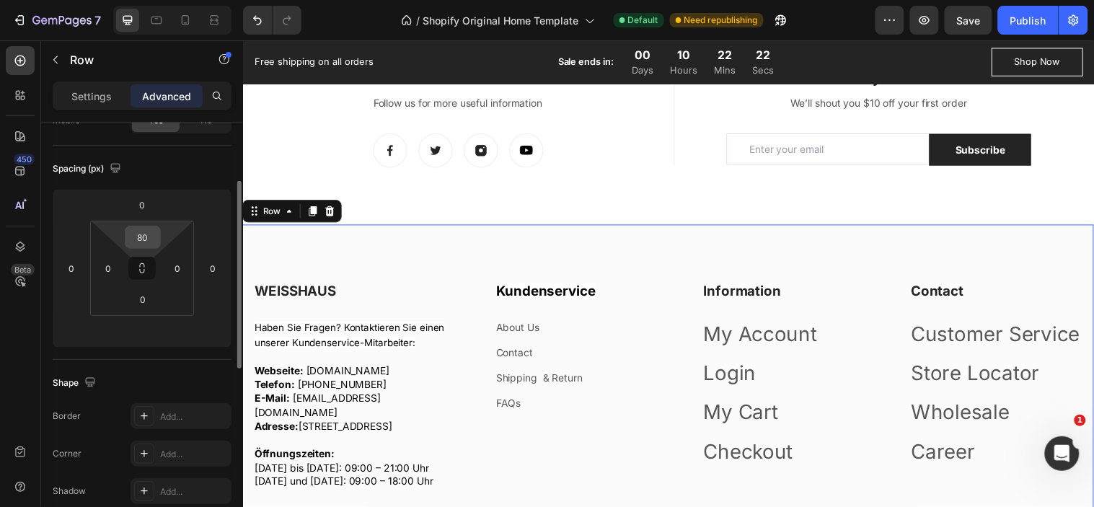
click at [141, 240] on input "80" at bounding box center [142, 237] width 29 height 22
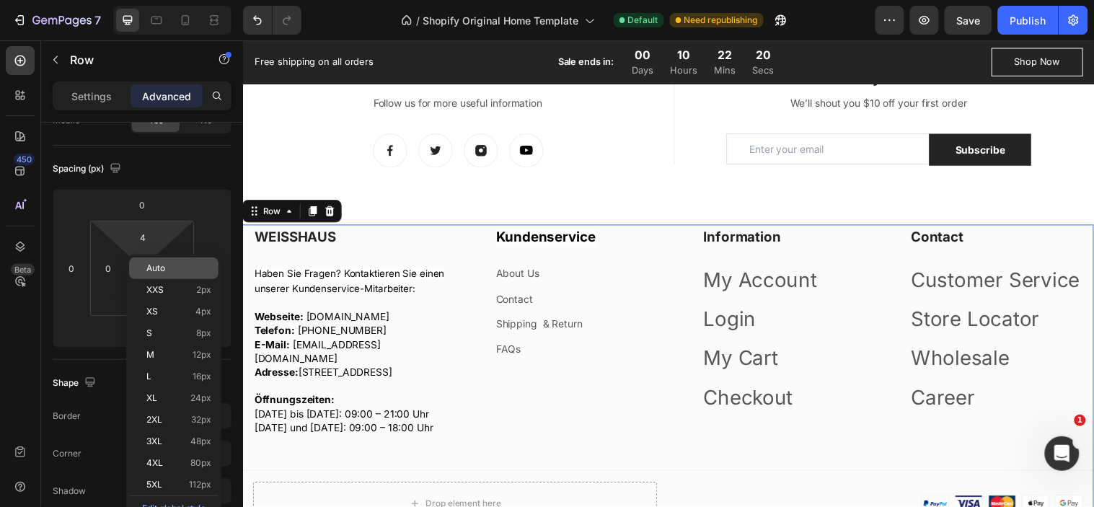
click at [182, 269] on p "Auto" at bounding box center [178, 268] width 65 height 10
type input "Auto"
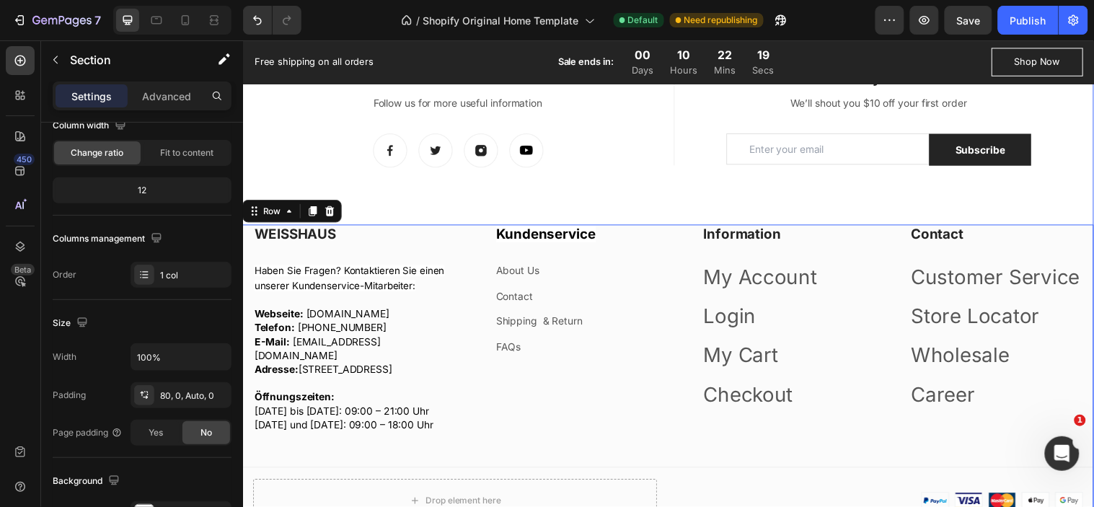
click at [448, 195] on div "On The Gram Heading Follow us for more useful information Text block Image Imag…" at bounding box center [674, 304] width 865 height 472
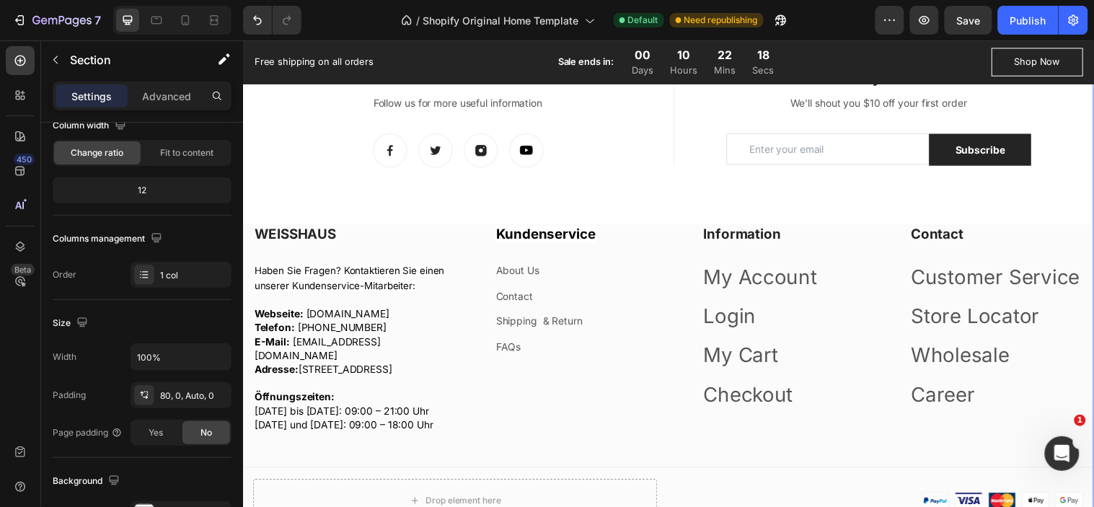
scroll to position [0, 0]
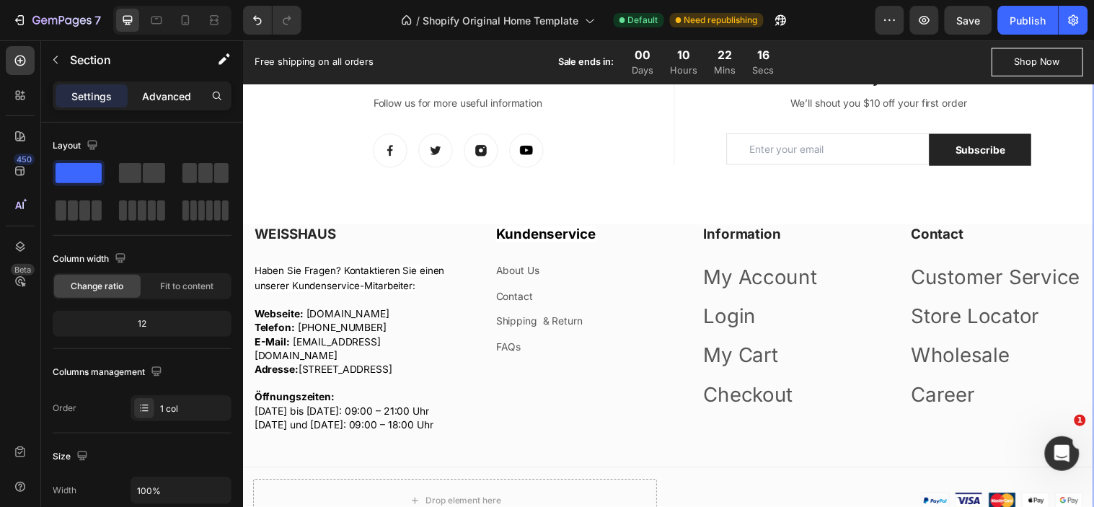
click at [146, 90] on p "Advanced" at bounding box center [166, 96] width 49 height 15
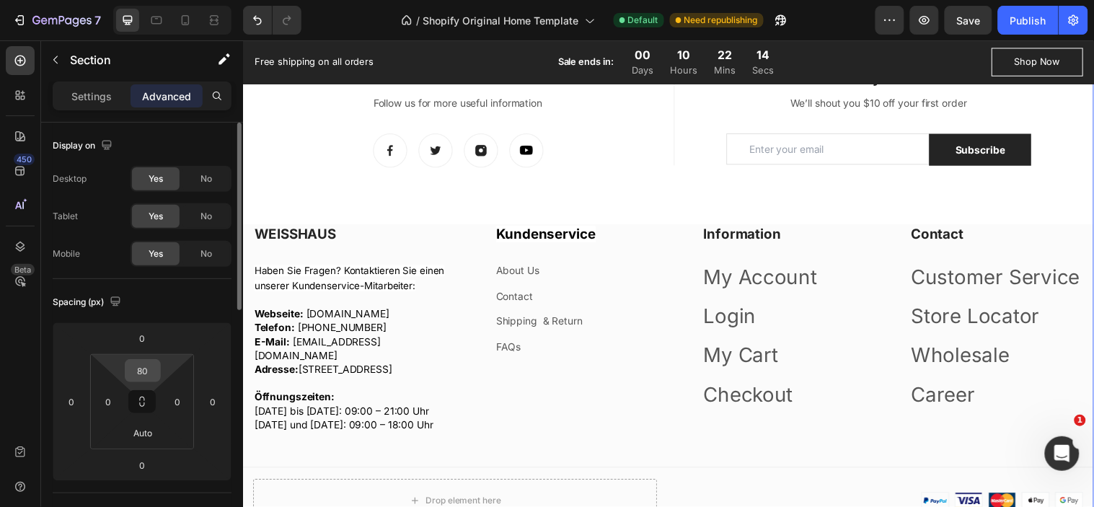
click at [151, 370] on input "80" at bounding box center [142, 371] width 29 height 22
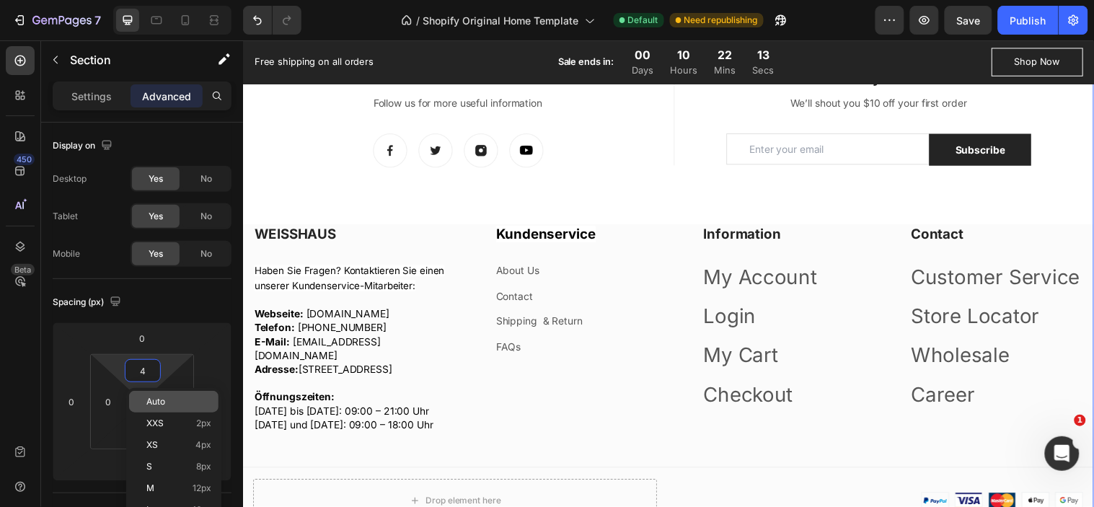
click at [154, 404] on span "Auto" at bounding box center [155, 401] width 19 height 10
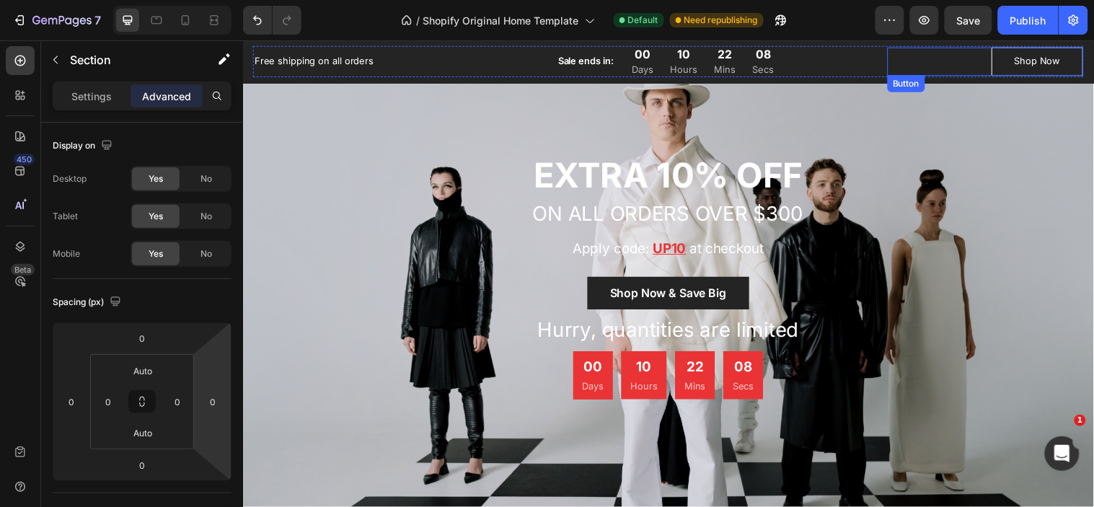
scroll to position [1033, 0]
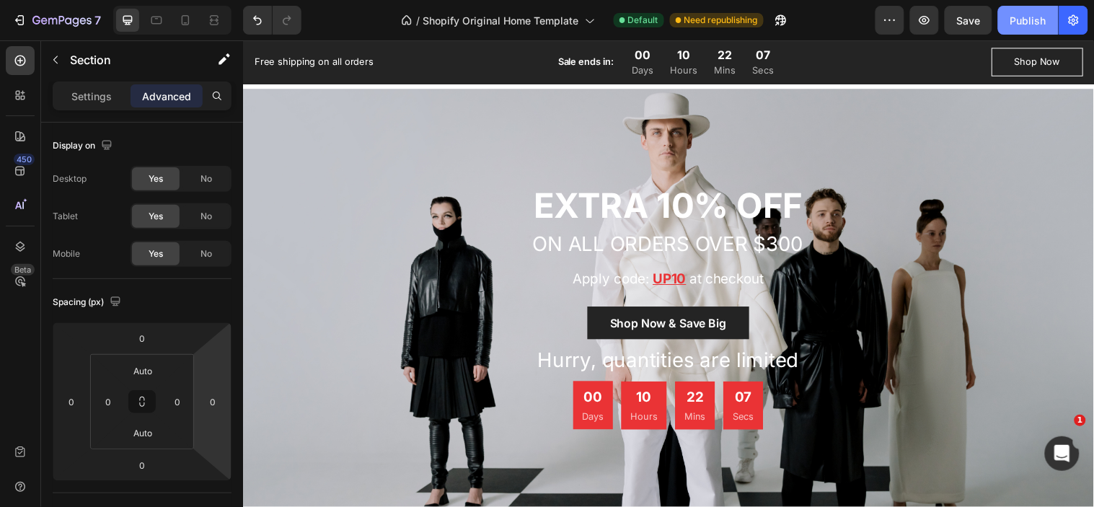
click at [1035, 24] on div "Publish" at bounding box center [1028, 20] width 36 height 15
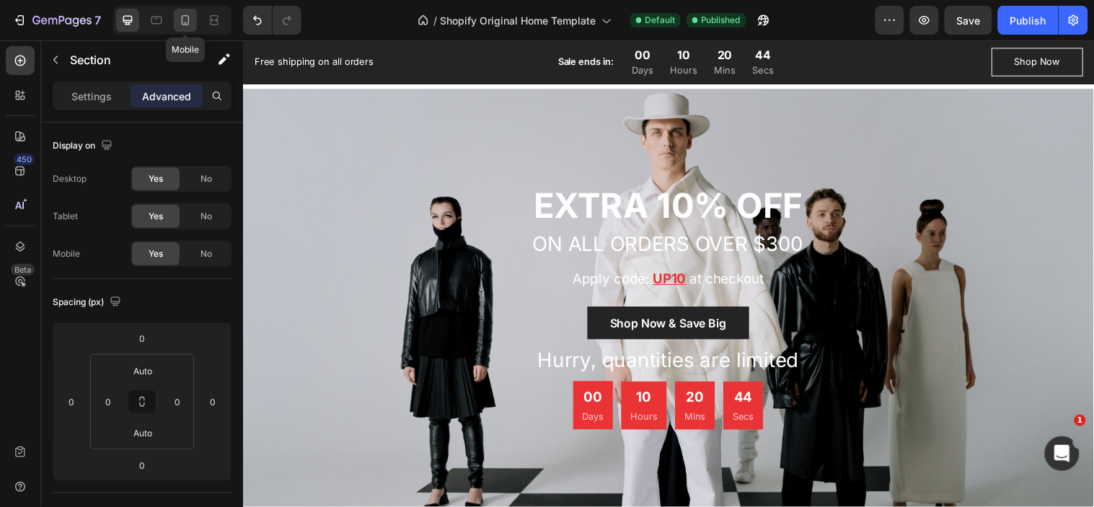
click at [190, 17] on icon at bounding box center [185, 20] width 14 height 14
type input "80"
type input "0"
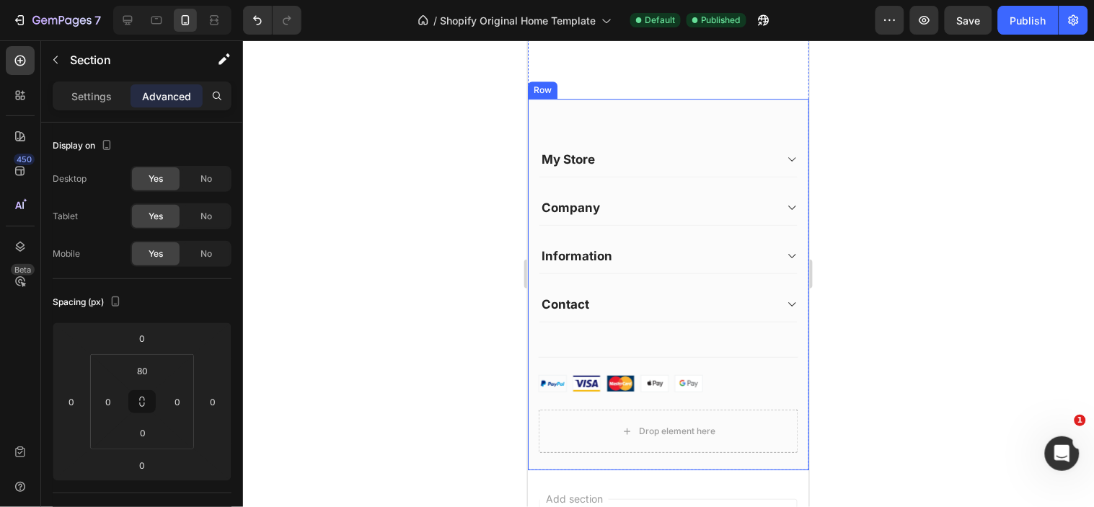
scroll to position [2486, 0]
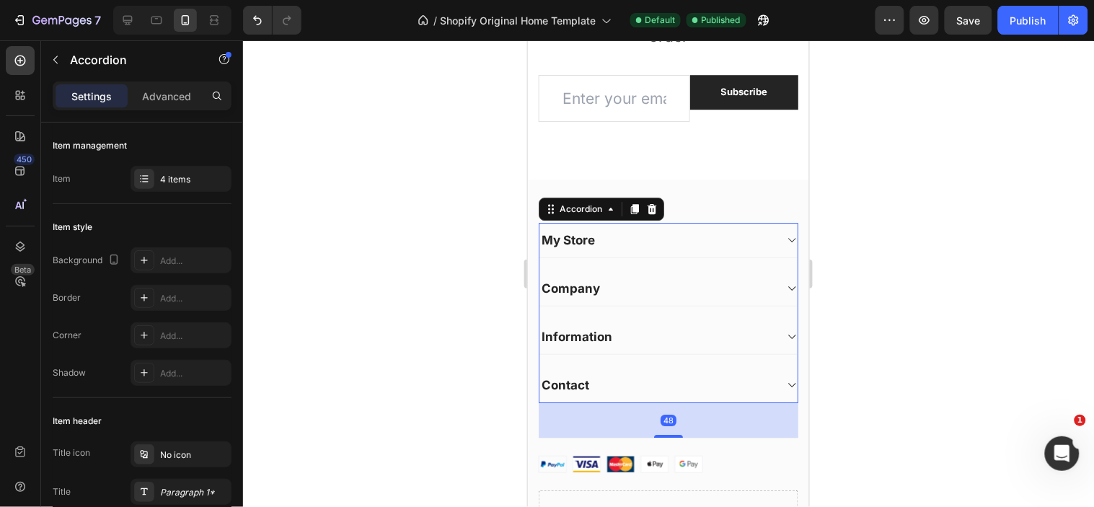
click at [785, 236] on icon at bounding box center [790, 240] width 11 height 12
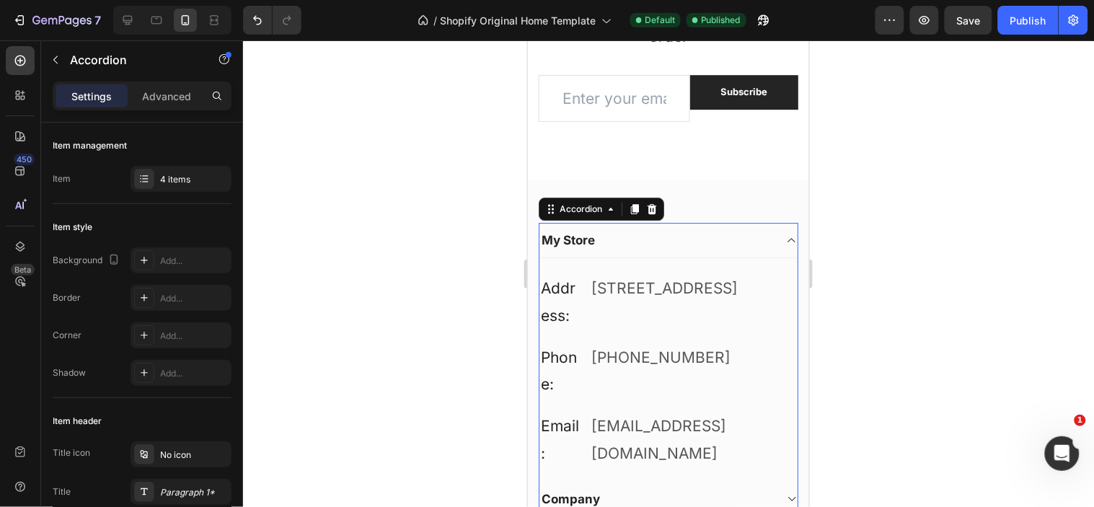
click at [785, 236] on icon at bounding box center [790, 240] width 11 height 12
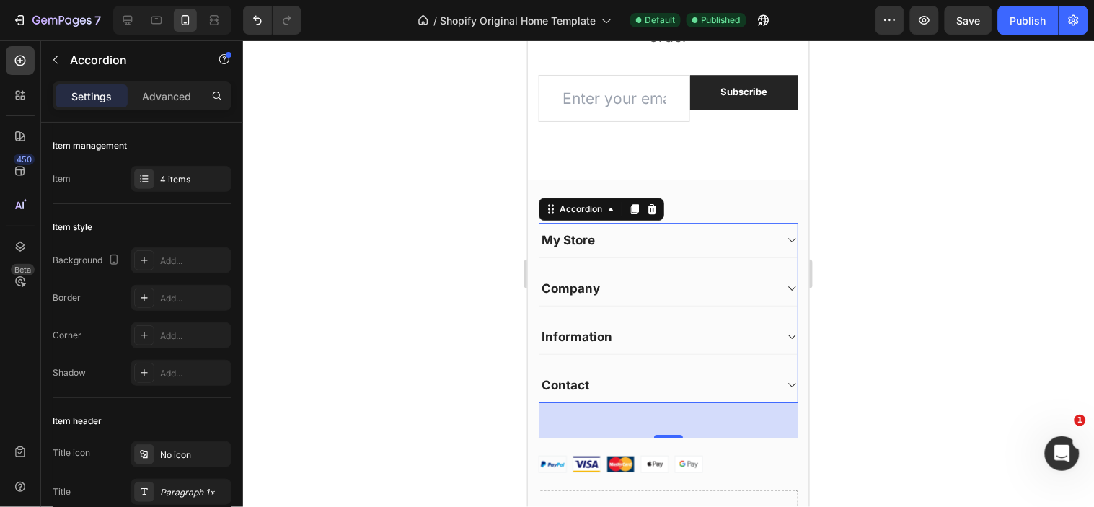
click at [785, 286] on icon at bounding box center [790, 288] width 11 height 12
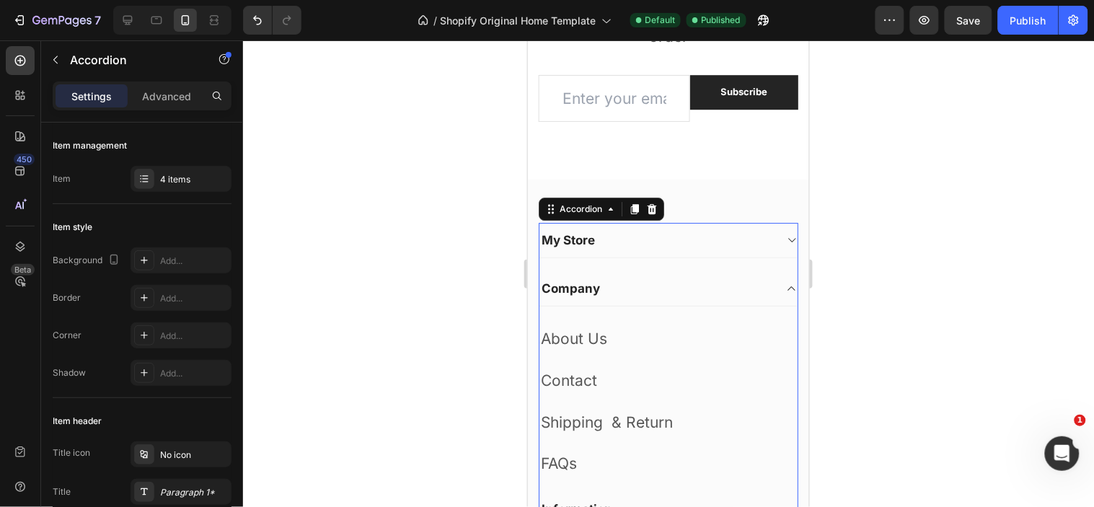
click at [787, 286] on icon at bounding box center [790, 287] width 7 height 4
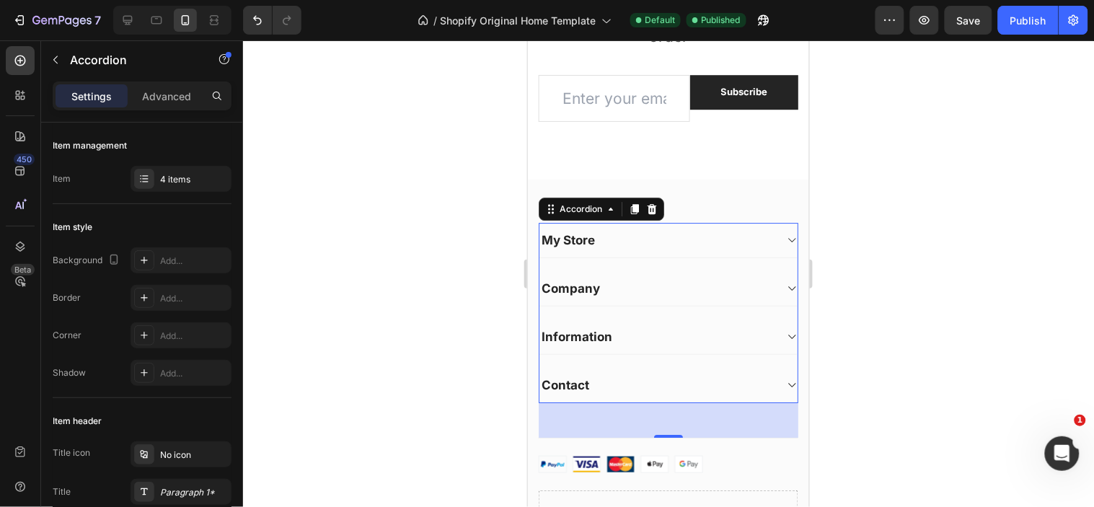
click at [773, 329] on div "Information" at bounding box center [667, 336] width 258 height 35
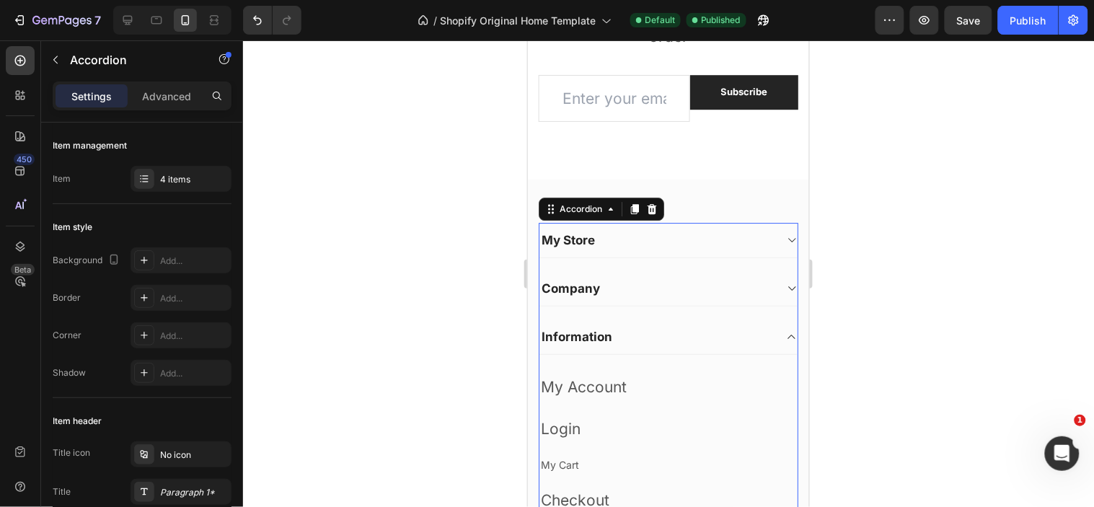
click at [773, 329] on div "Information" at bounding box center [667, 336] width 258 height 35
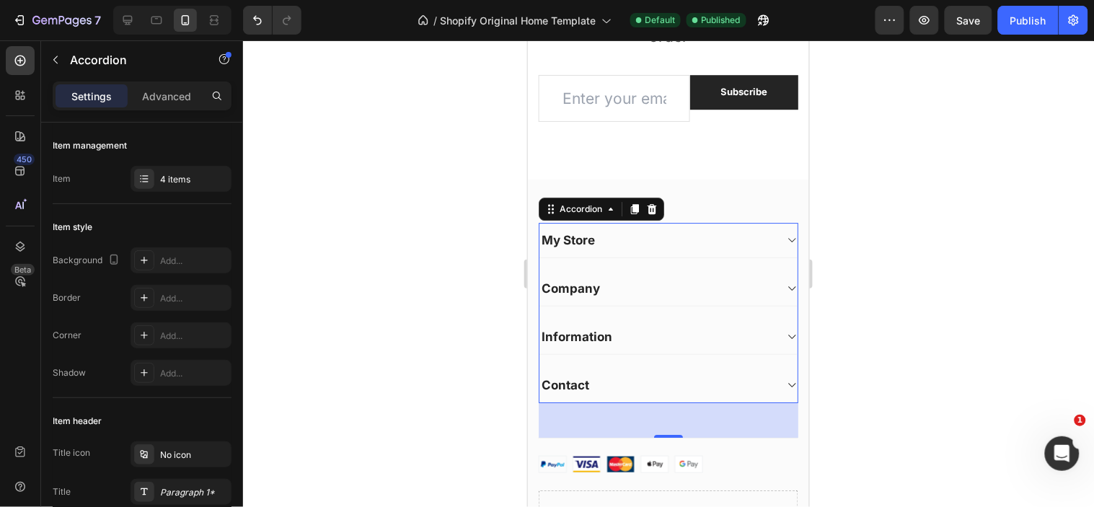
click at [785, 330] on icon at bounding box center [790, 336] width 11 height 12
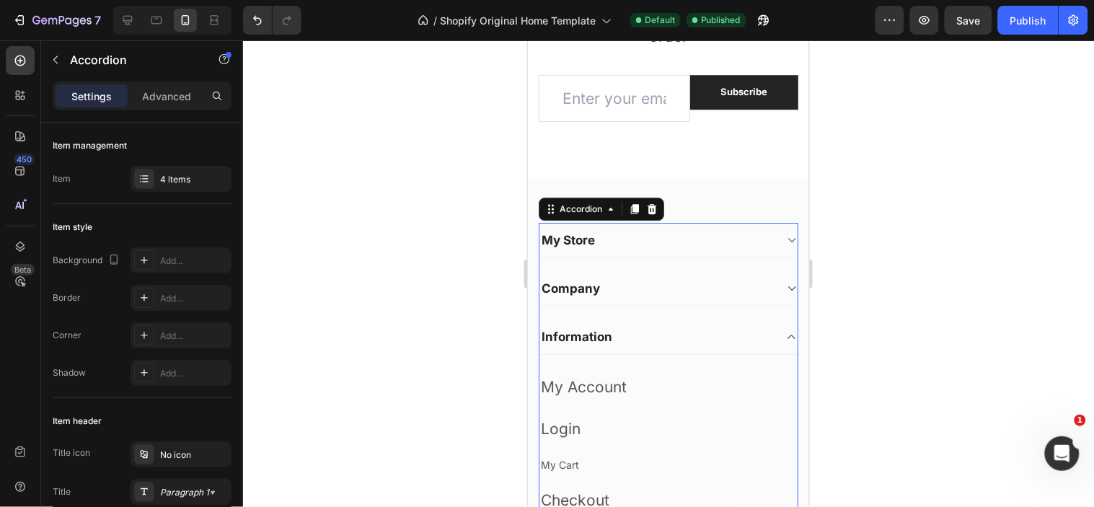
scroll to position [2566, 0]
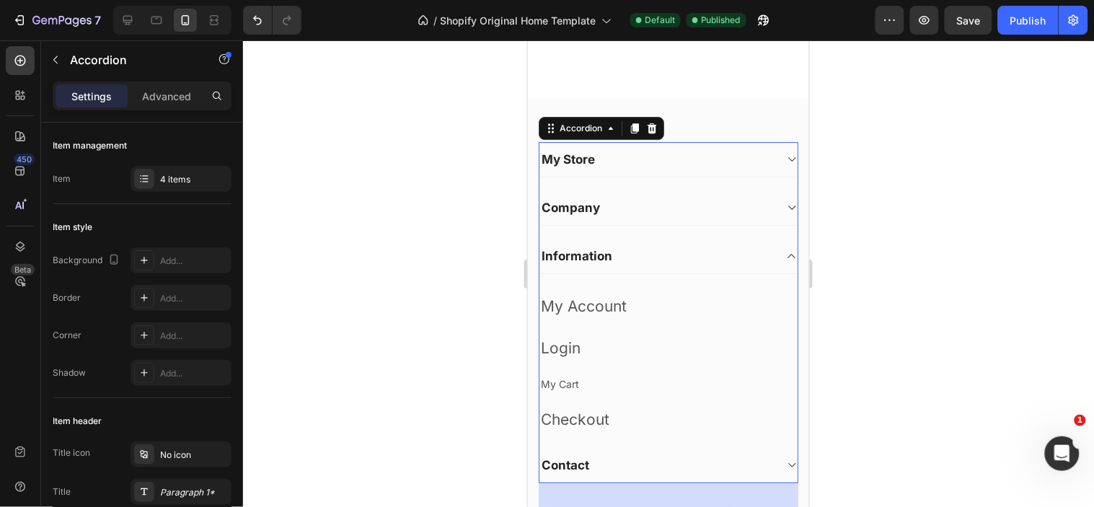
click at [785, 257] on icon at bounding box center [790, 255] width 11 height 12
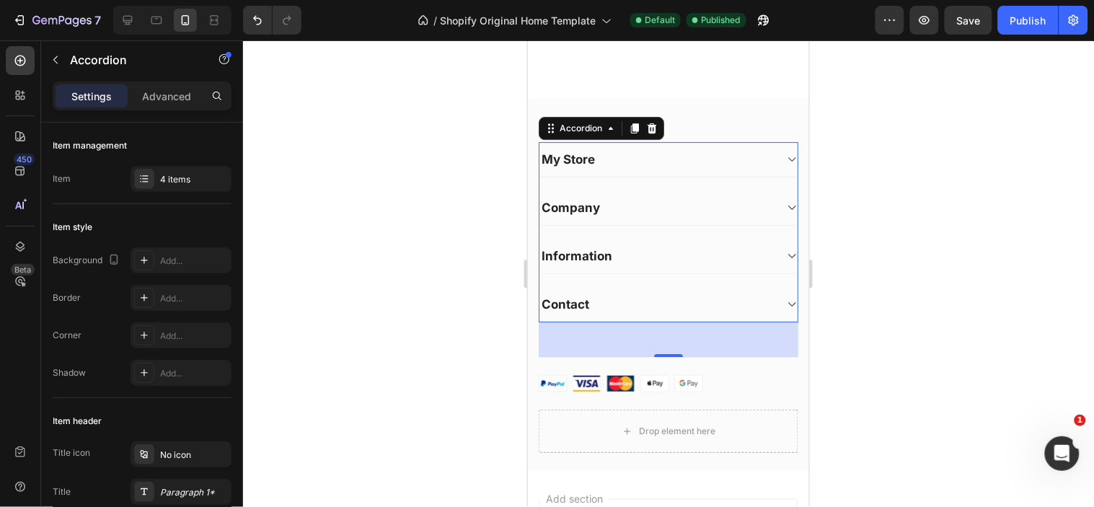
click at [785, 308] on icon at bounding box center [790, 304] width 11 height 12
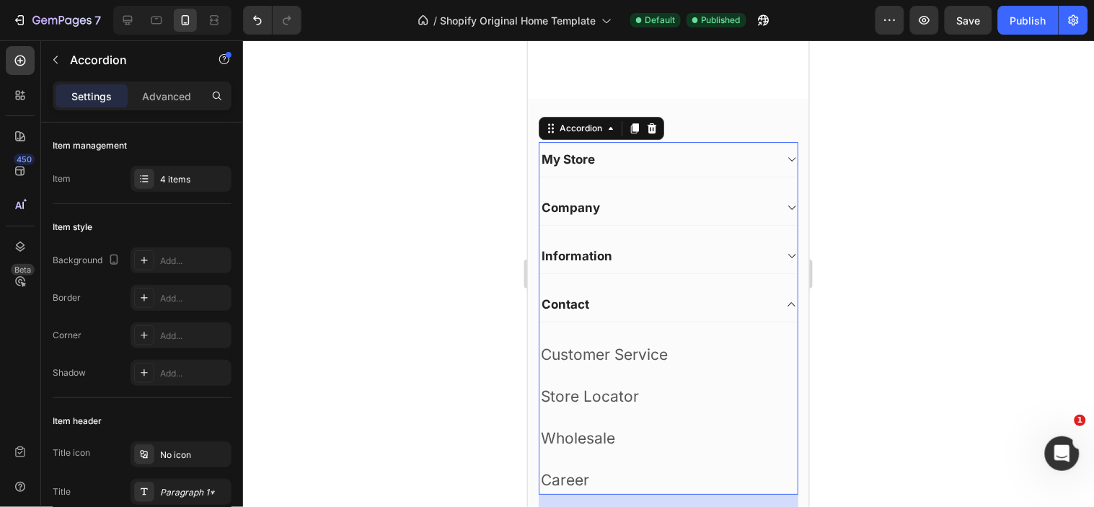
click at [785, 308] on icon at bounding box center [790, 304] width 11 height 12
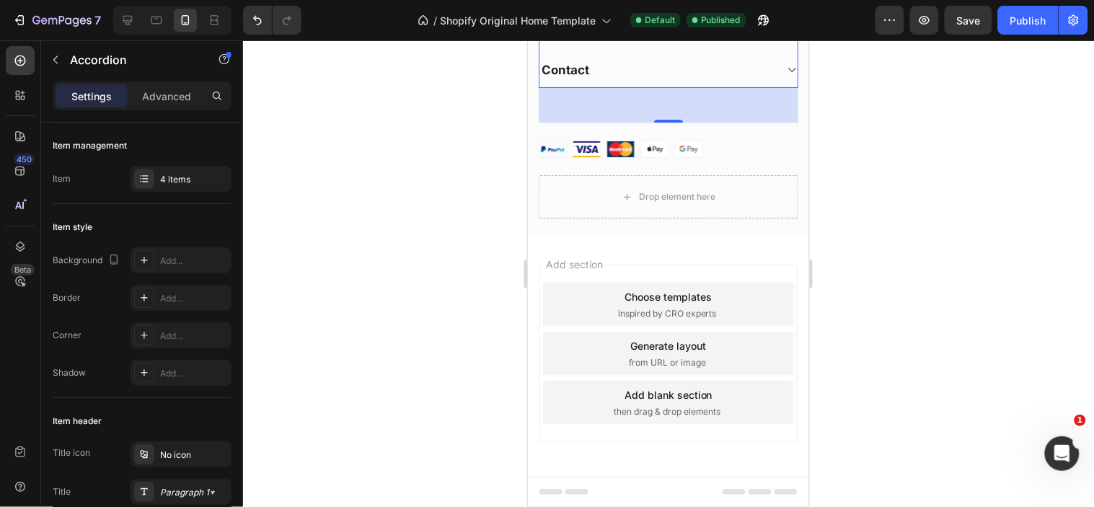
scroll to position [2721, 0]
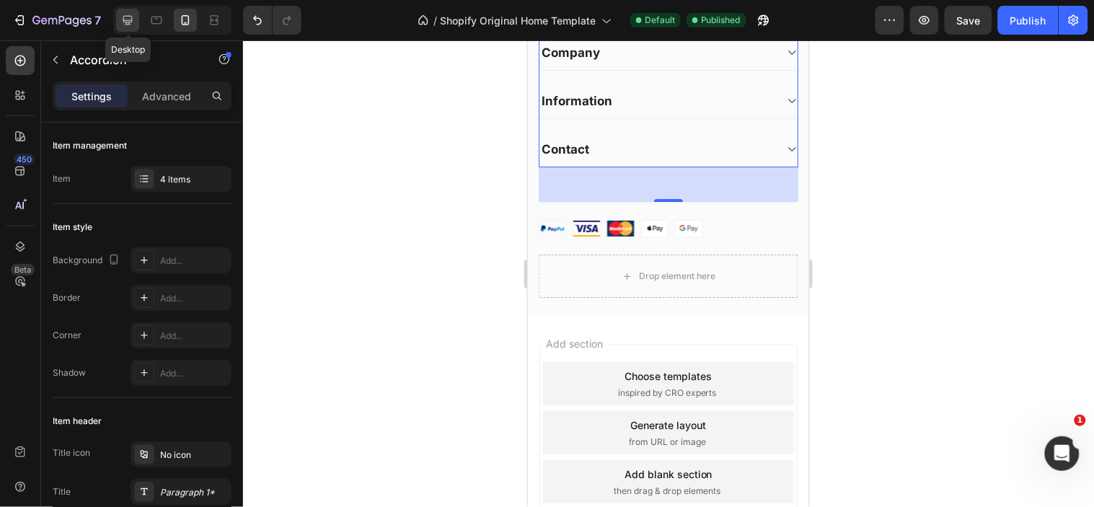
click at [126, 19] on icon at bounding box center [127, 20] width 9 height 9
type input "0"
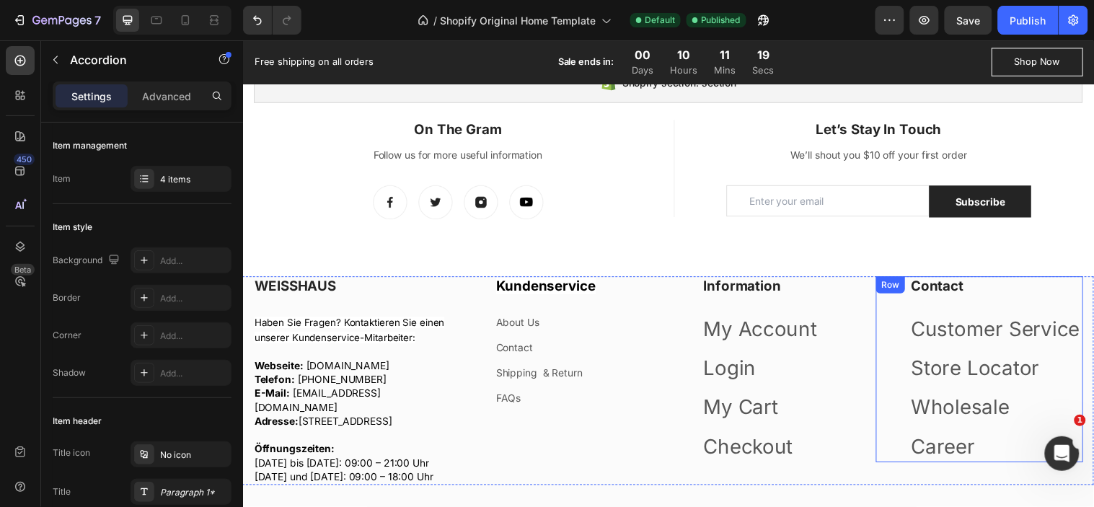
scroll to position [1645, 0]
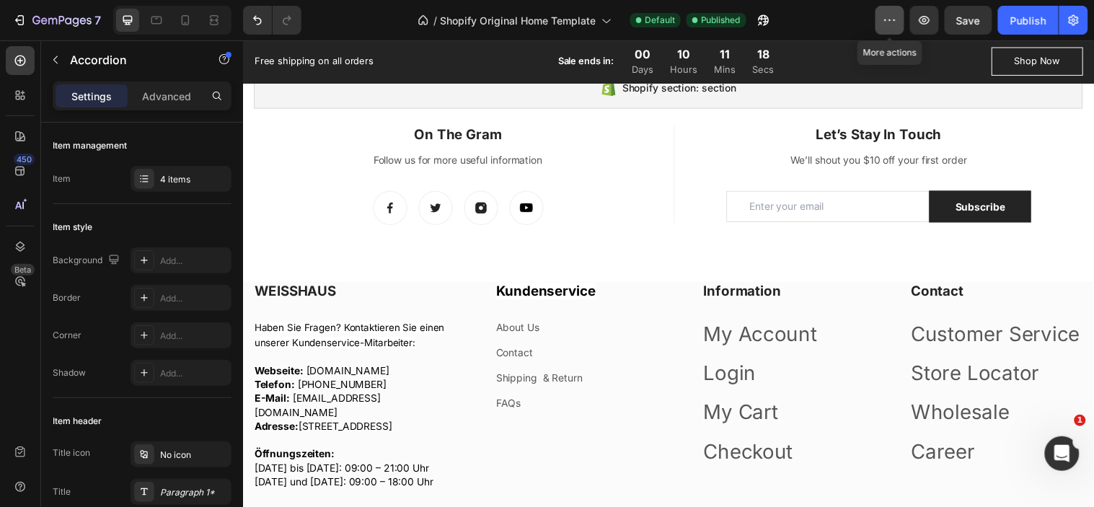
click at [887, 22] on icon "button" at bounding box center [889, 20] width 14 height 14
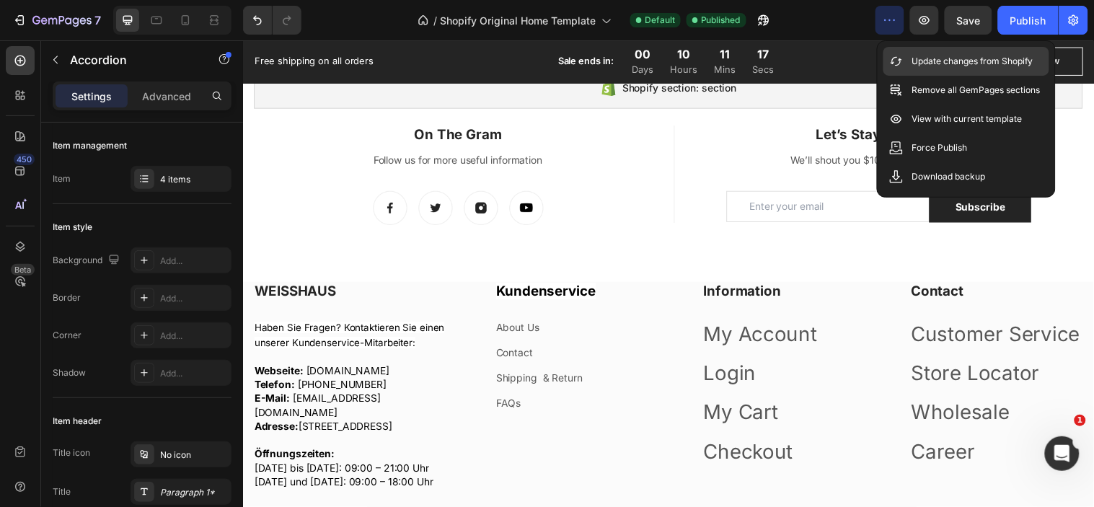
click at [913, 54] on p "Update changes from Shopify" at bounding box center [972, 61] width 121 height 14
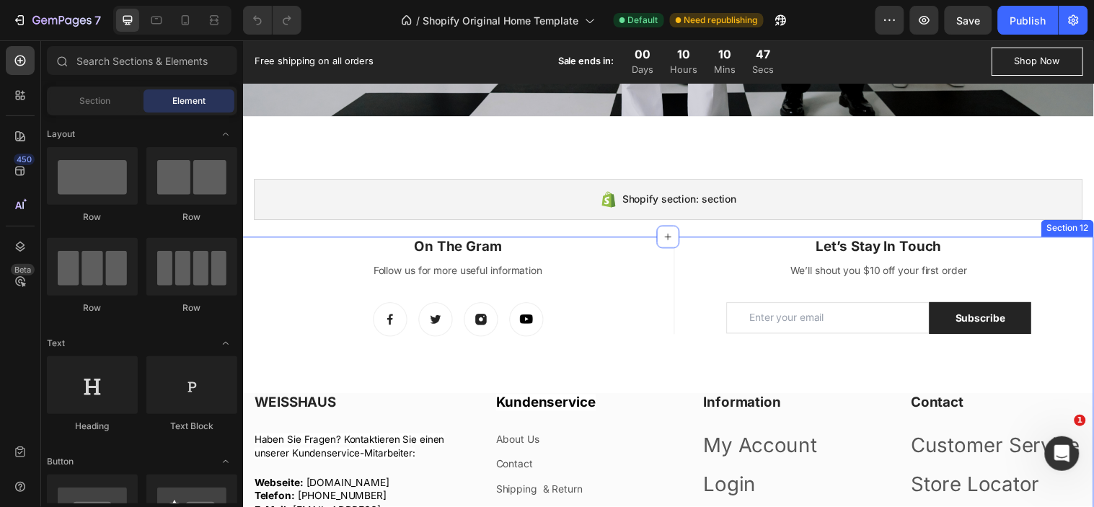
scroll to position [1660, 0]
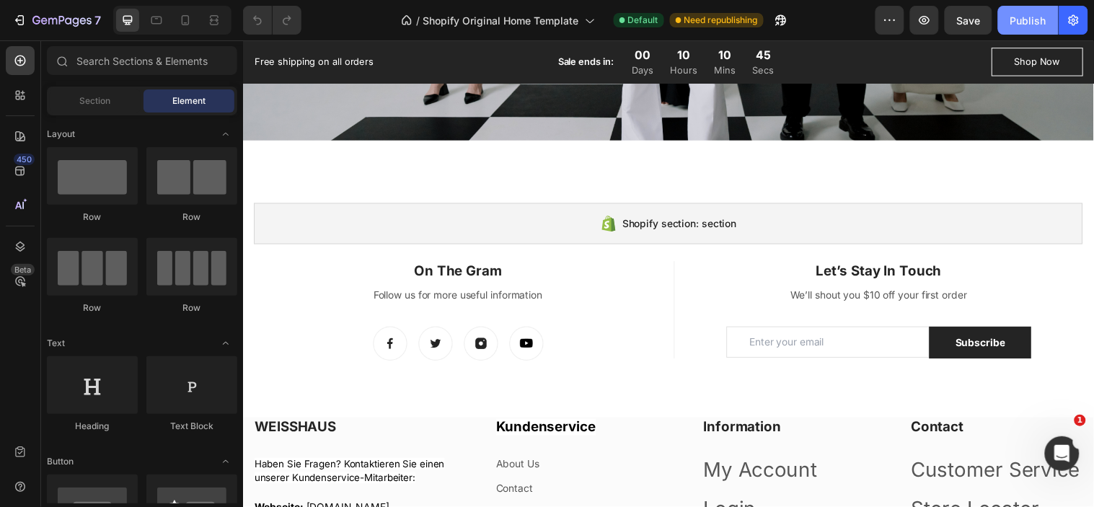
click at [1011, 14] on div "Publish" at bounding box center [1028, 20] width 36 height 15
